Goal: Task Accomplishment & Management: Use online tool/utility

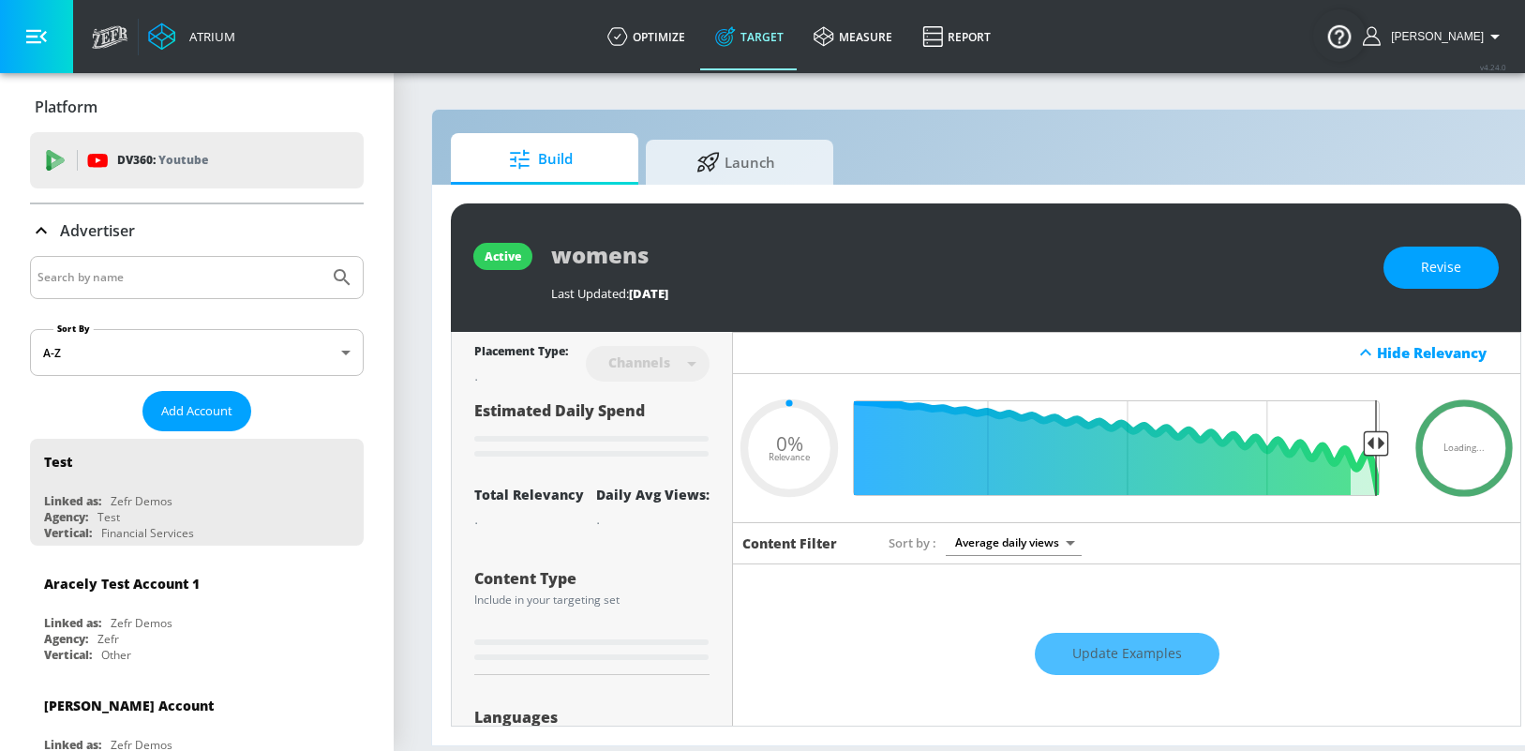
type input "0.05"
click at [739, 165] on span "Launch" at bounding box center [736, 159] width 142 height 45
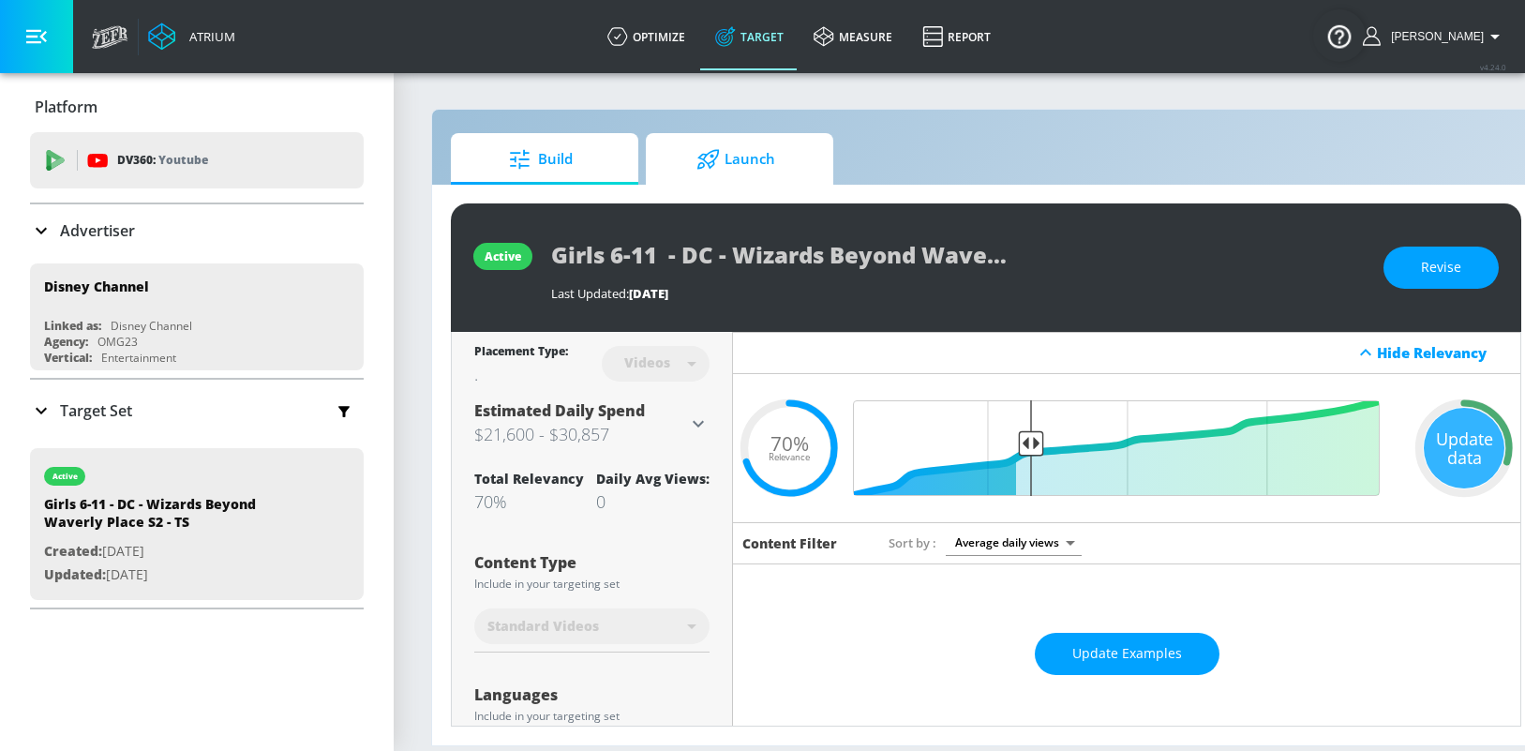
click at [760, 169] on span "Launch" at bounding box center [736, 159] width 142 height 45
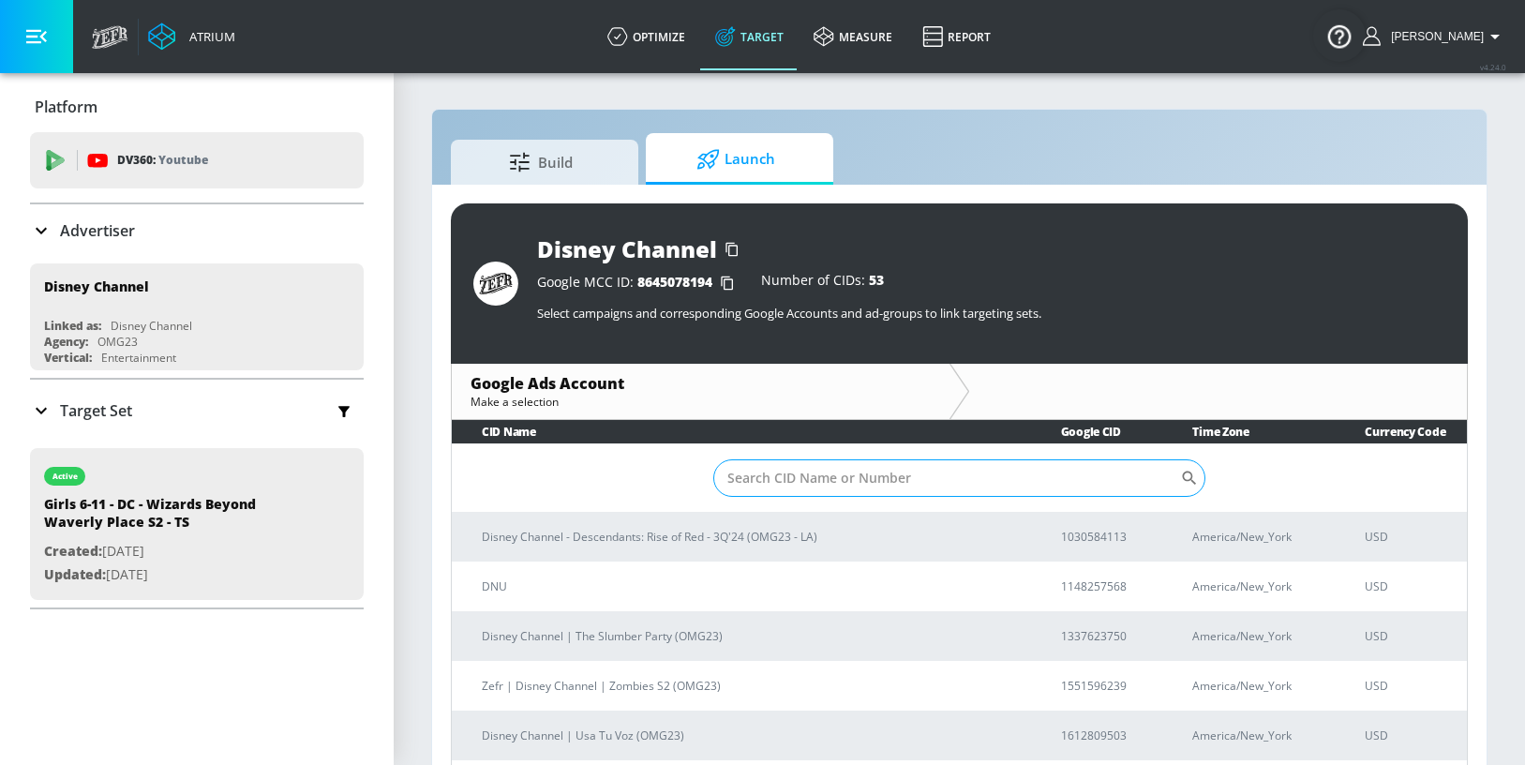
click at [800, 476] on input "Sort By" at bounding box center [947, 477] width 468 height 37
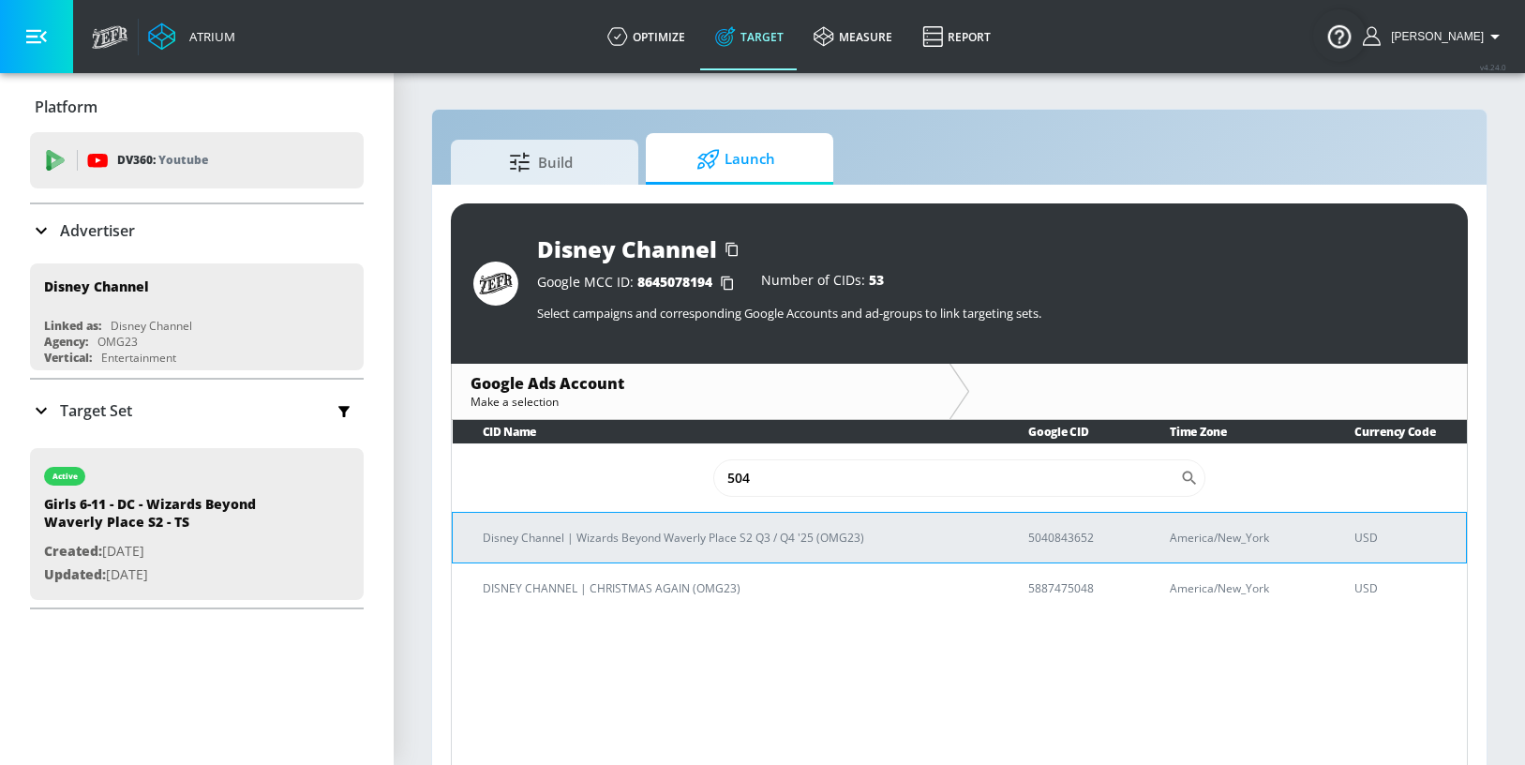
type input "504"
click at [674, 543] on p "Disney Channel | Wizards Beyond Waverly Place S2 Q3 / Q4 '25 (OMG23)" at bounding box center [733, 538] width 501 height 20
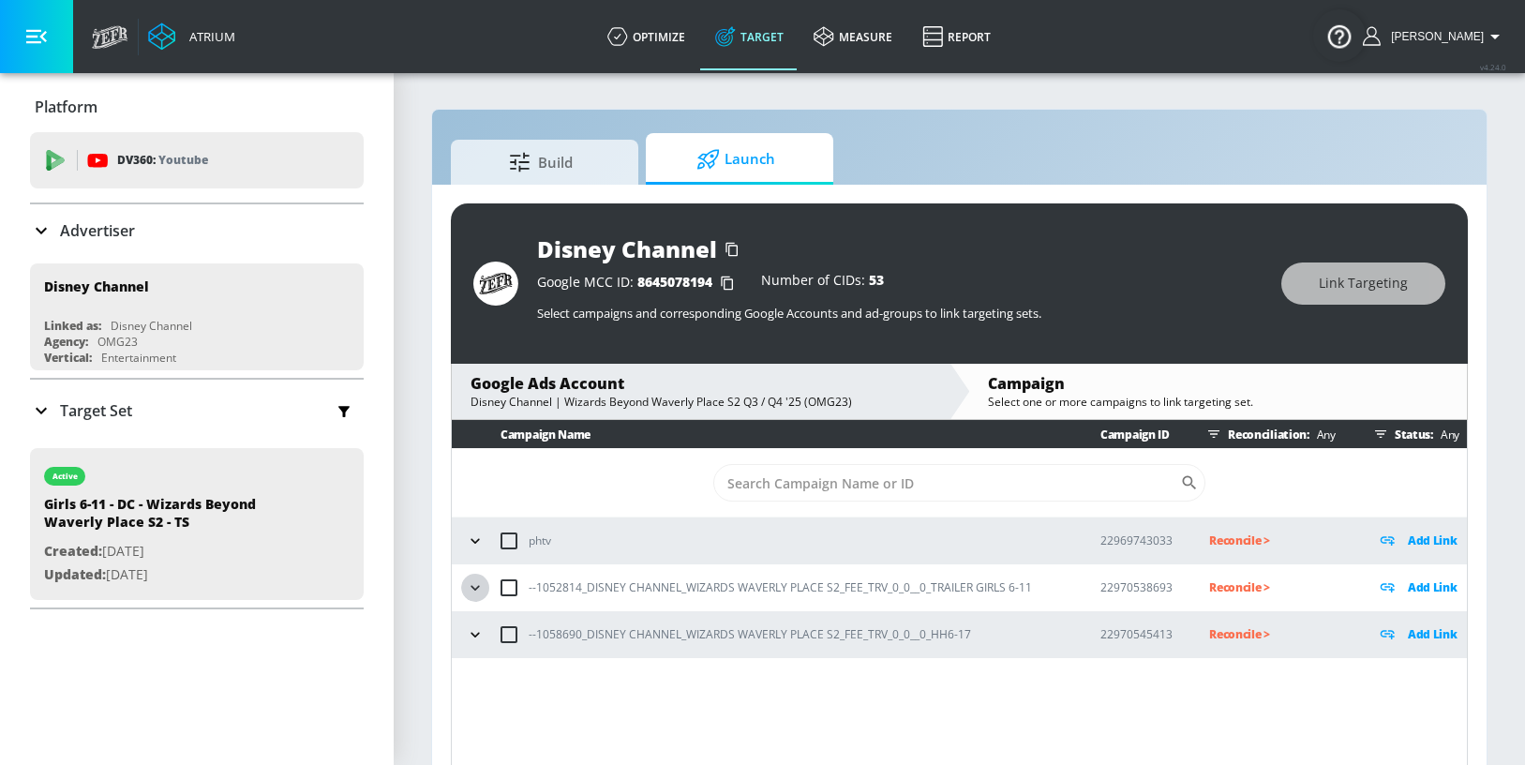
click at [480, 587] on icon "button" at bounding box center [475, 587] width 19 height 19
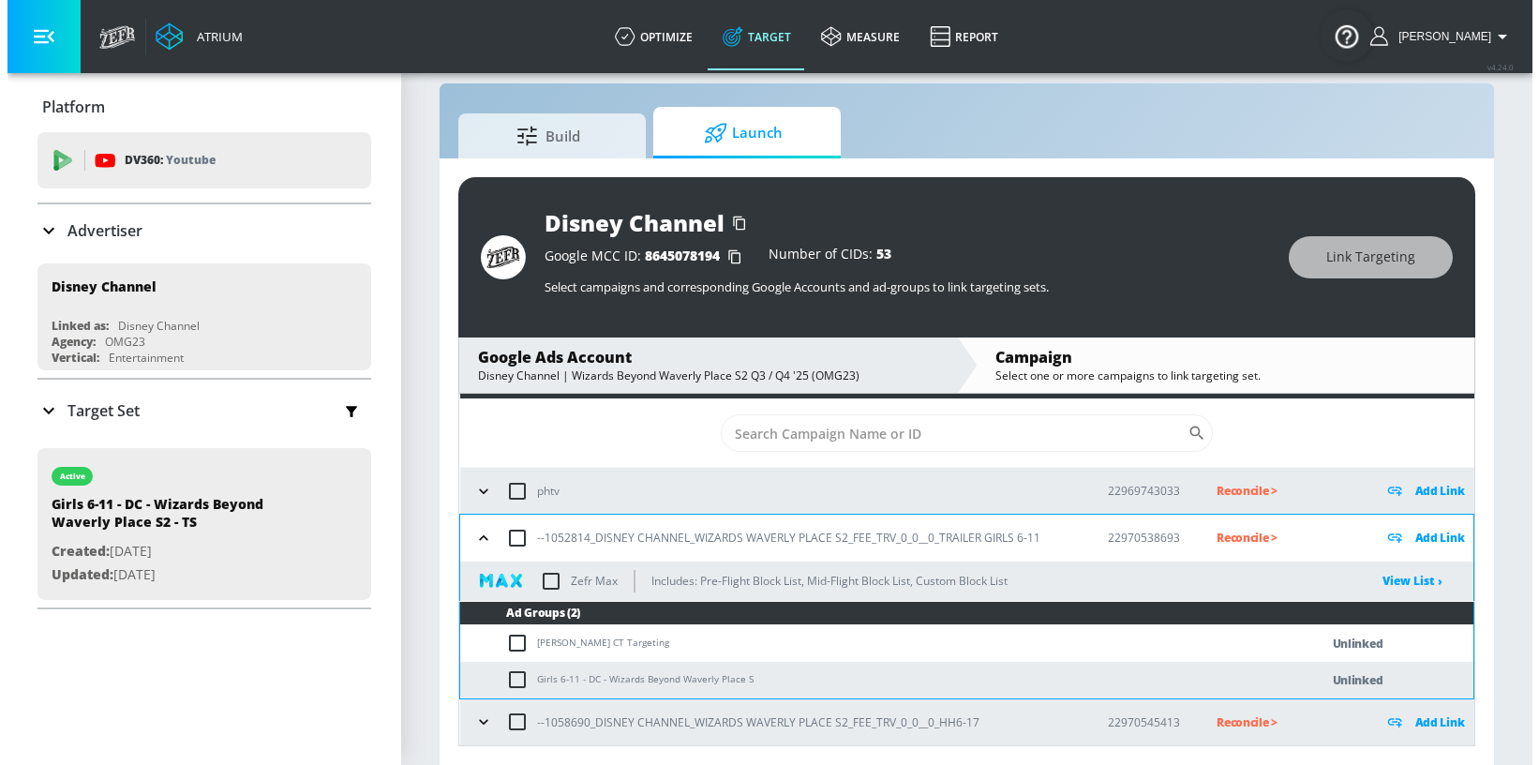
scroll to position [27, 0]
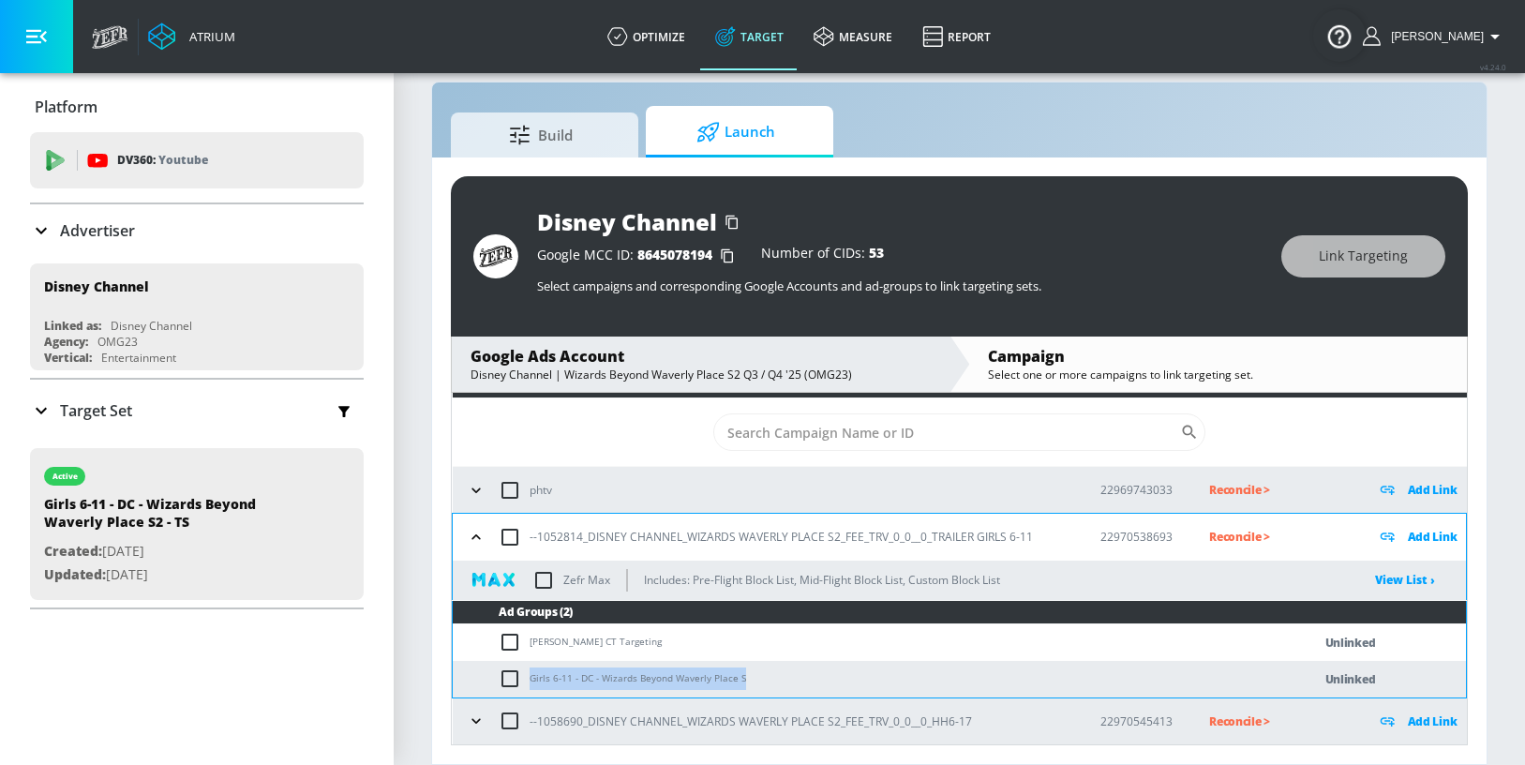
drag, startPoint x: 531, startPoint y: 680, endPoint x: 743, endPoint y: 681, distance: 211.8
click at [743, 681] on td "Girls 6-11 - DC - Wizards Beyond Waverly Place S" at bounding box center [863, 679] width 821 height 37
copy td "Girls 6-11 - DC - Wizards Beyond Waverly Place S"
click at [516, 678] on input "checkbox" at bounding box center [514, 678] width 31 height 22
checkbox input "true"
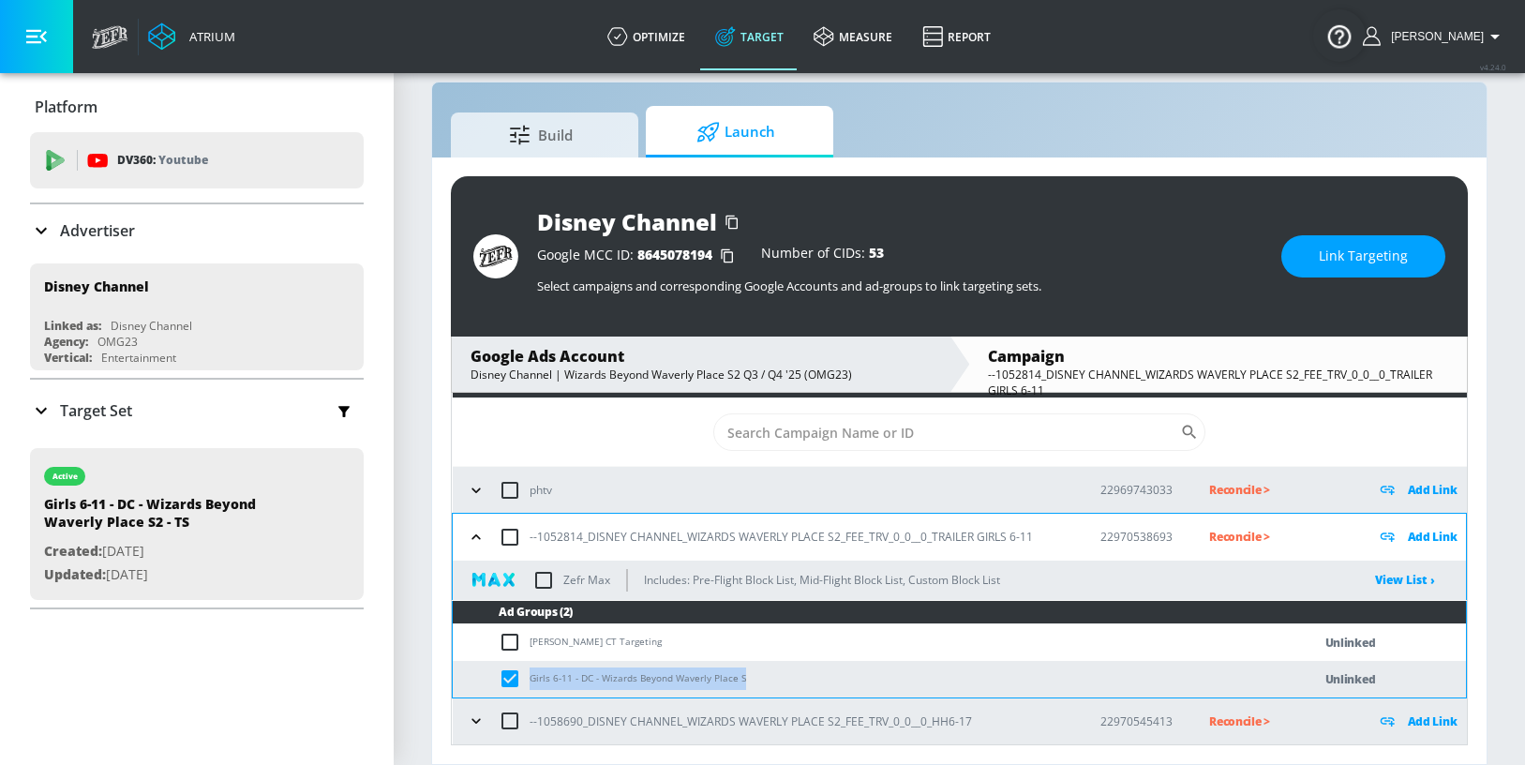
click at [1334, 250] on span "Link Targeting" at bounding box center [1363, 256] width 89 height 23
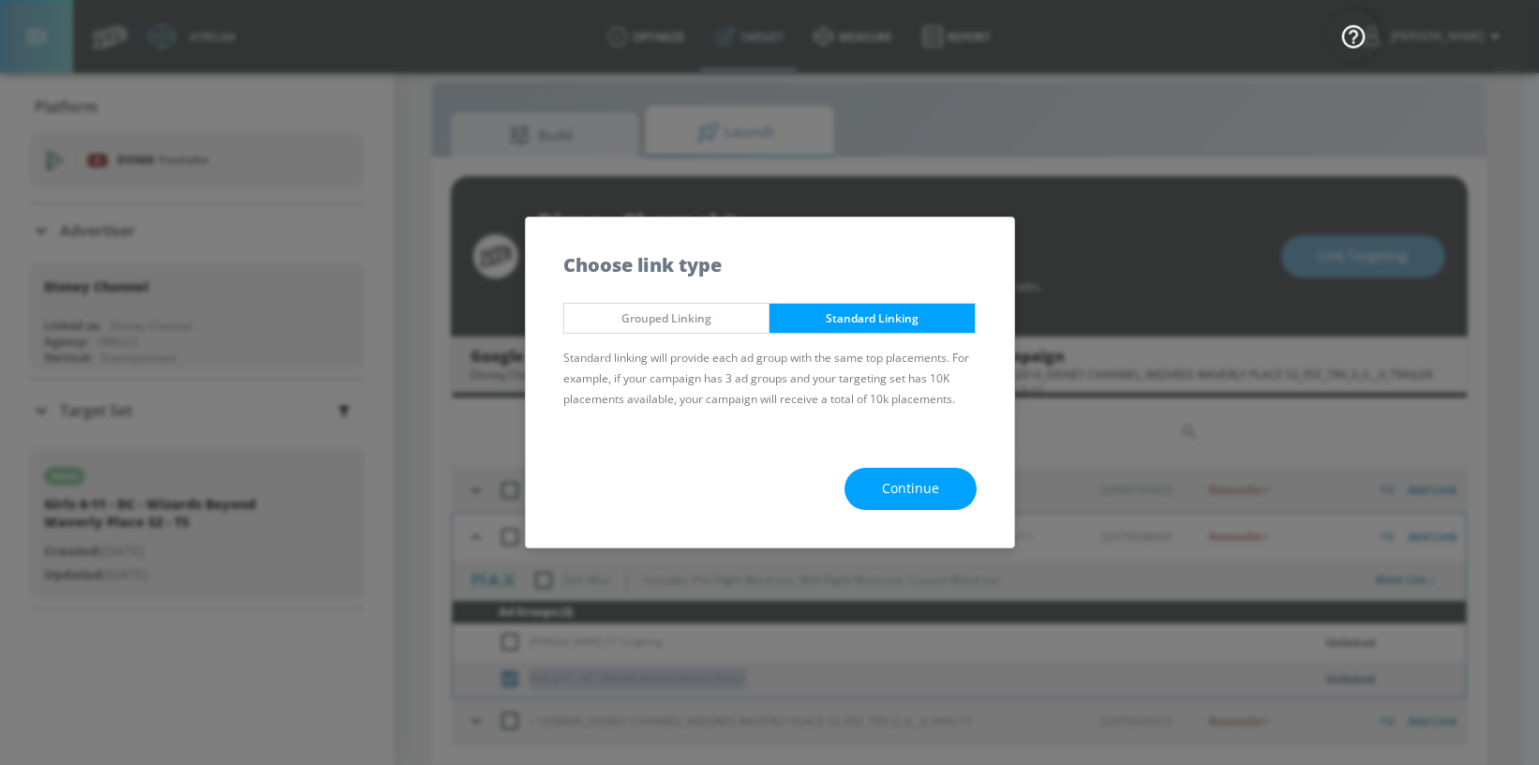
click at [875, 495] on button "Continue" at bounding box center [911, 489] width 132 height 42
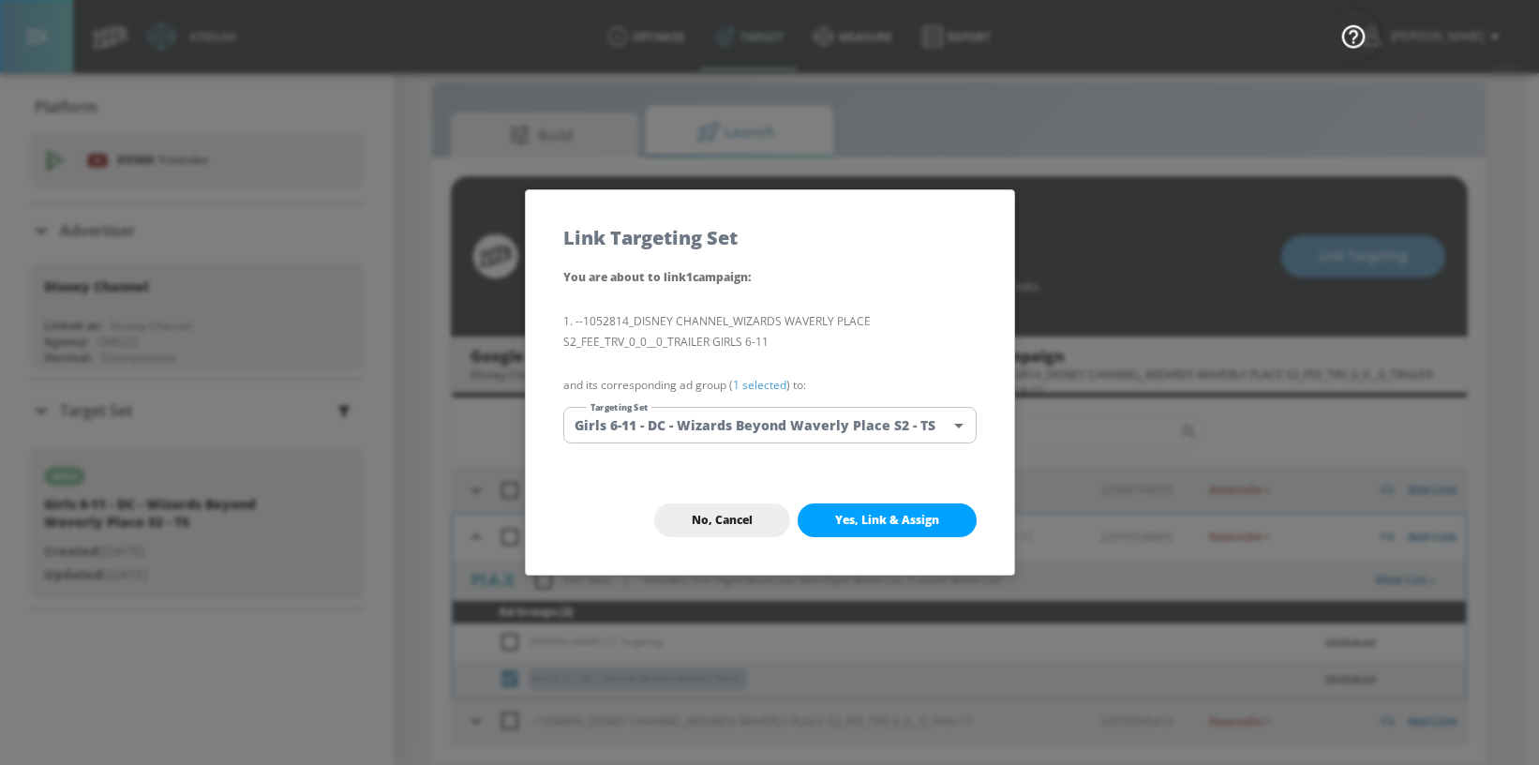
click at [672, 417] on body "Atrium optimize Target measure Report optimize Target measure Report v 4.24.0 […" at bounding box center [769, 369] width 1539 height 792
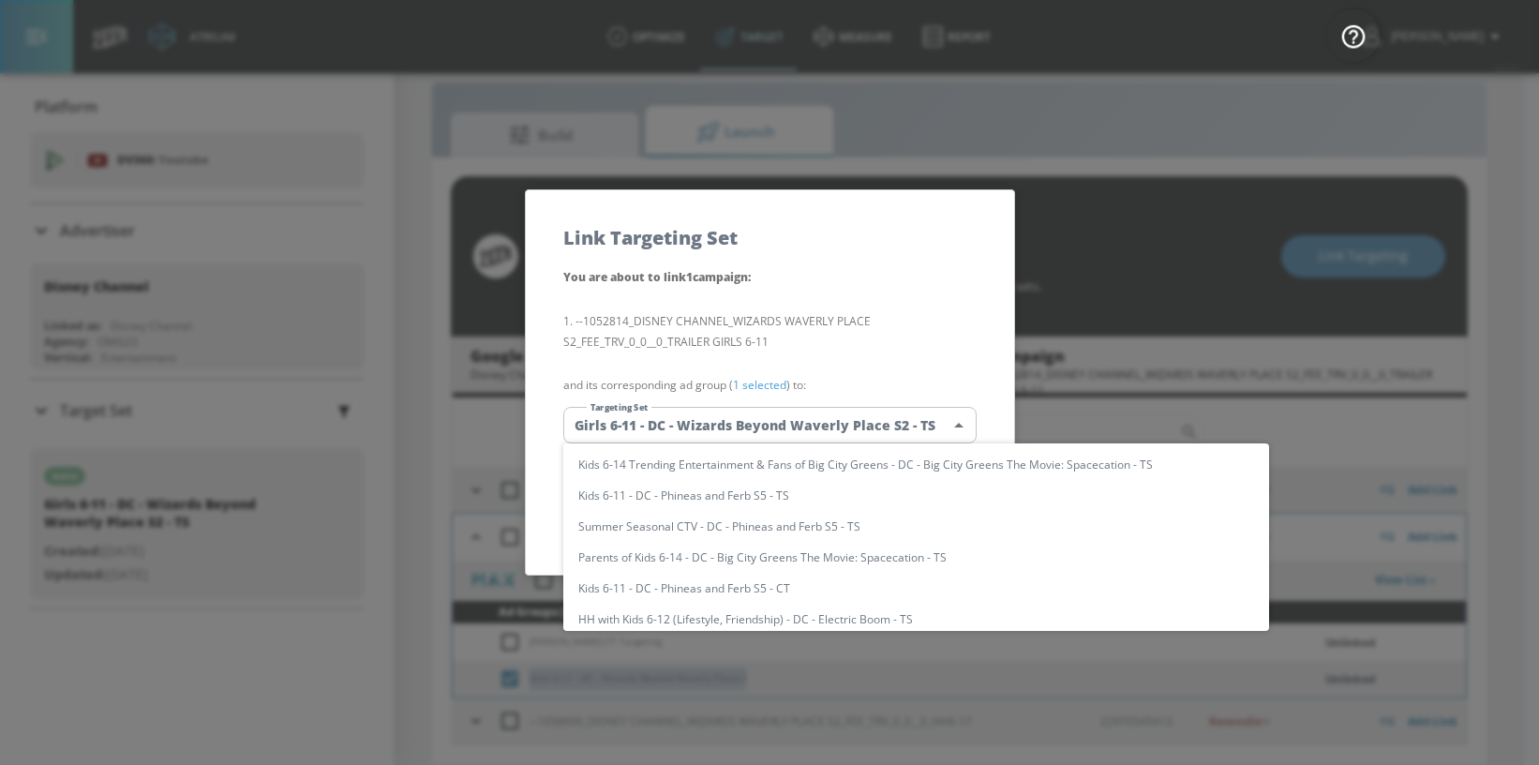
scroll to position [0, 0]
click at [642, 466] on input "text" at bounding box center [934, 463] width 670 height 25
paste input "Girls 6-11 - DC - Wizards Beyond Waverly Place S"
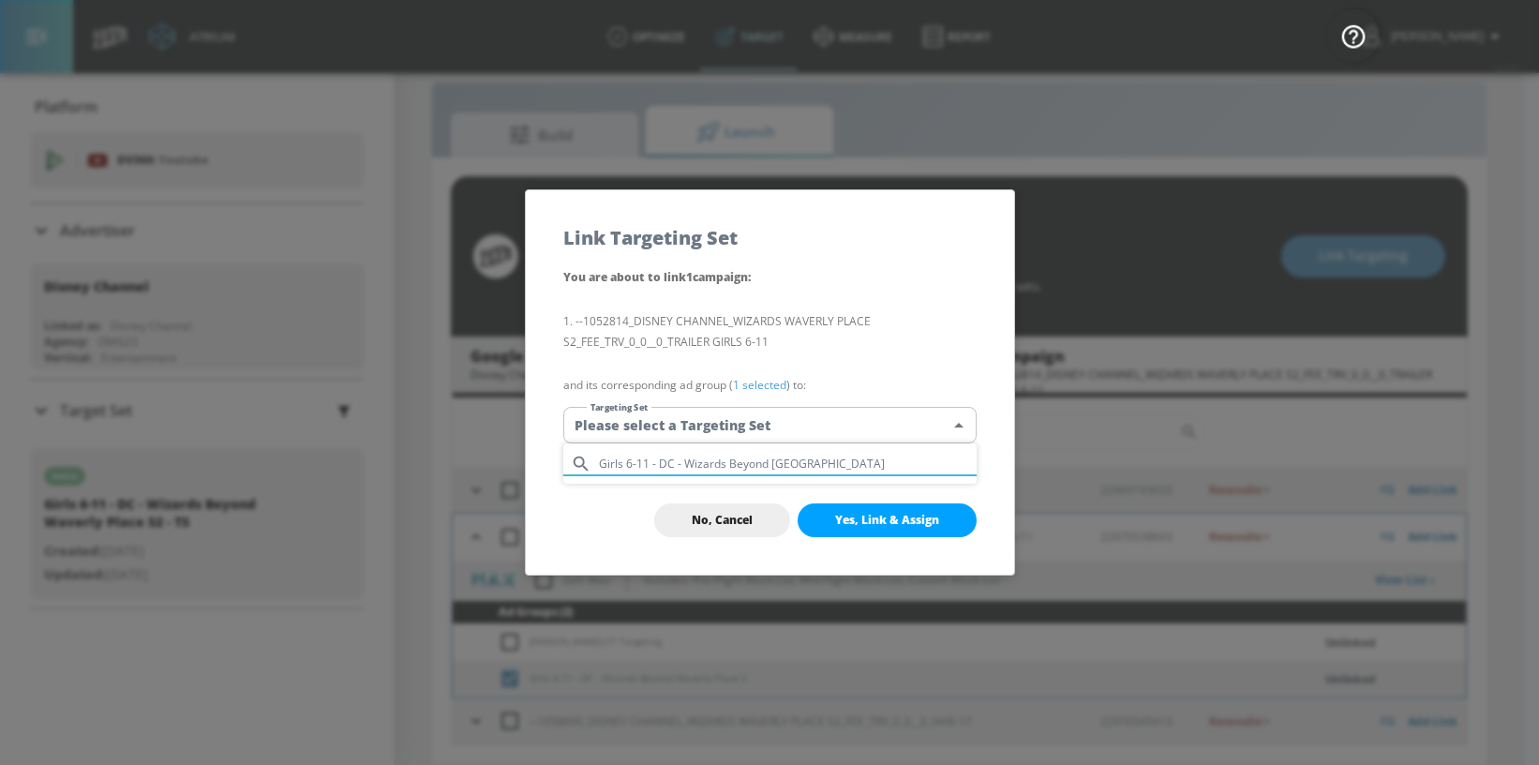
type input "Girls 6-11 - DC - Wizards Beyond [GEOGRAPHIC_DATA]"
click at [950, 422] on div at bounding box center [769, 382] width 1539 height 765
click at [902, 424] on body "Atrium optimize Target measure Report optimize Target measure Report v 4.24.0 […" at bounding box center [769, 369] width 1539 height 792
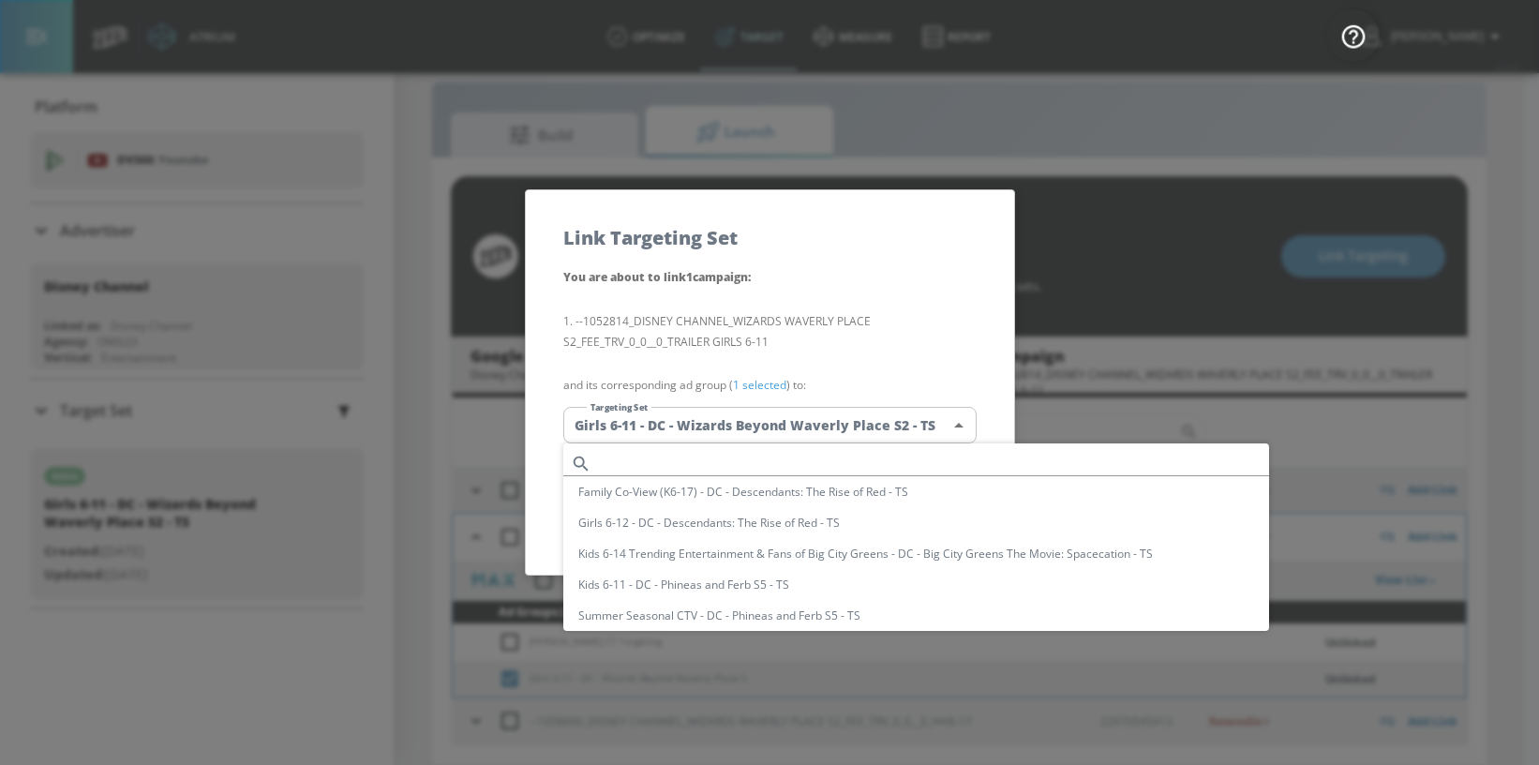
scroll to position [543, 0]
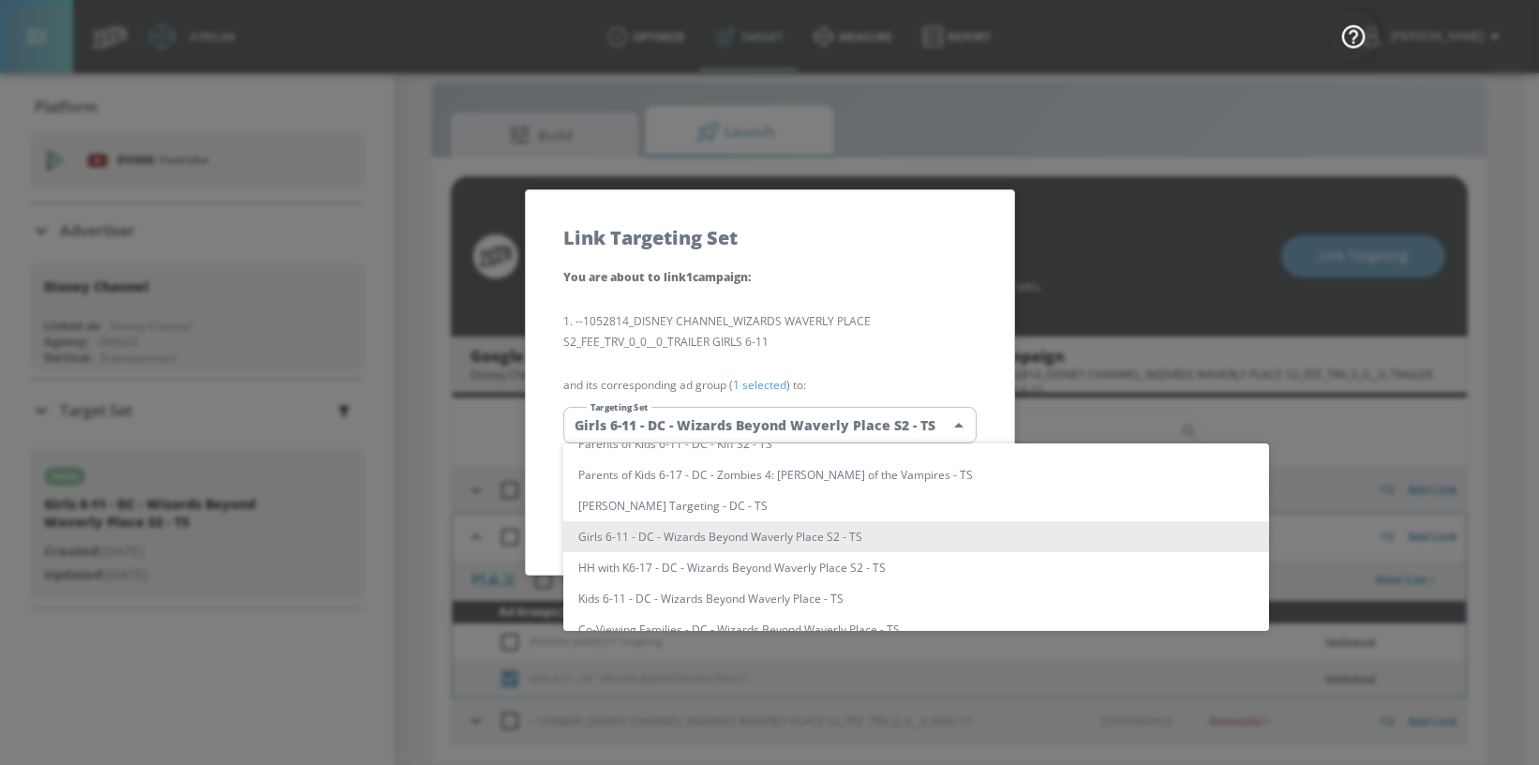
click at [890, 312] on div at bounding box center [769, 382] width 1539 height 765
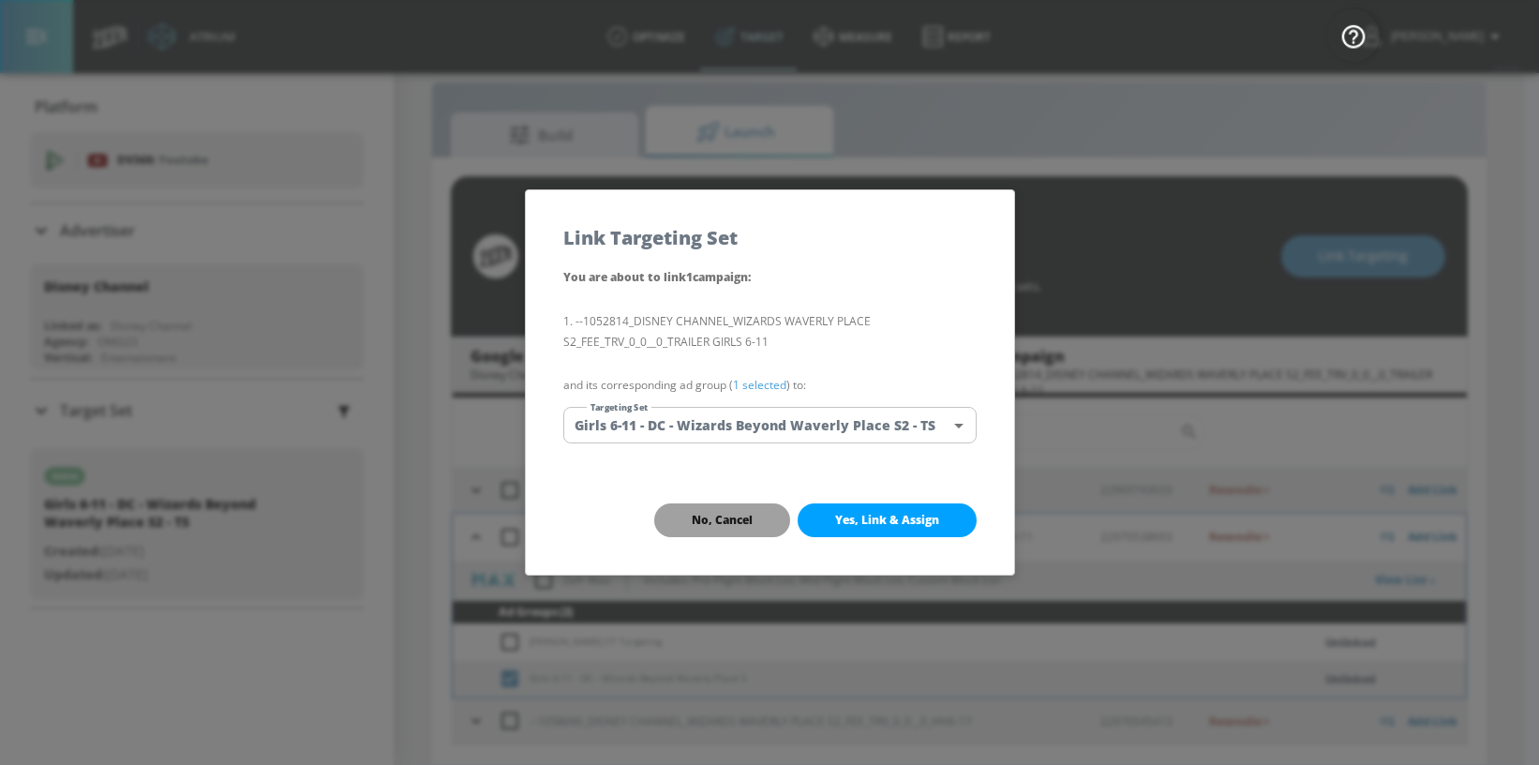
click at [734, 514] on span "No, Cancel" at bounding box center [722, 520] width 61 height 15
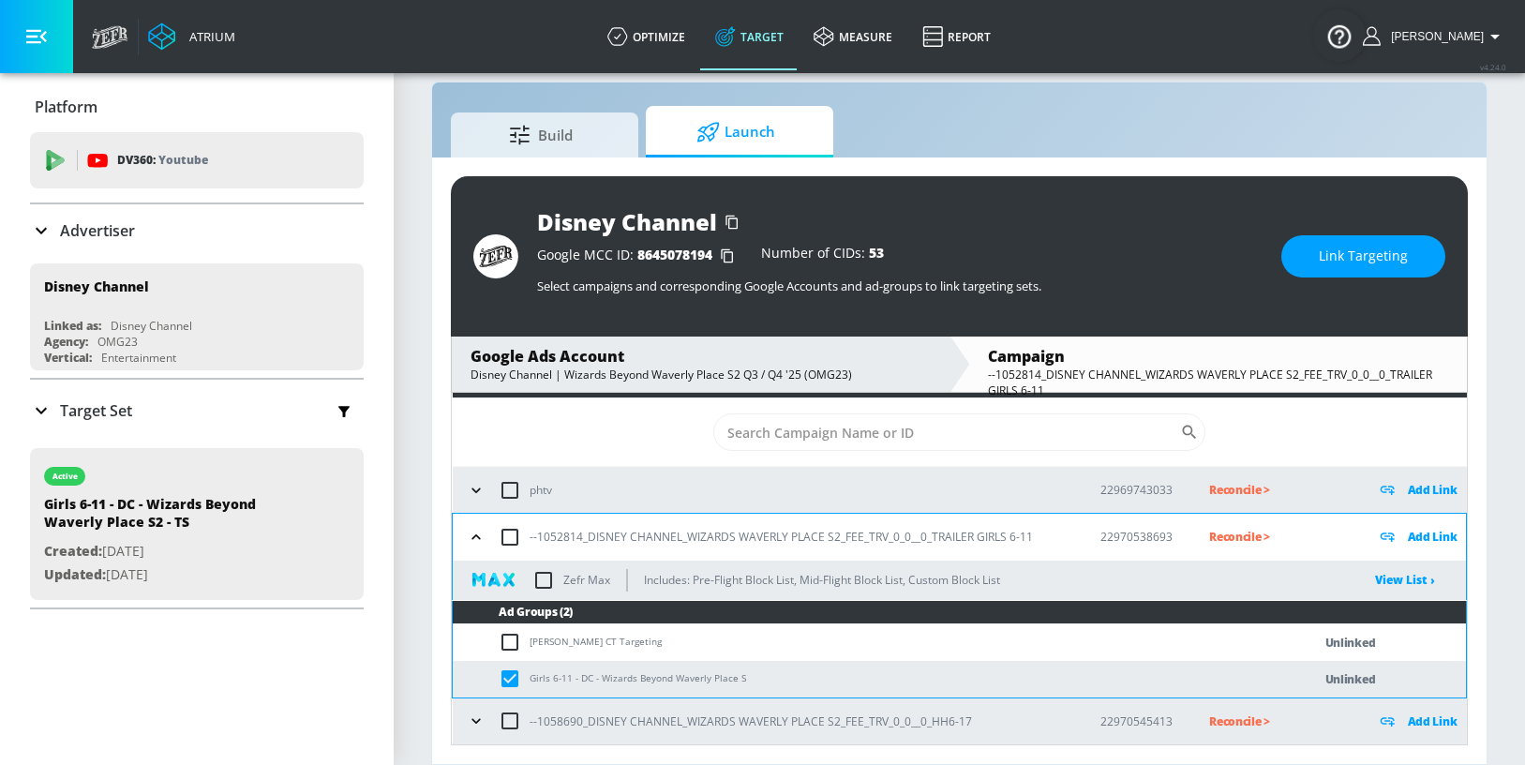
click at [1357, 261] on span "Link Targeting" at bounding box center [1363, 256] width 89 height 23
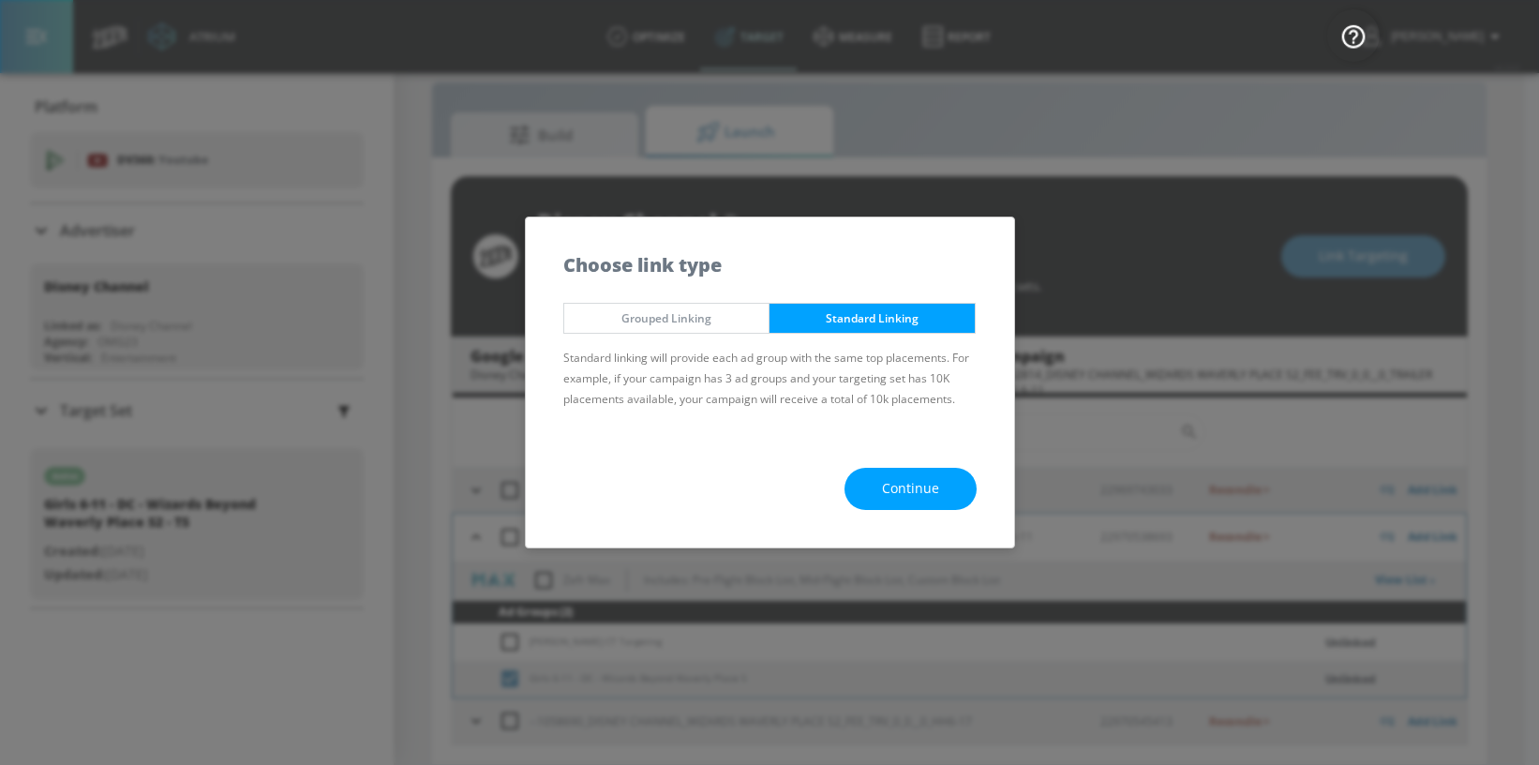
click at [876, 489] on button "Continue" at bounding box center [911, 489] width 132 height 42
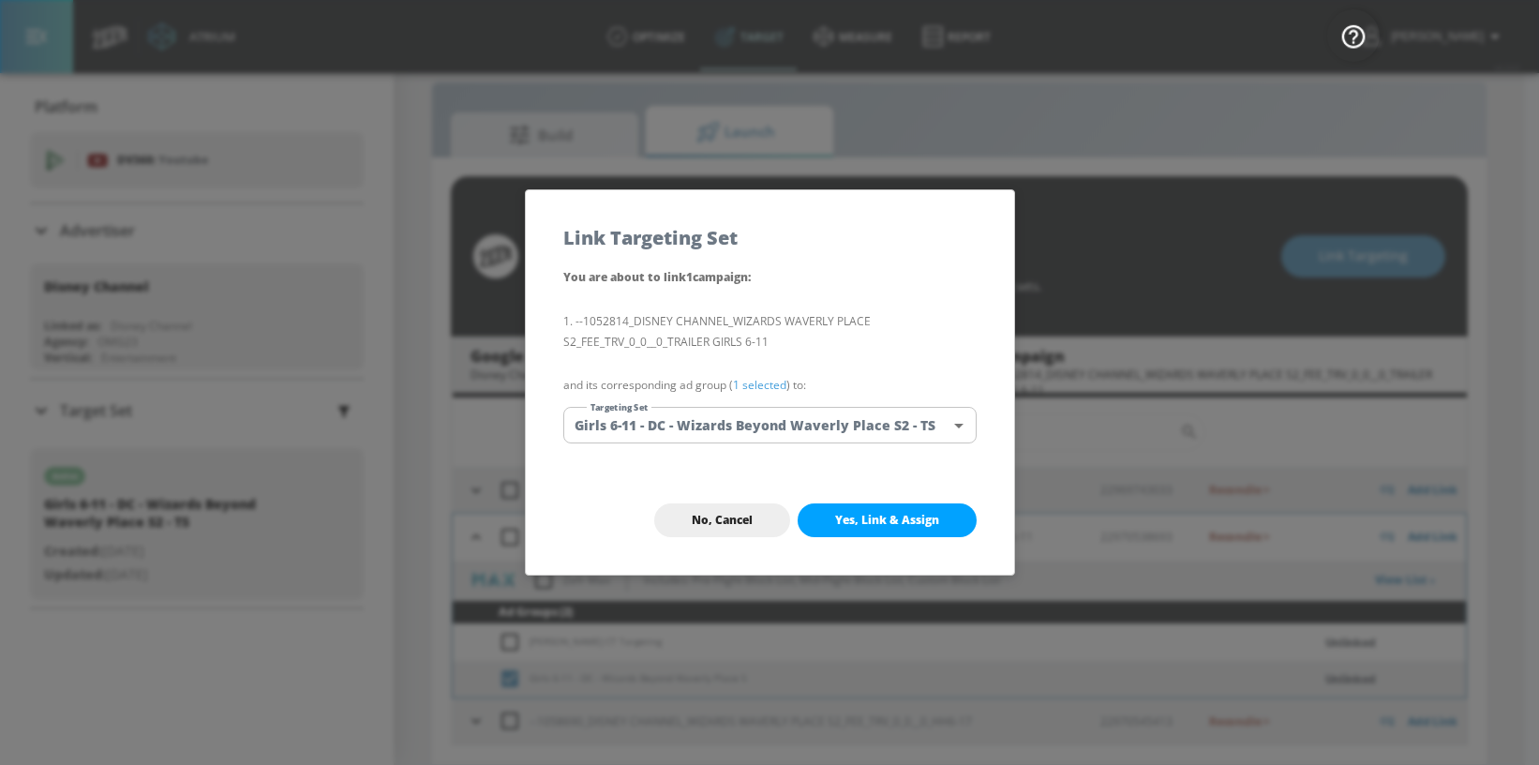
click at [790, 419] on body "Atrium optimize Target measure Report optimize Target measure Report v 4.24.0 […" at bounding box center [769, 369] width 1539 height 792
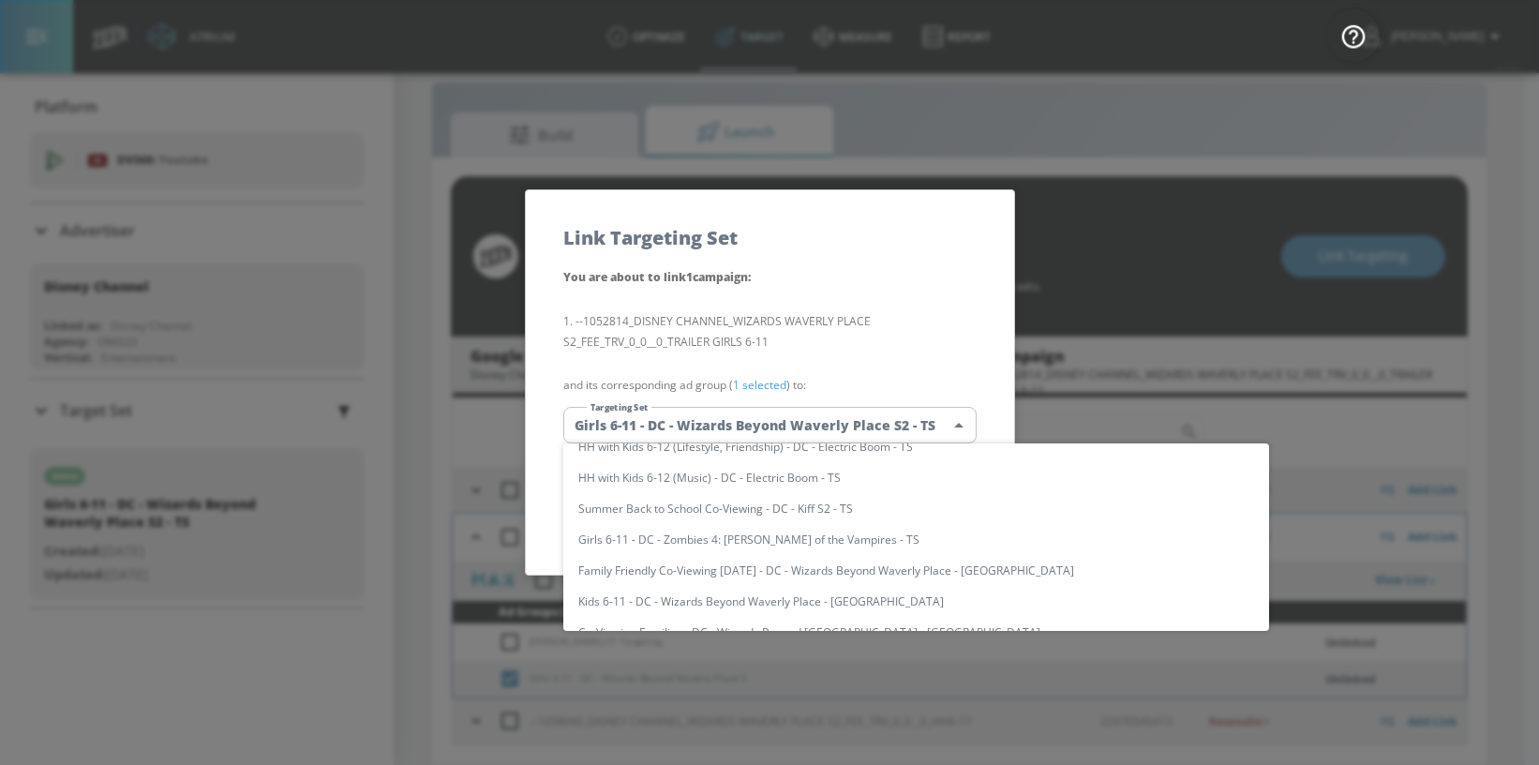
scroll to position [0, 0]
click at [648, 462] on input "text" at bounding box center [934, 463] width 670 height 25
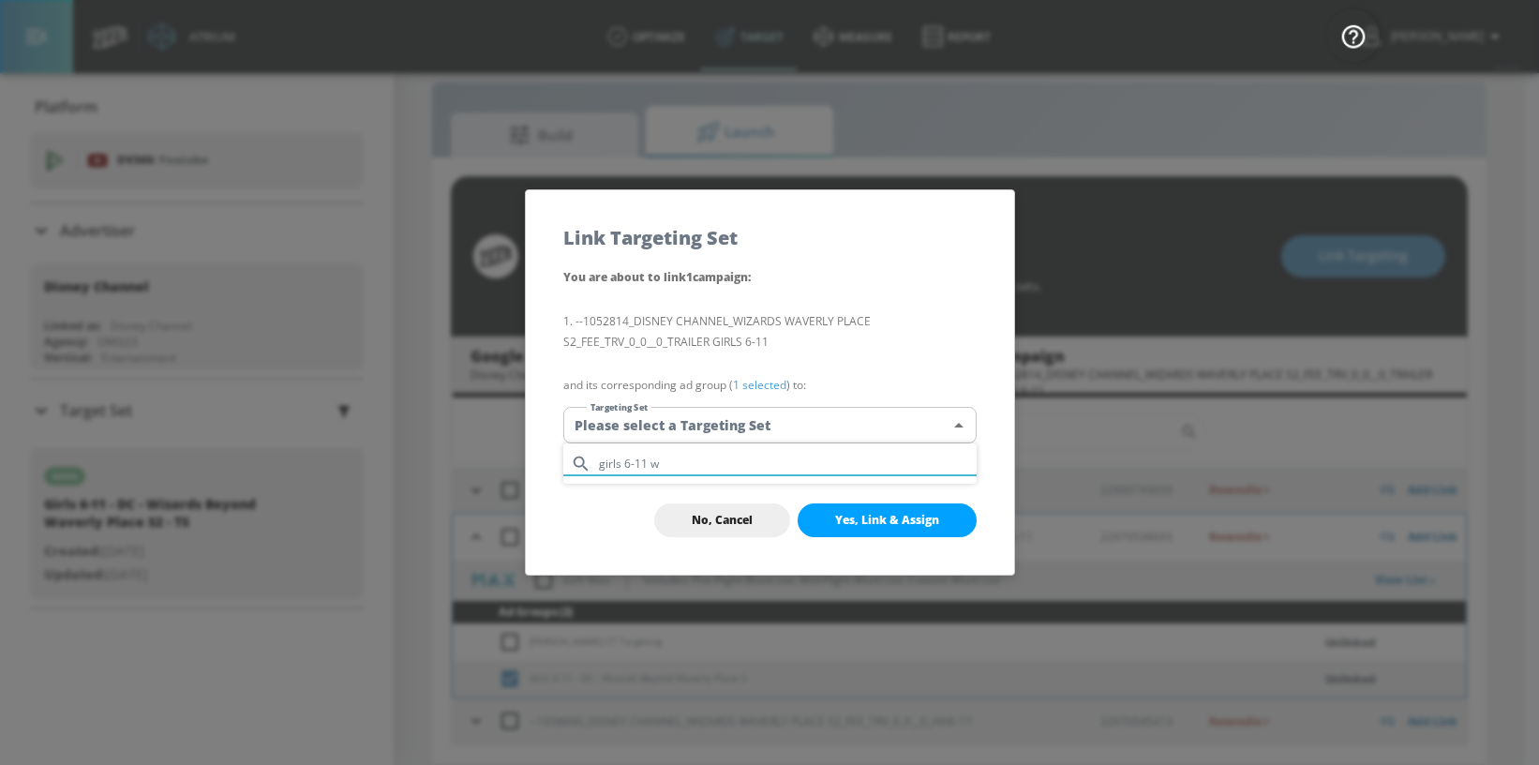
type input "girls 6-11"
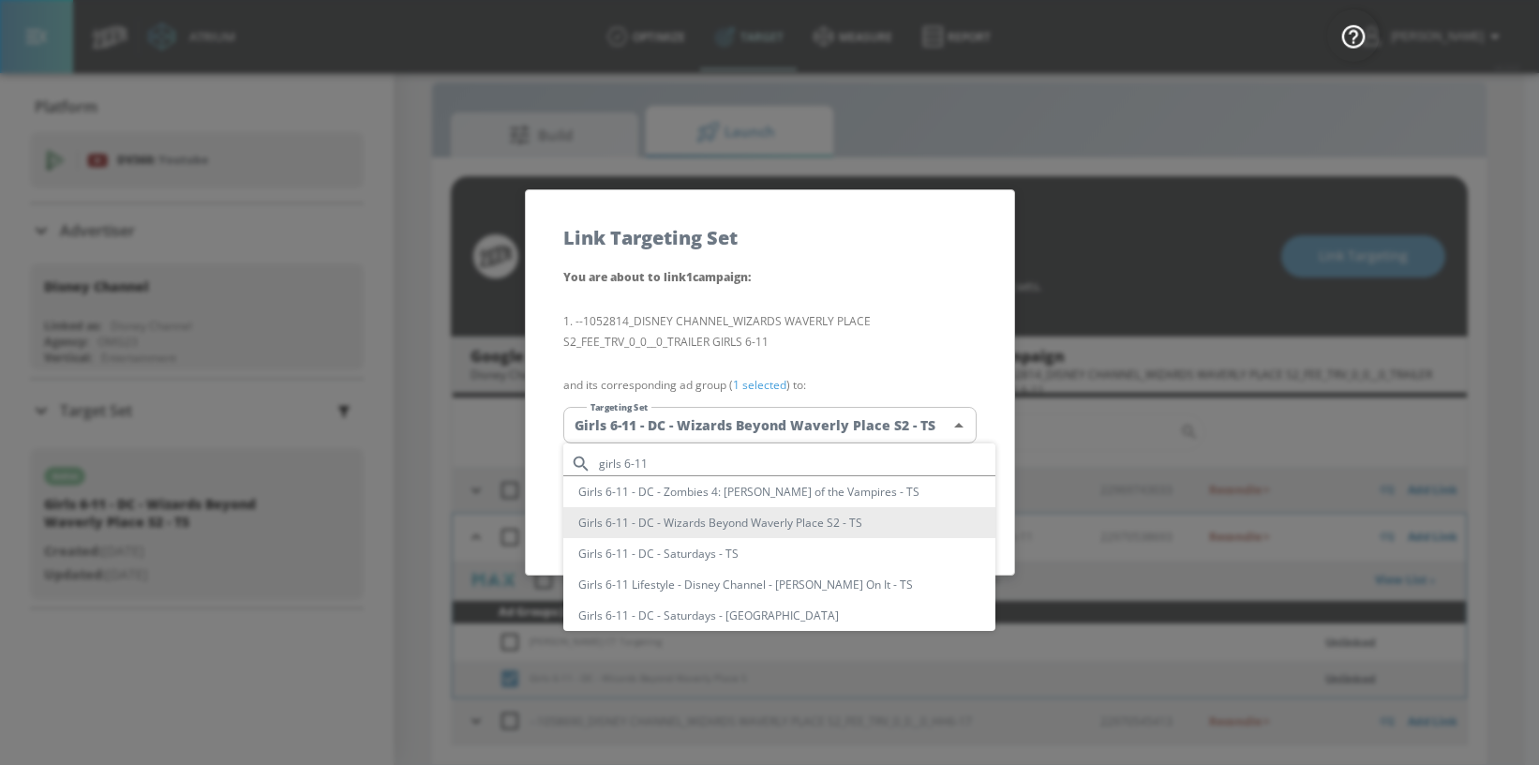
click at [756, 521] on li "Girls 6-11 - DC - Wizards Beyond Waverly Place S2 - TS" at bounding box center [779, 522] width 432 height 31
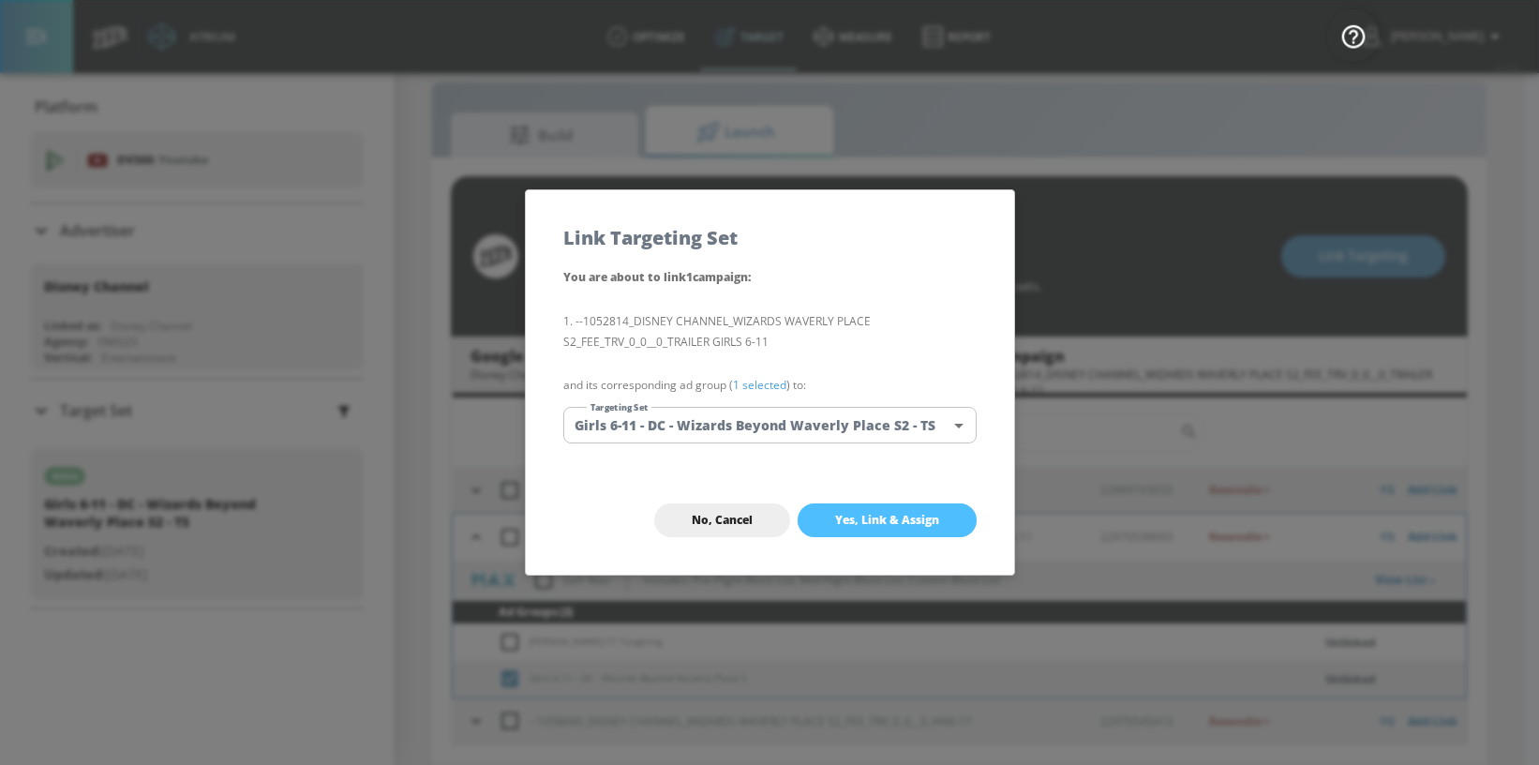
click at [841, 519] on span "Yes, Link & Assign" at bounding box center [887, 520] width 104 height 15
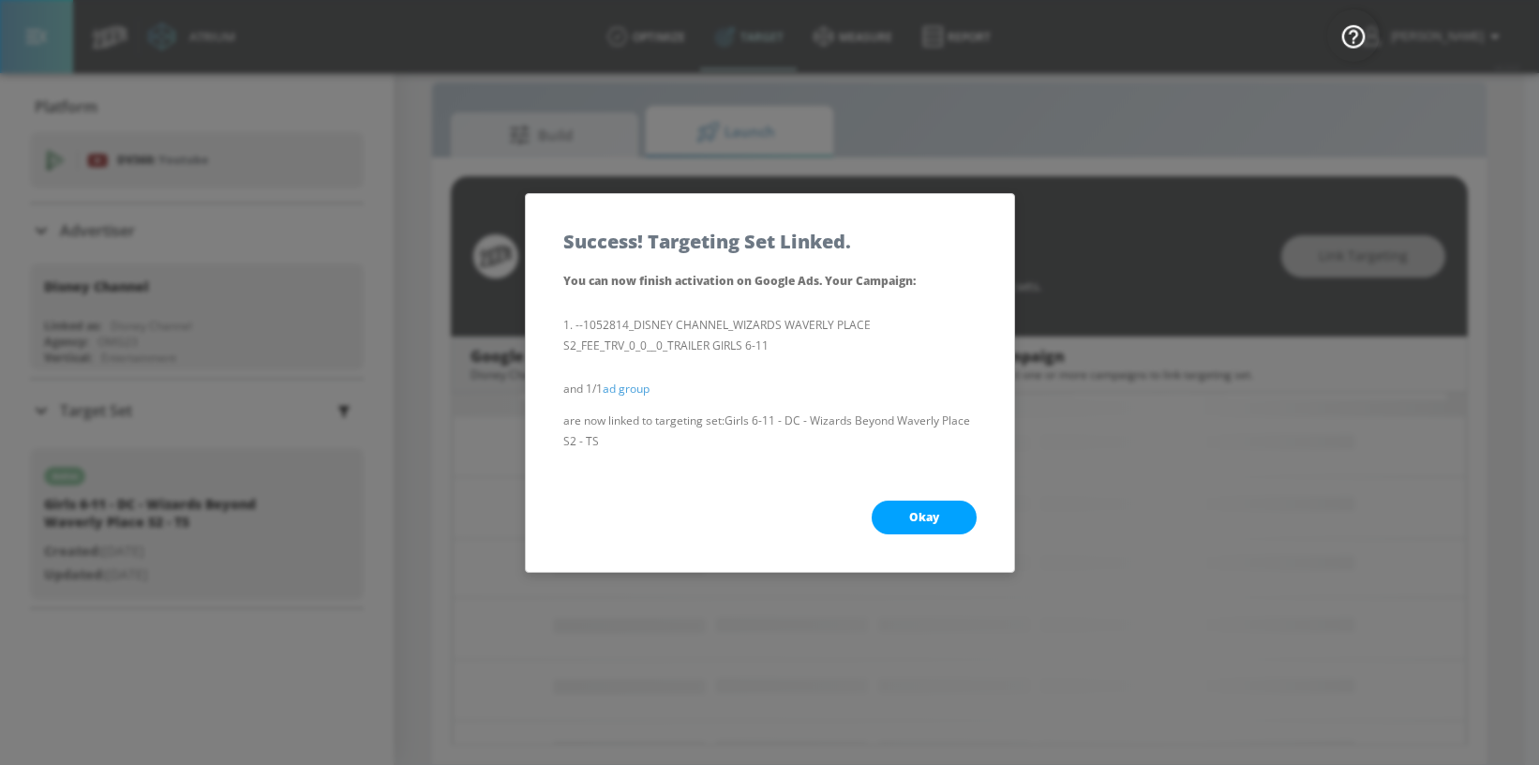
click at [921, 519] on span "Okay" at bounding box center [924, 517] width 30 height 15
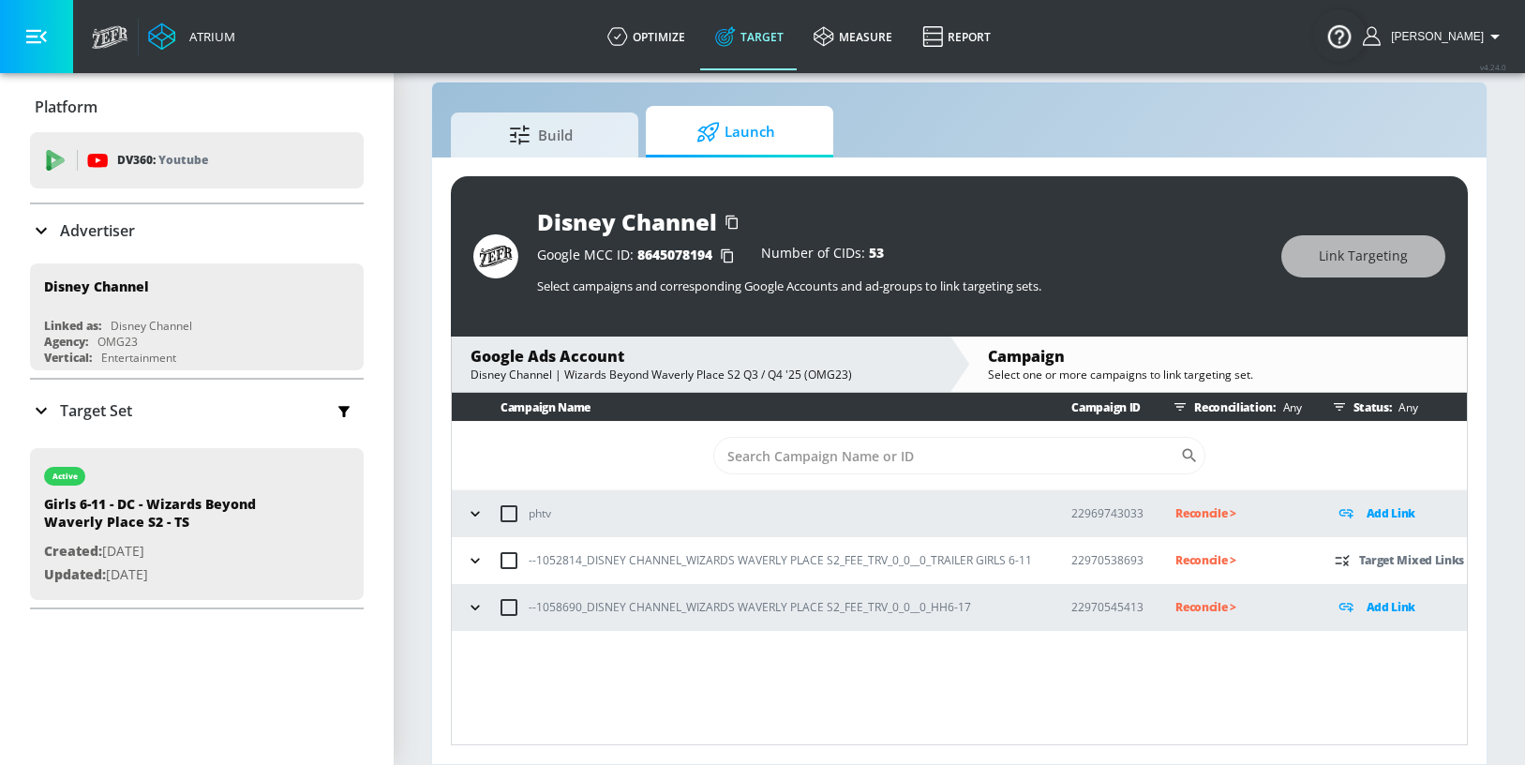
click at [473, 556] on icon "button" at bounding box center [475, 560] width 19 height 19
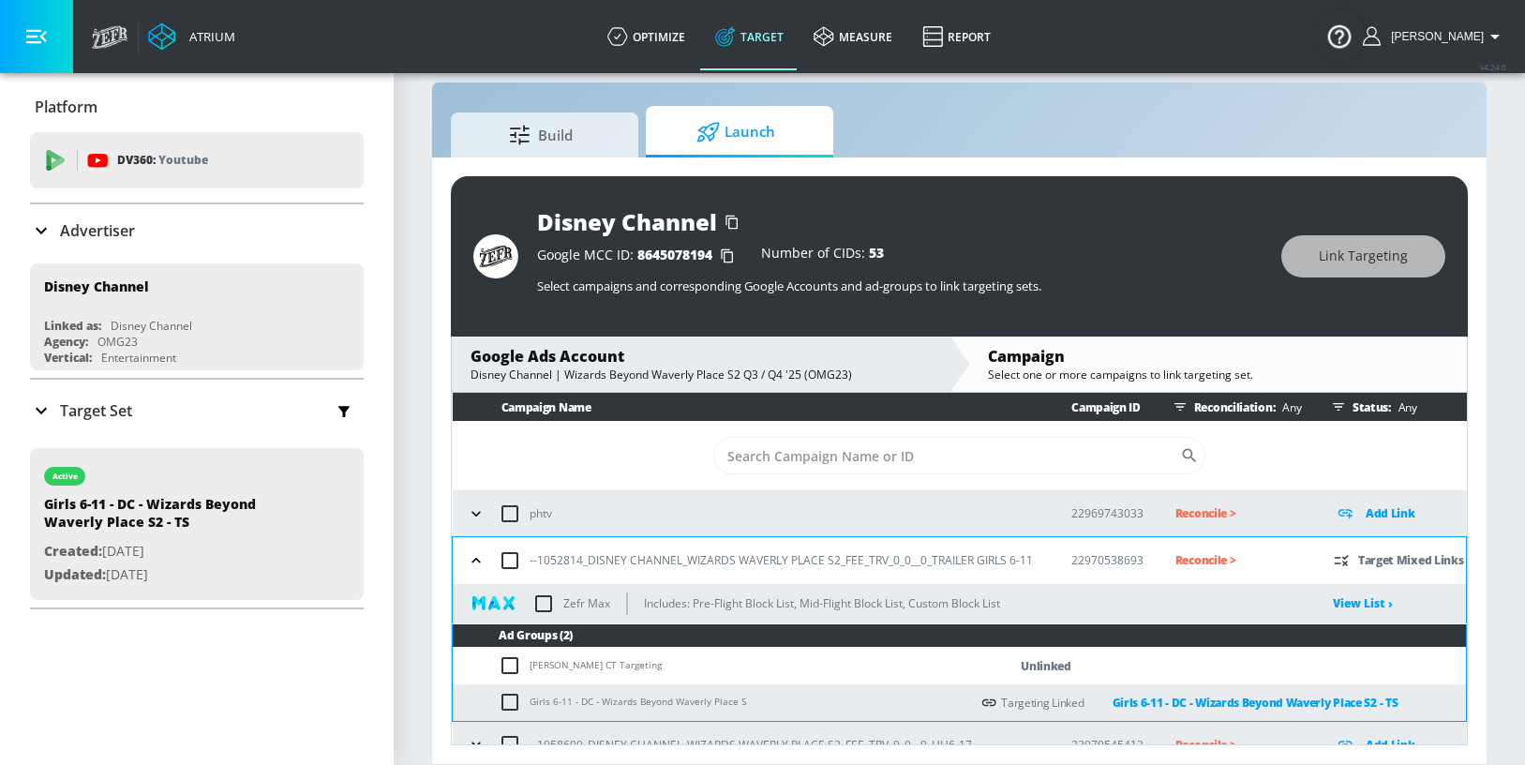
click at [546, 600] on input "checkbox" at bounding box center [543, 603] width 39 height 39
checkbox input "true"
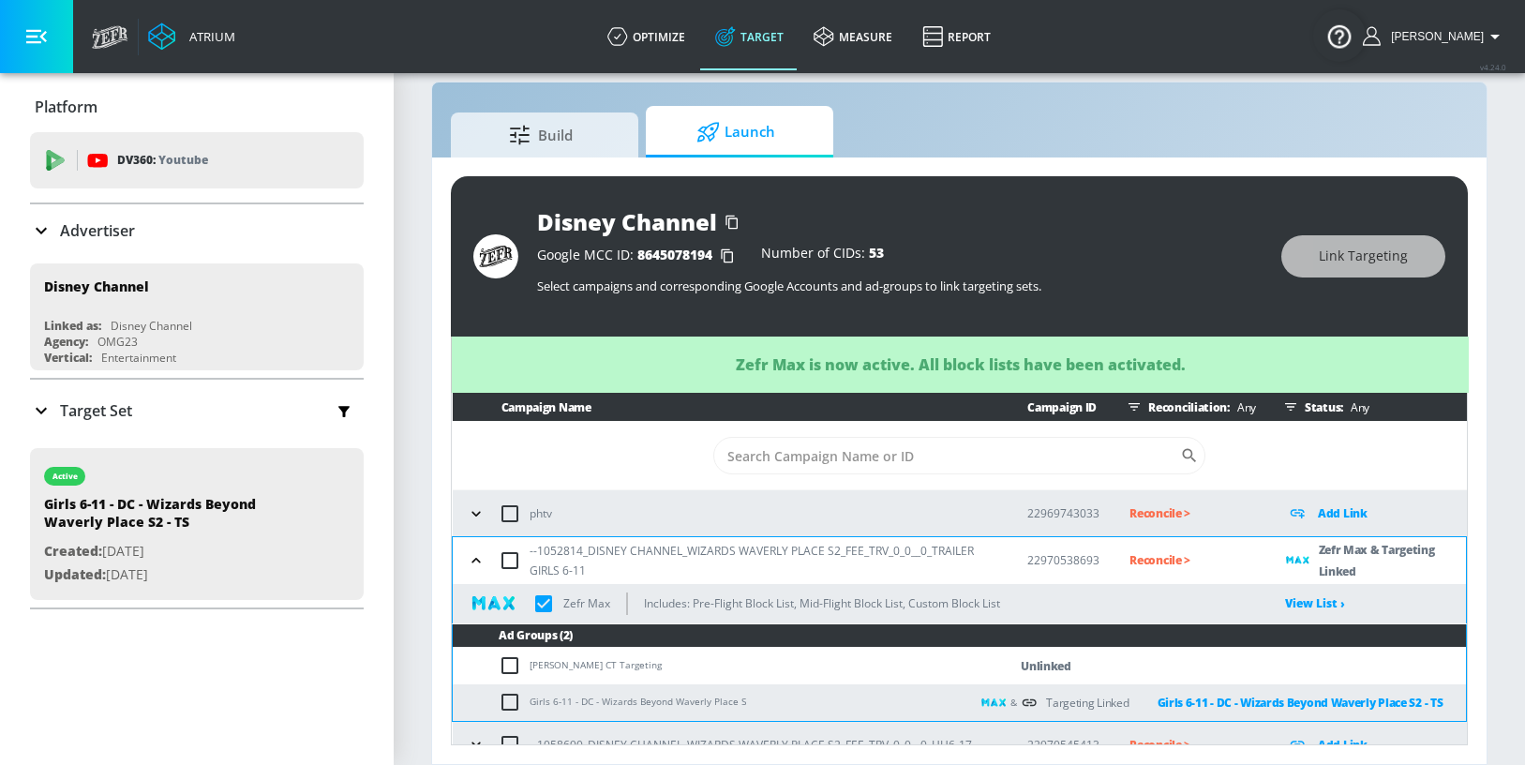
click at [482, 559] on icon "button" at bounding box center [476, 560] width 19 height 19
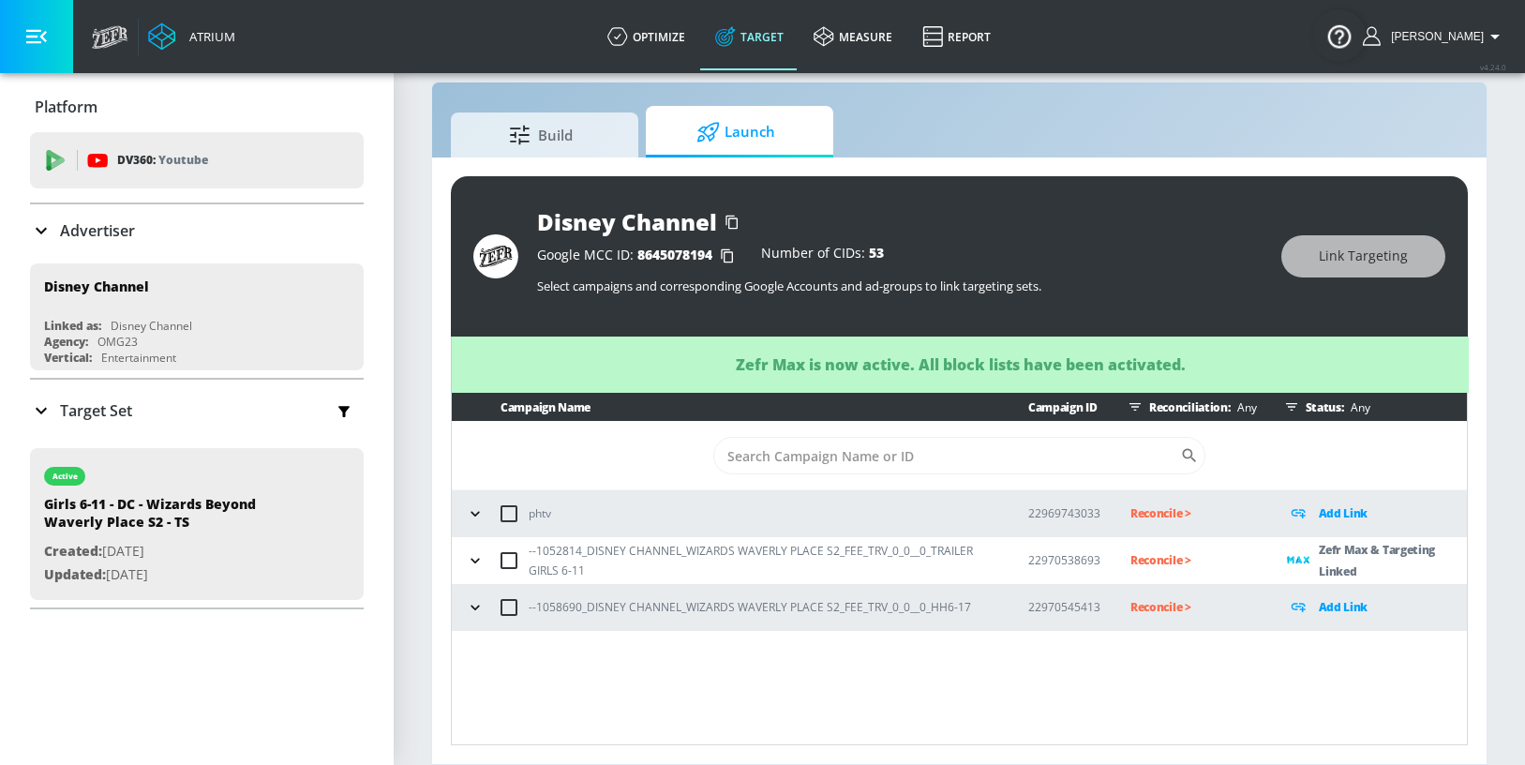
click at [473, 609] on icon "button" at bounding box center [475, 607] width 19 height 19
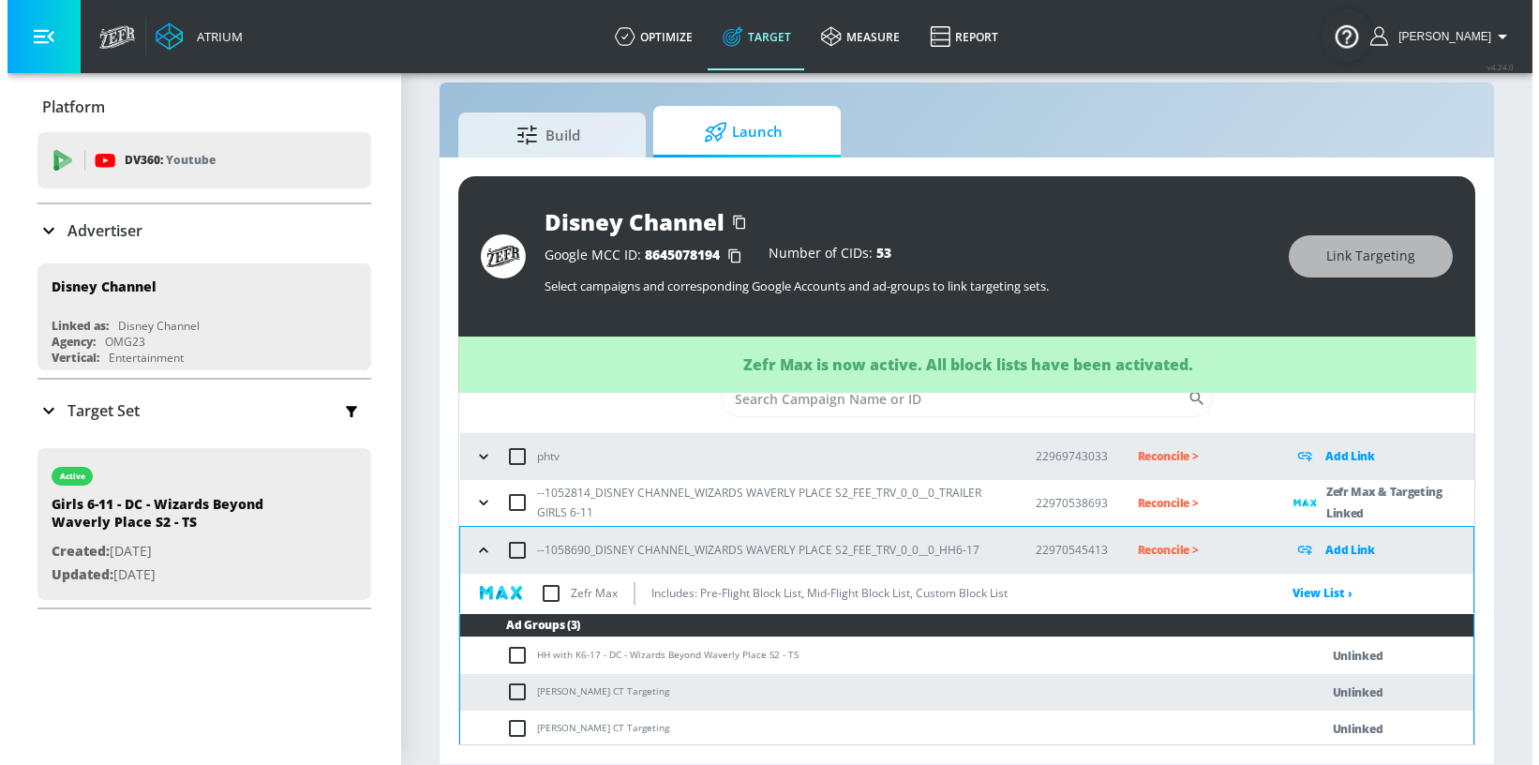
scroll to position [61, 0]
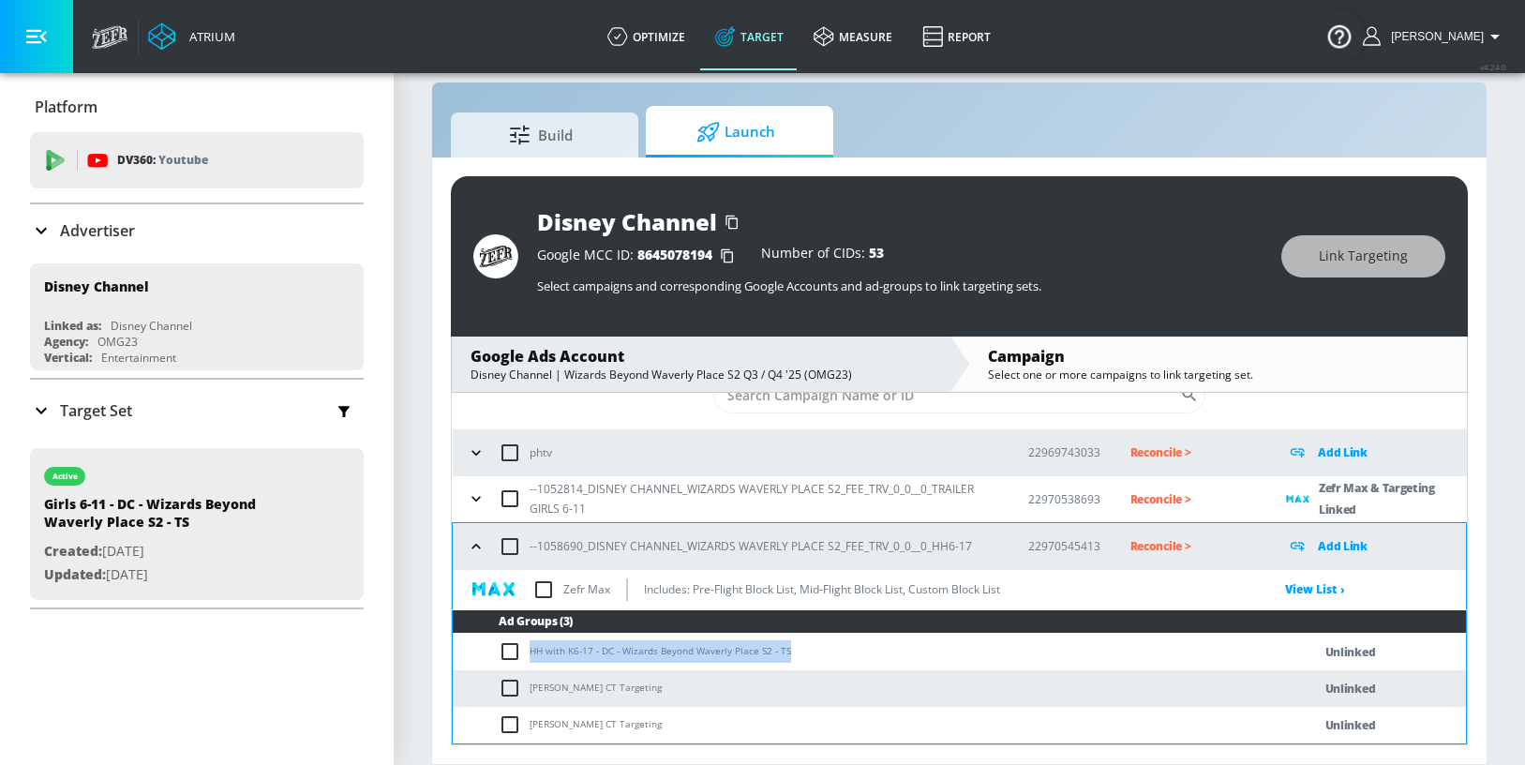
drag, startPoint x: 531, startPoint y: 648, endPoint x: 784, endPoint y: 644, distance: 252.2
click at [784, 644] on td "HH with K6-17 - DC - Wizards Beyond Waverly Place S2 - TS" at bounding box center [863, 652] width 821 height 37
copy td "HH with K6-17 - DC - Wizards Beyond Waverly Place S2 - TS"
click at [516, 651] on input "checkbox" at bounding box center [514, 651] width 31 height 22
checkbox input "true"
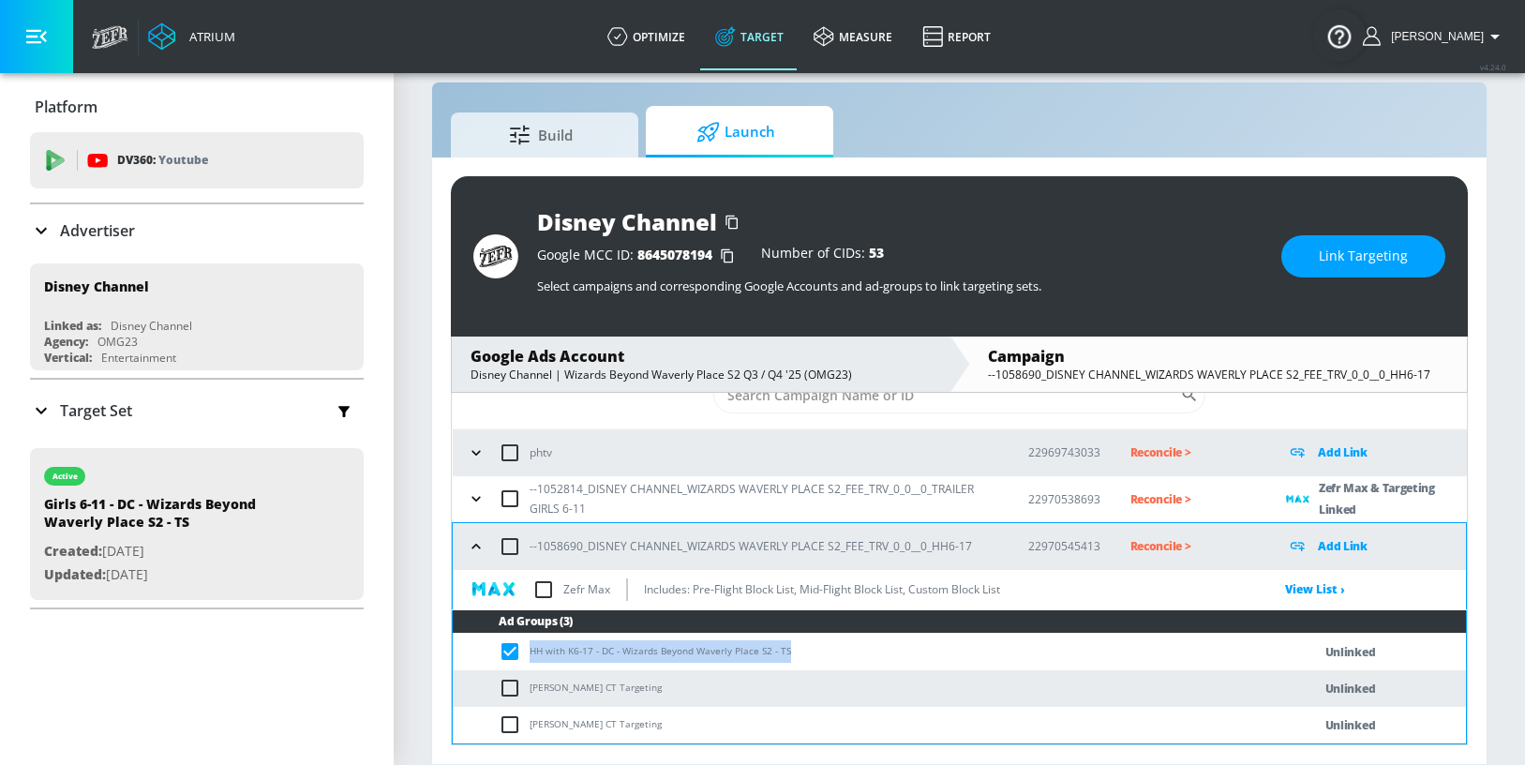
click at [1321, 259] on span "Link Targeting" at bounding box center [1363, 256] width 89 height 23
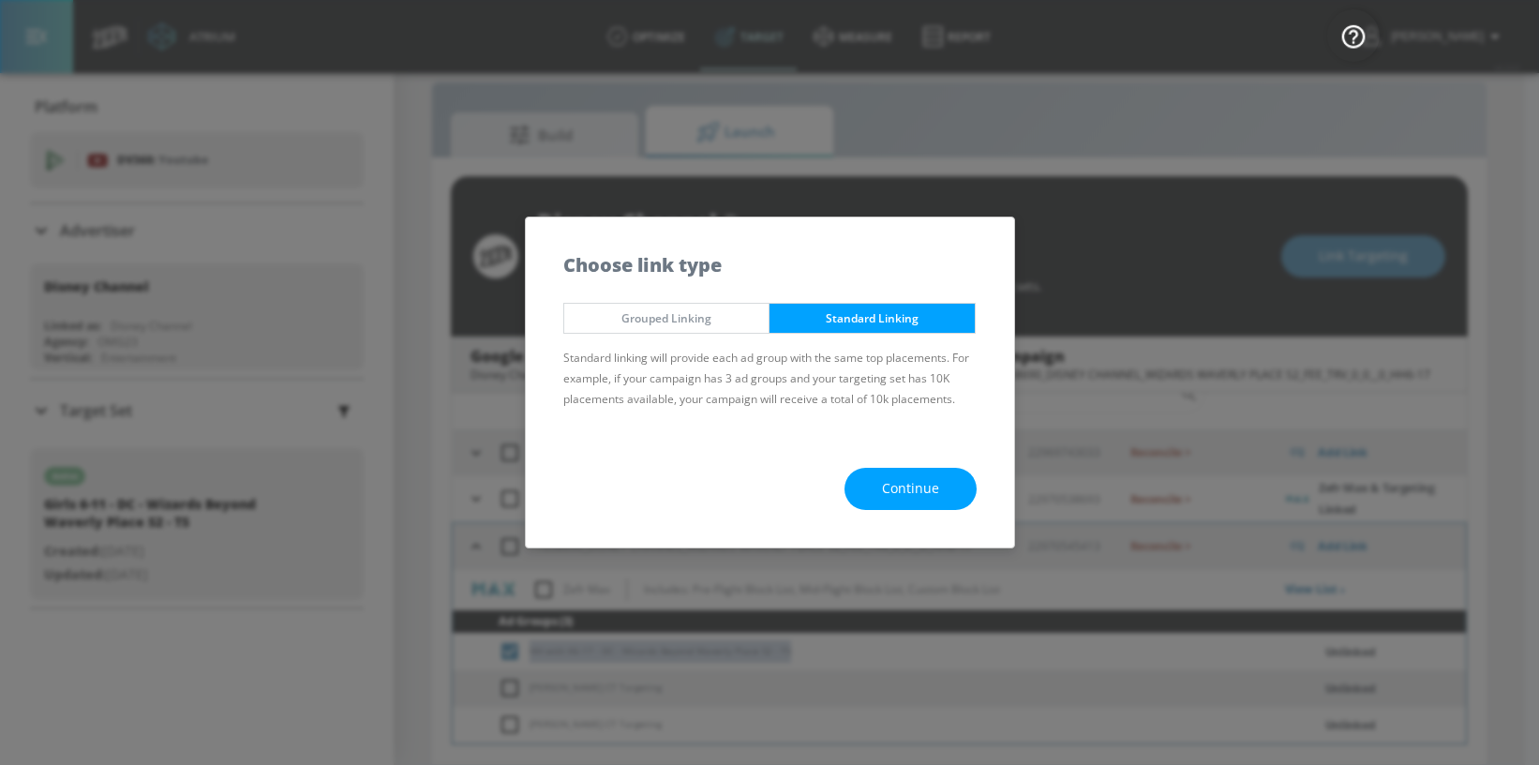
click at [860, 483] on button "Continue" at bounding box center [911, 489] width 132 height 42
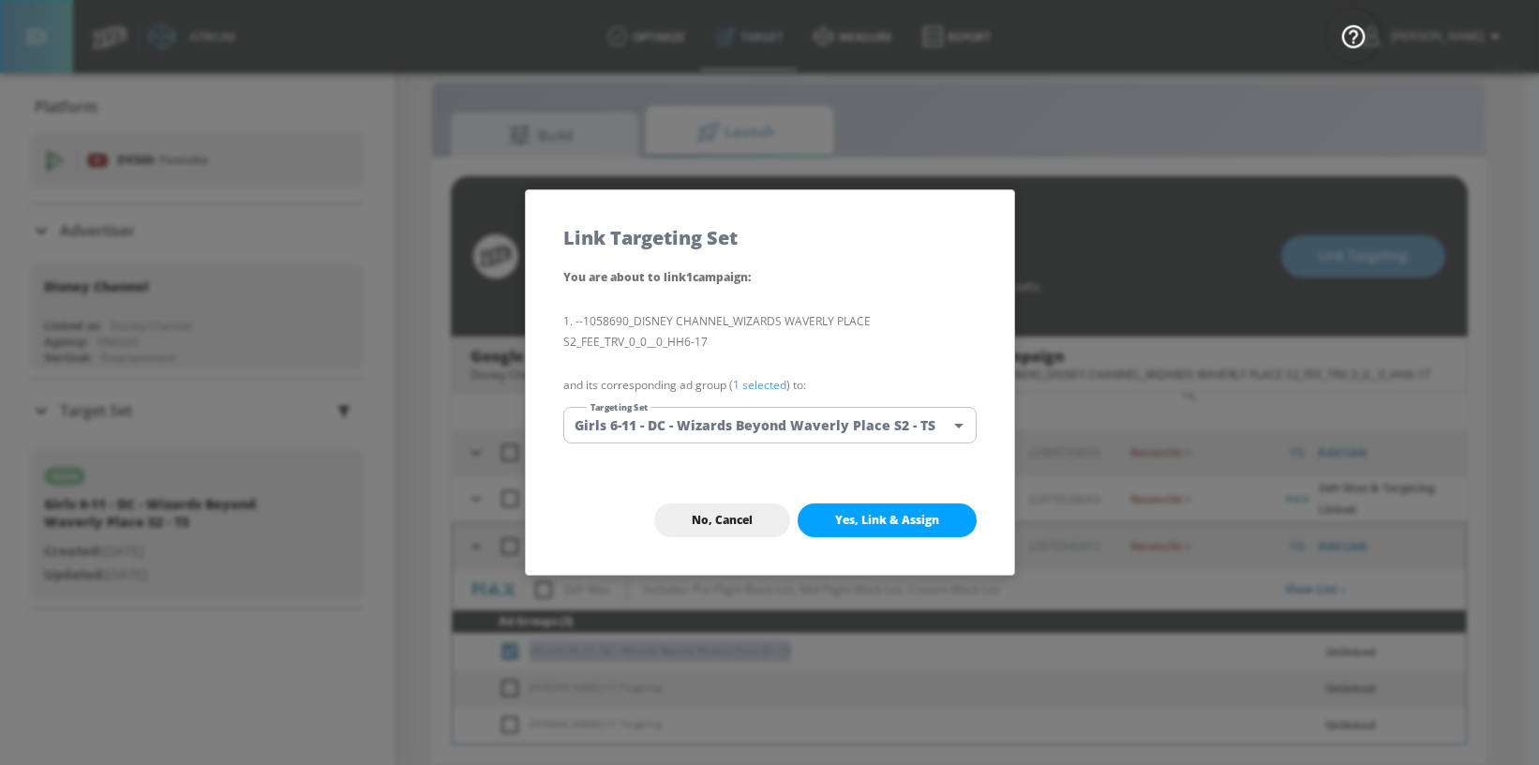
click at [755, 428] on body "Atrium optimize Target measure Report optimize Target measure Report v 4.24.0 […" at bounding box center [769, 369] width 1539 height 792
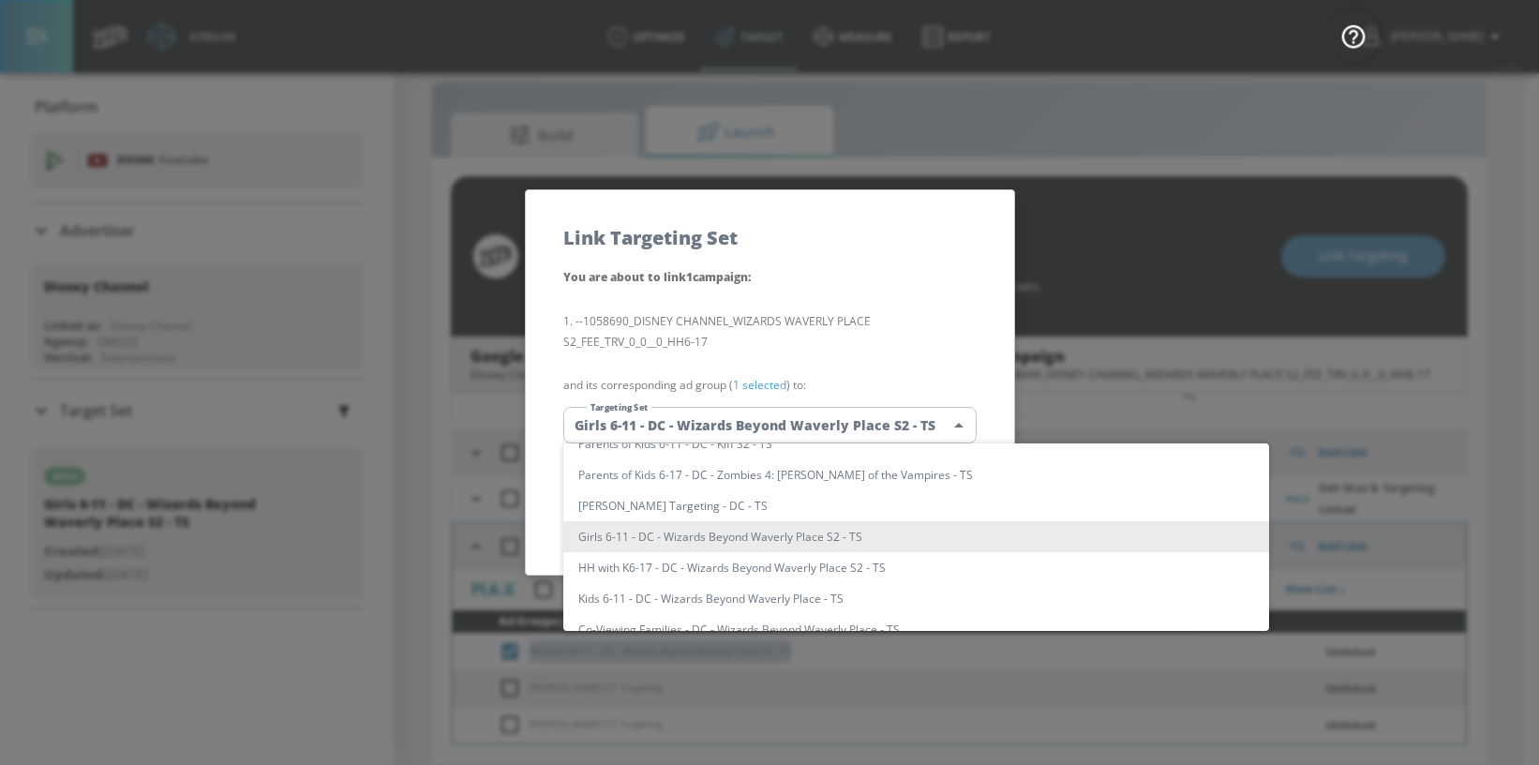
scroll to position [0, 0]
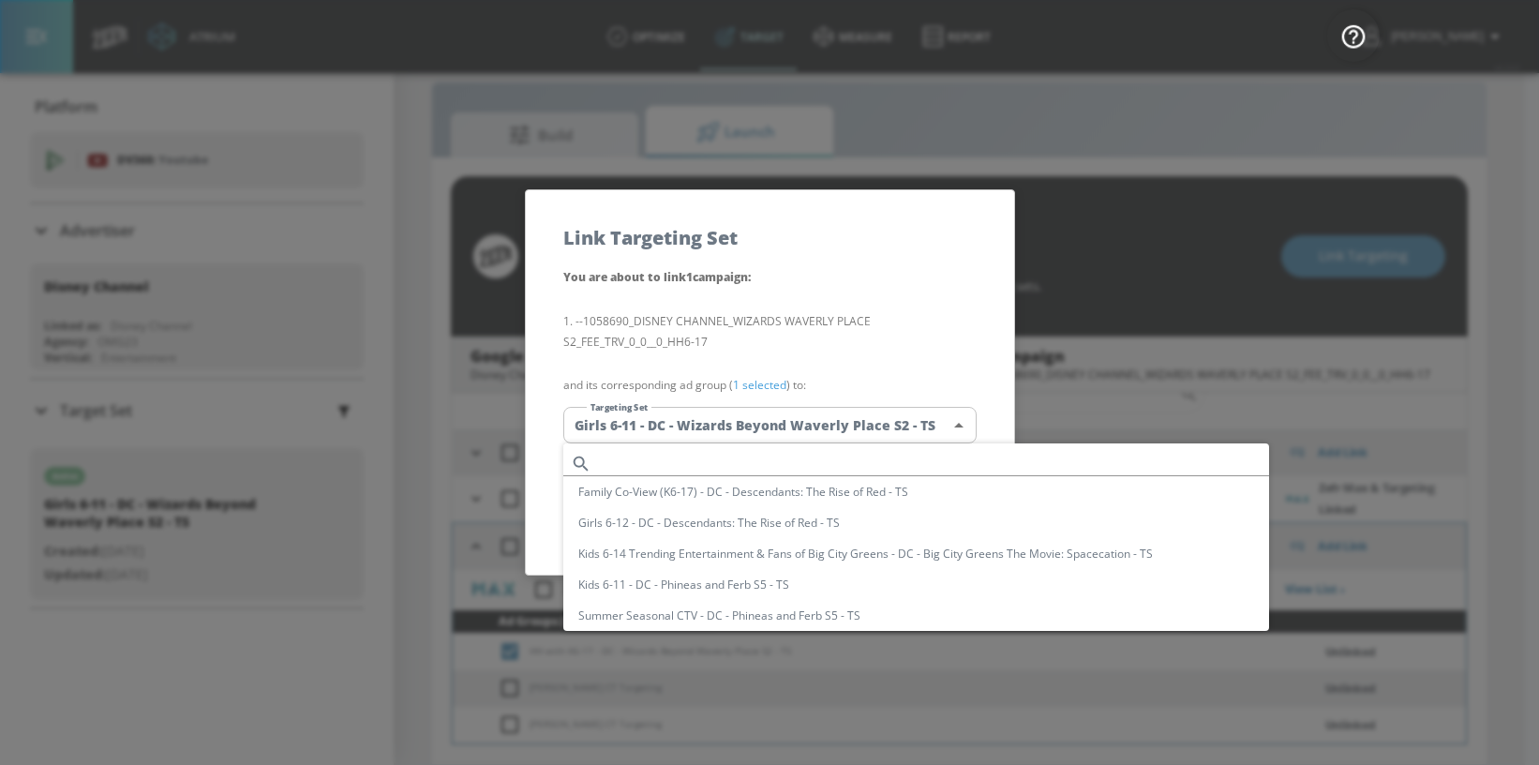
click at [646, 466] on input "text" at bounding box center [934, 463] width 670 height 25
paste input "HH with K6-17 - DC - Wizards Beyond Waverly Place S2 - TS"
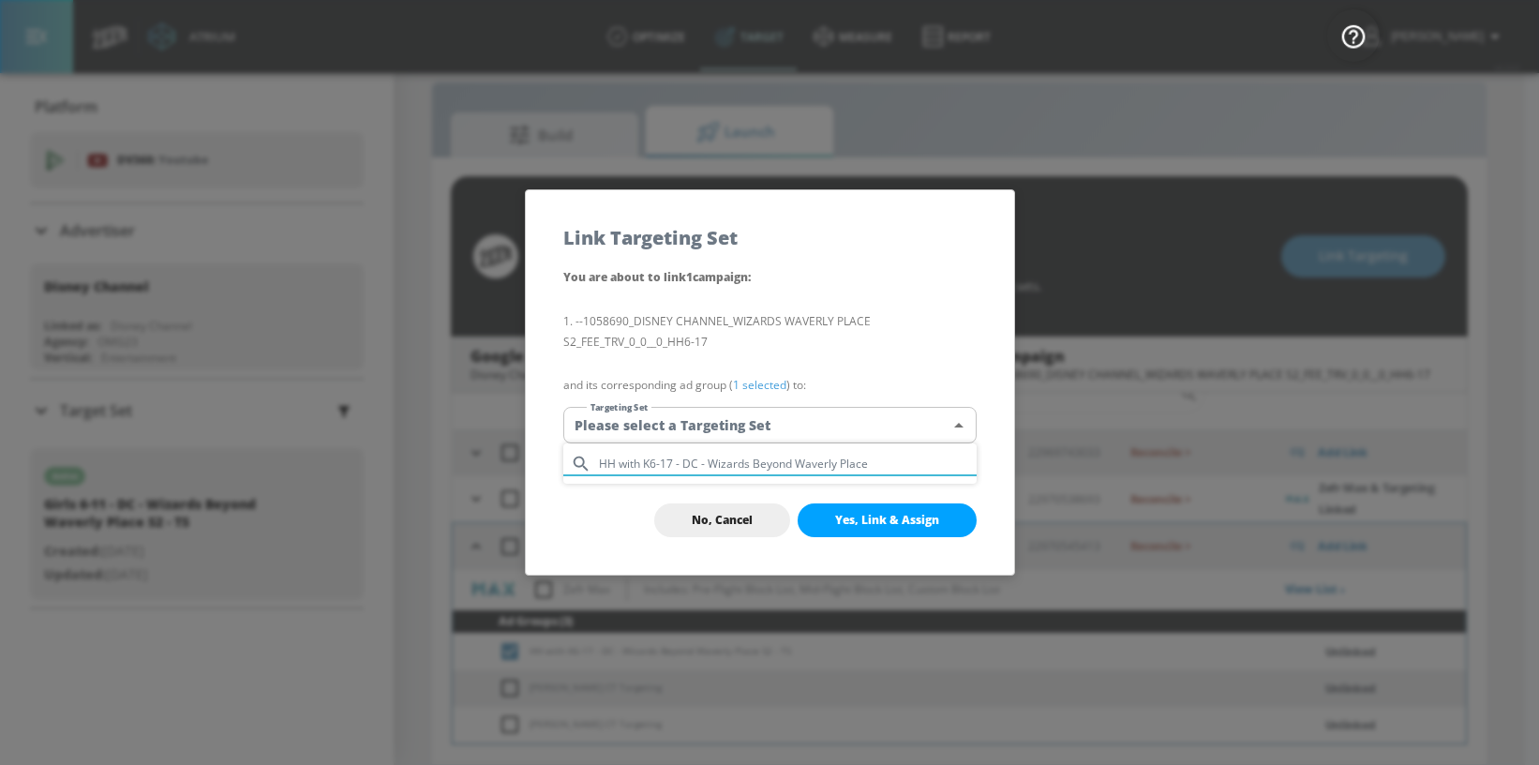
type input "HH with K6-17 - DC - Wizards Beyond Waverly Place"
click at [742, 423] on div at bounding box center [769, 382] width 1539 height 765
click at [741, 422] on body "Atrium optimize Target measure Report optimize Target measure Report v 4.24.0 […" at bounding box center [769, 369] width 1539 height 792
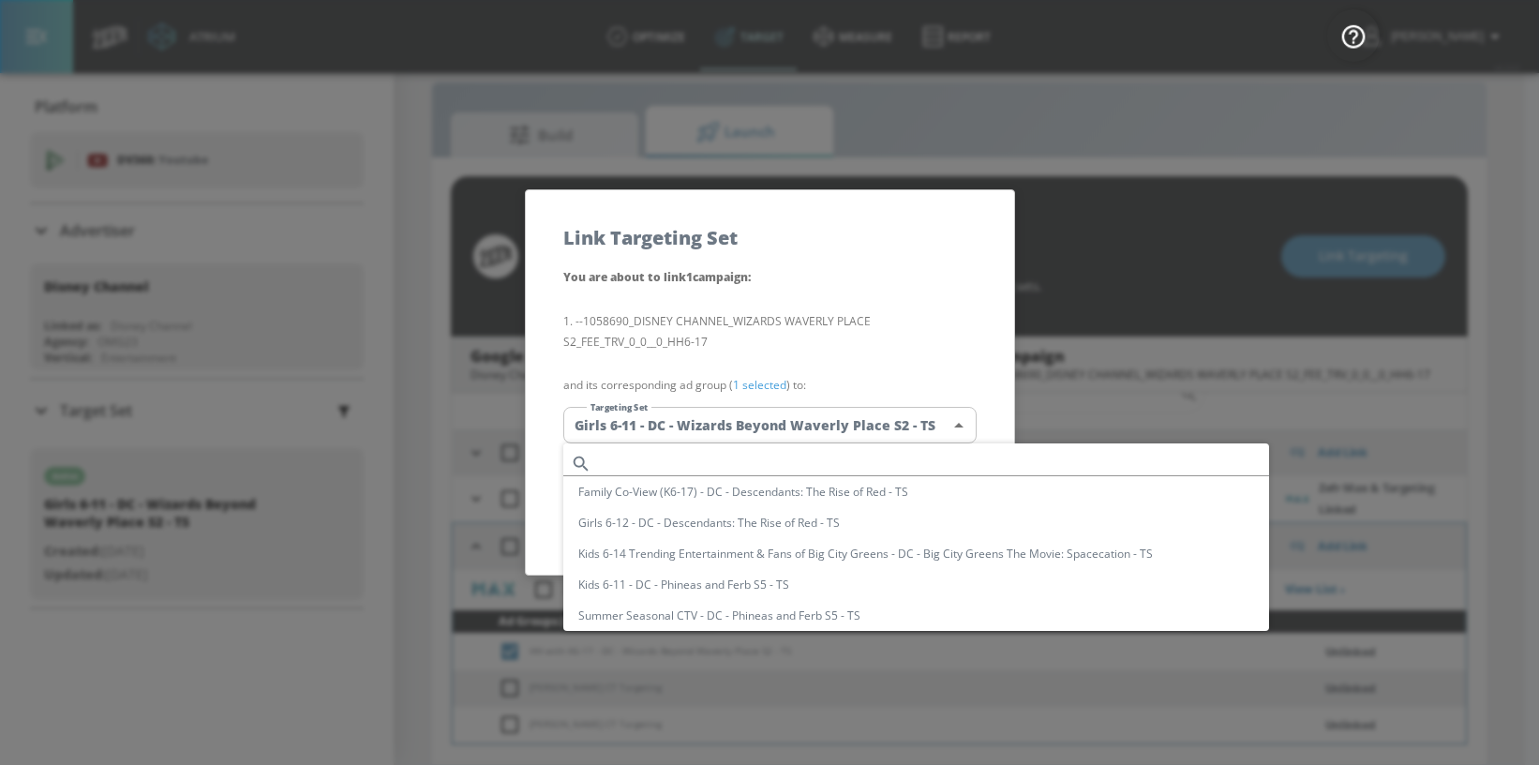
scroll to position [543, 0]
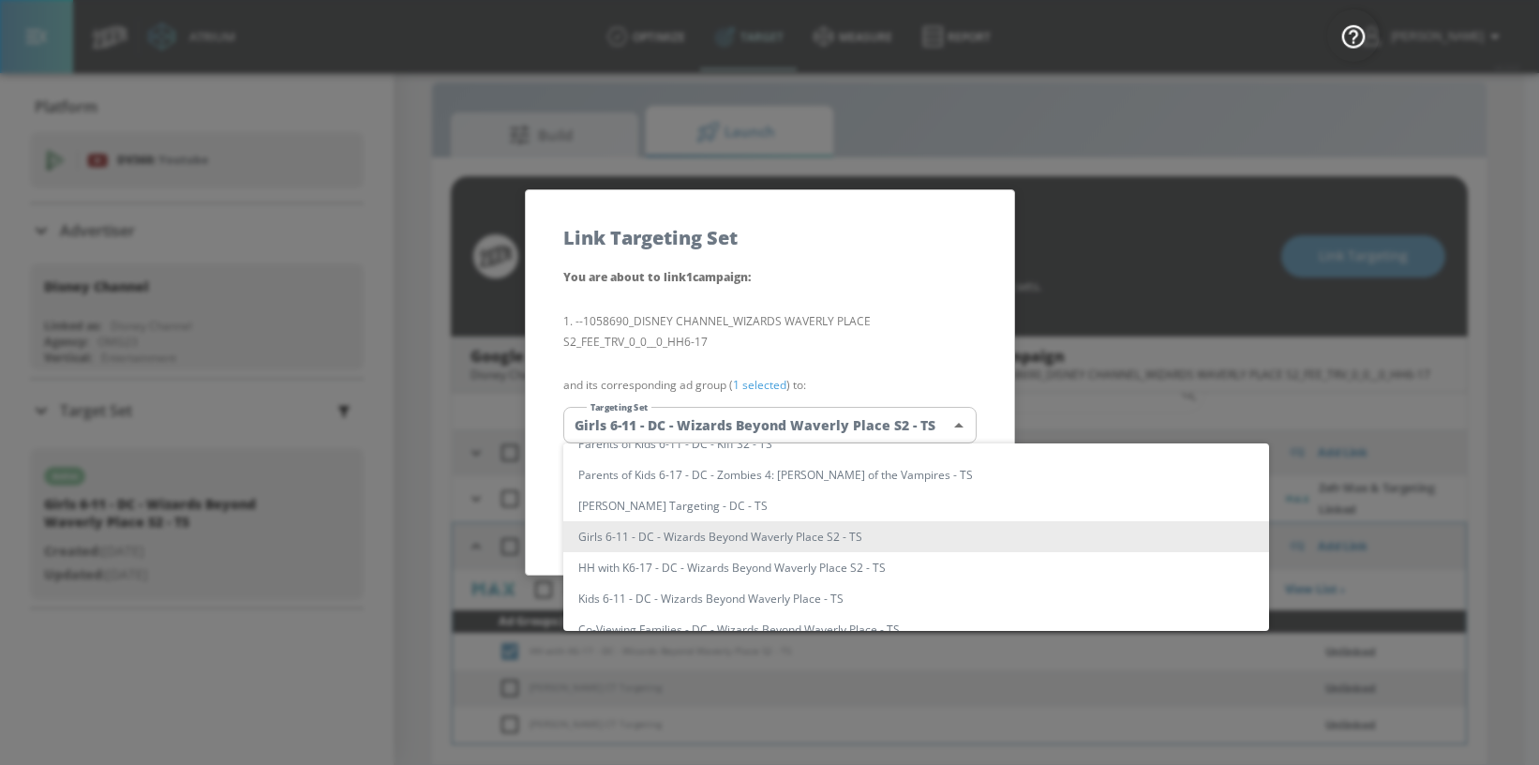
click at [734, 562] on li "HH with K6-17 - DC - Wizards Beyond Waverly Place S2 - TS" at bounding box center [916, 567] width 706 height 31
type input "462ffca9-1bc4-4149-9b66-57595bfd7368"
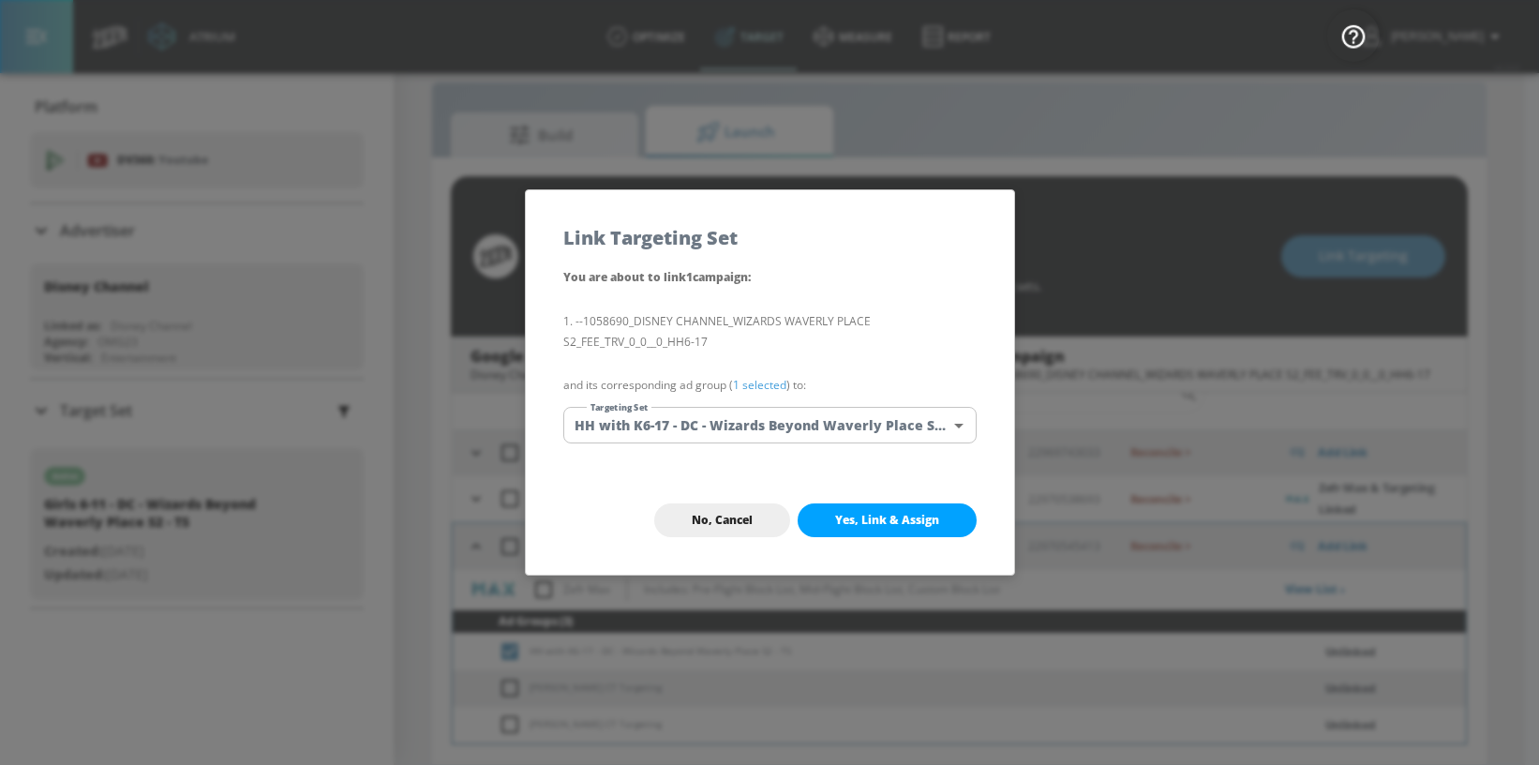
click at [729, 527] on span "No, Cancel" at bounding box center [722, 520] width 61 height 15
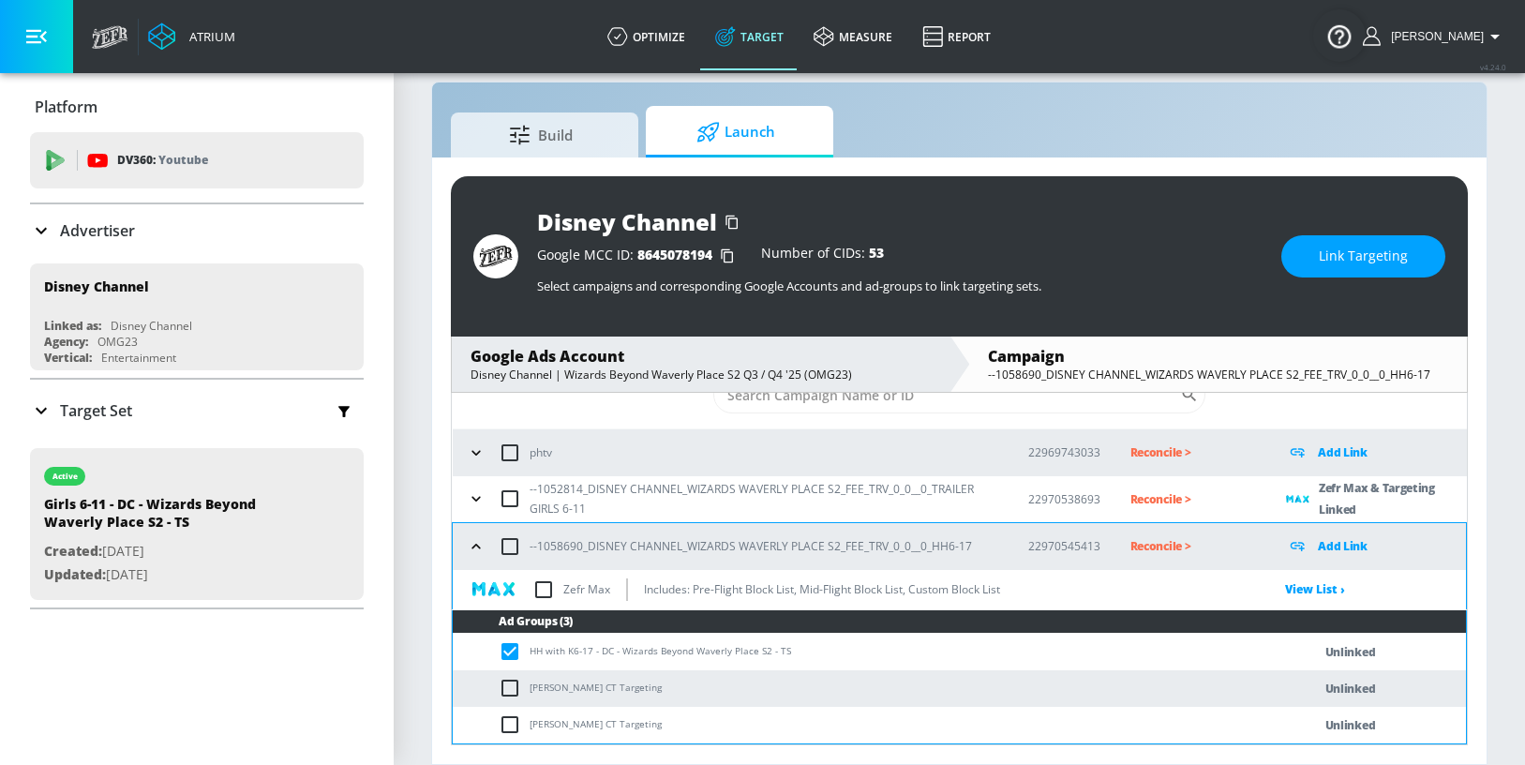
click at [1354, 253] on span "Link Targeting" at bounding box center [1363, 256] width 89 height 23
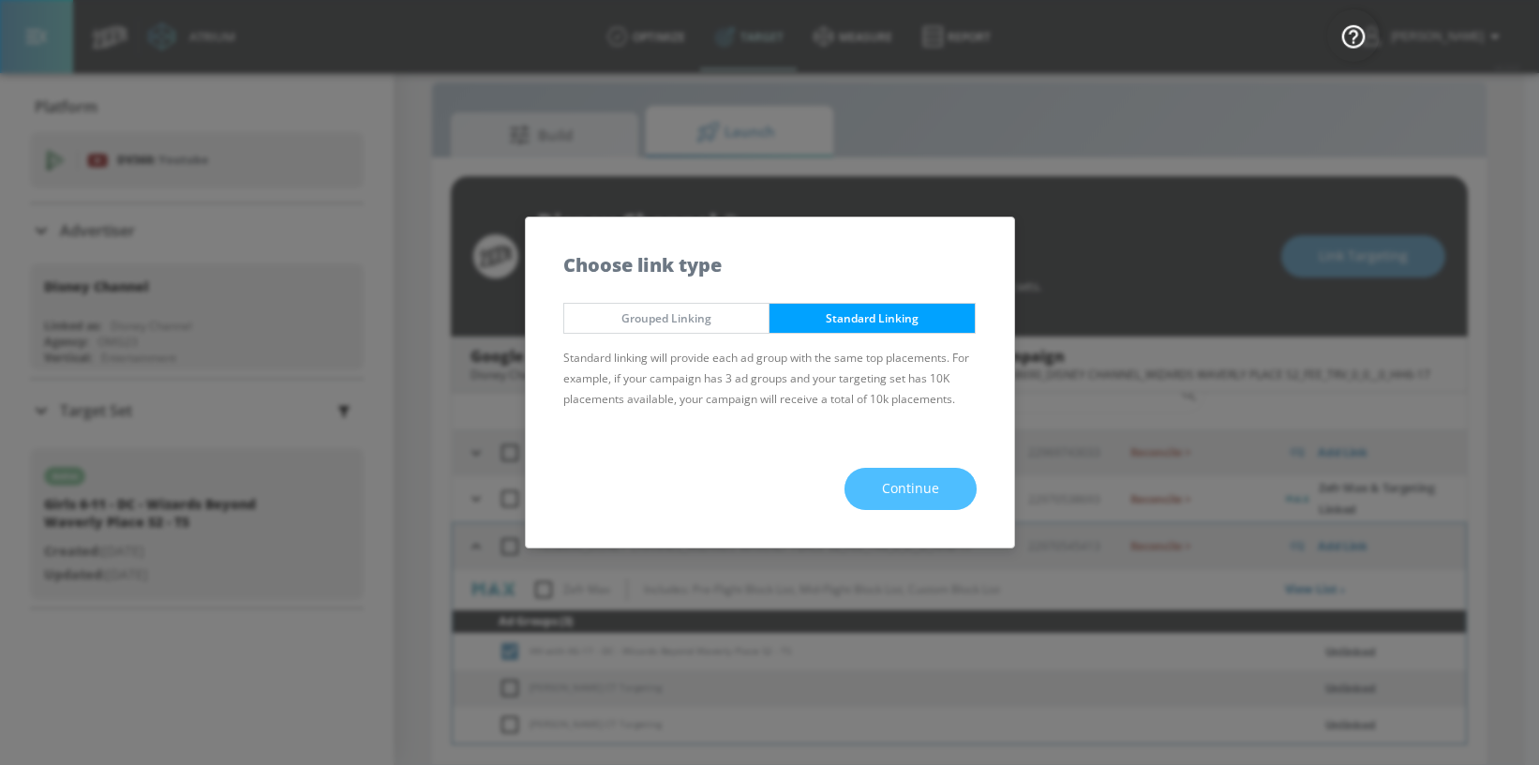
click at [876, 503] on button "Continue" at bounding box center [911, 489] width 132 height 42
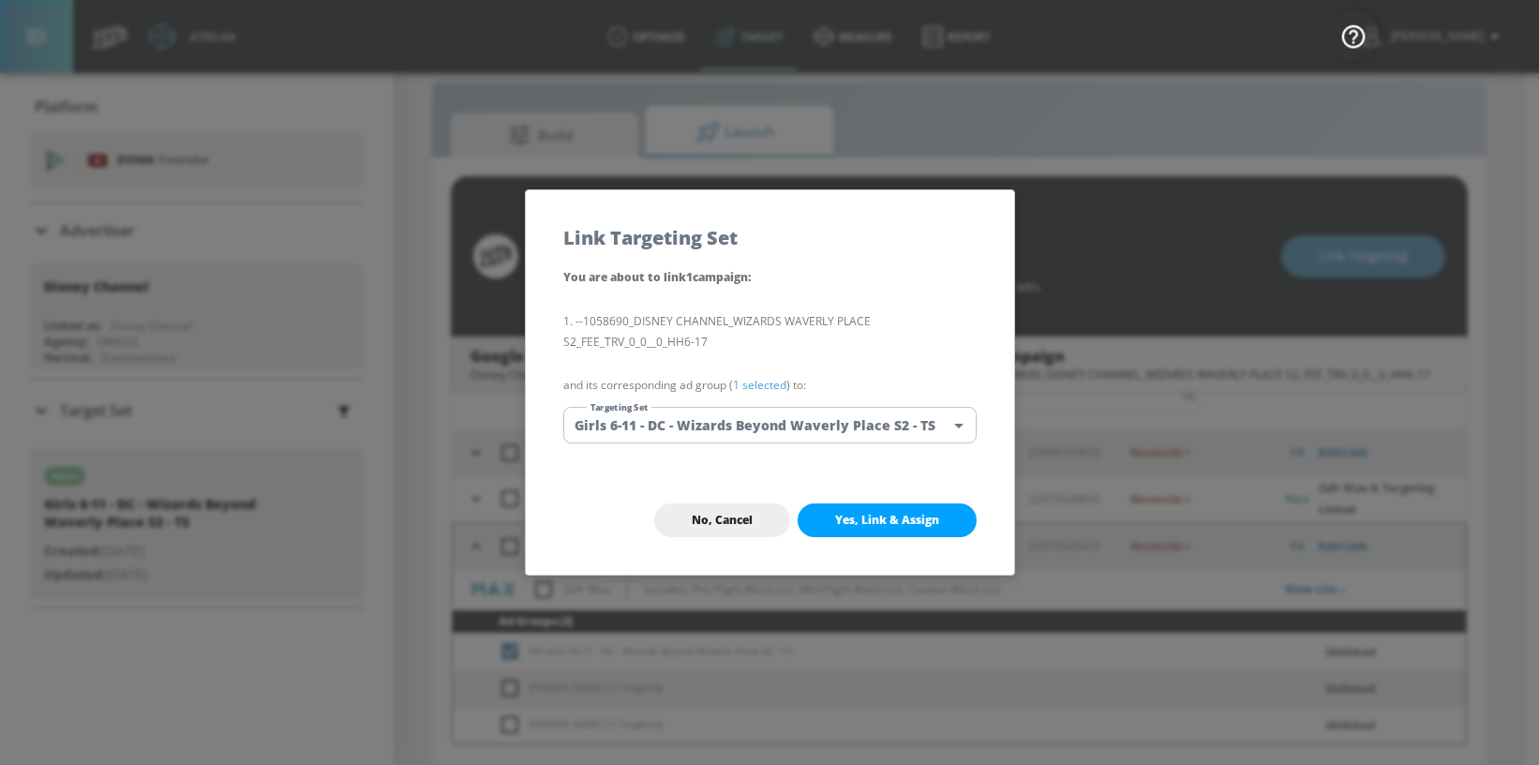
click at [684, 426] on body "Atrium optimize Target measure Report optimize Target measure Report v 4.24.0 […" at bounding box center [769, 369] width 1539 height 792
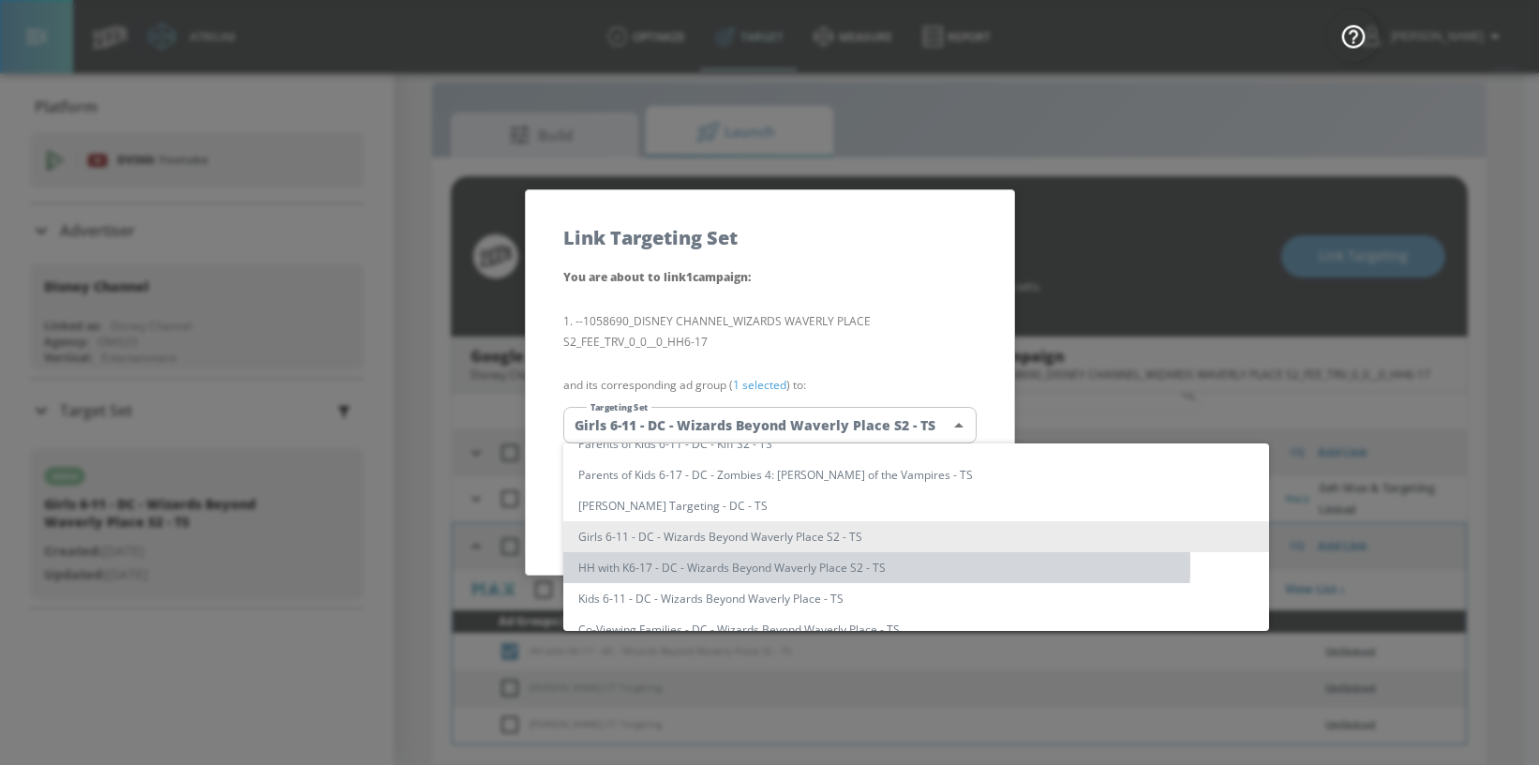
click at [668, 562] on li "HH with K6-17 - DC - Wizards Beyond Waverly Place S2 - TS" at bounding box center [916, 567] width 706 height 31
type input "462ffca9-1bc4-4149-9b66-57595bfd7368"
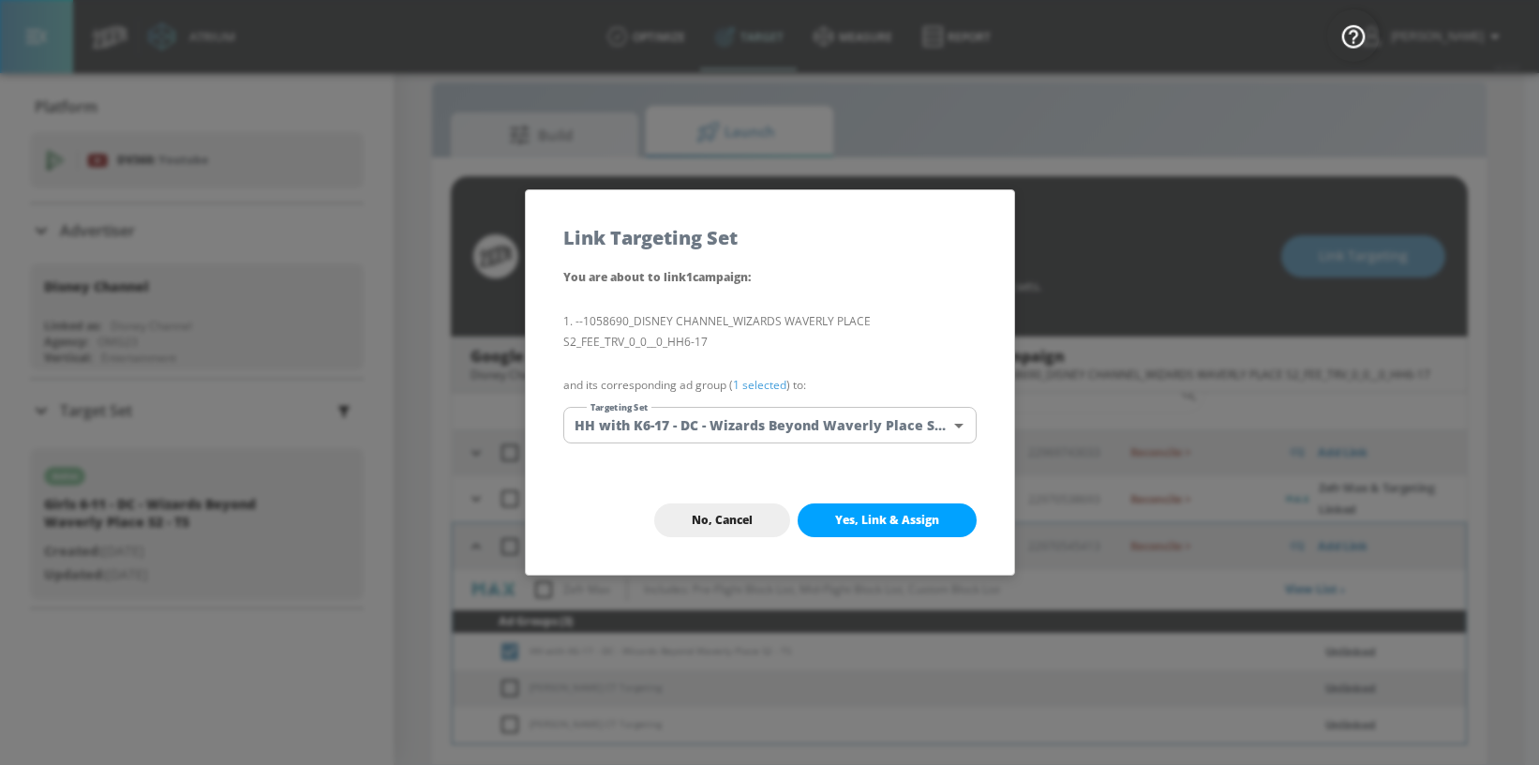
click at [846, 518] on span "Yes, Link & Assign" at bounding box center [887, 520] width 104 height 15
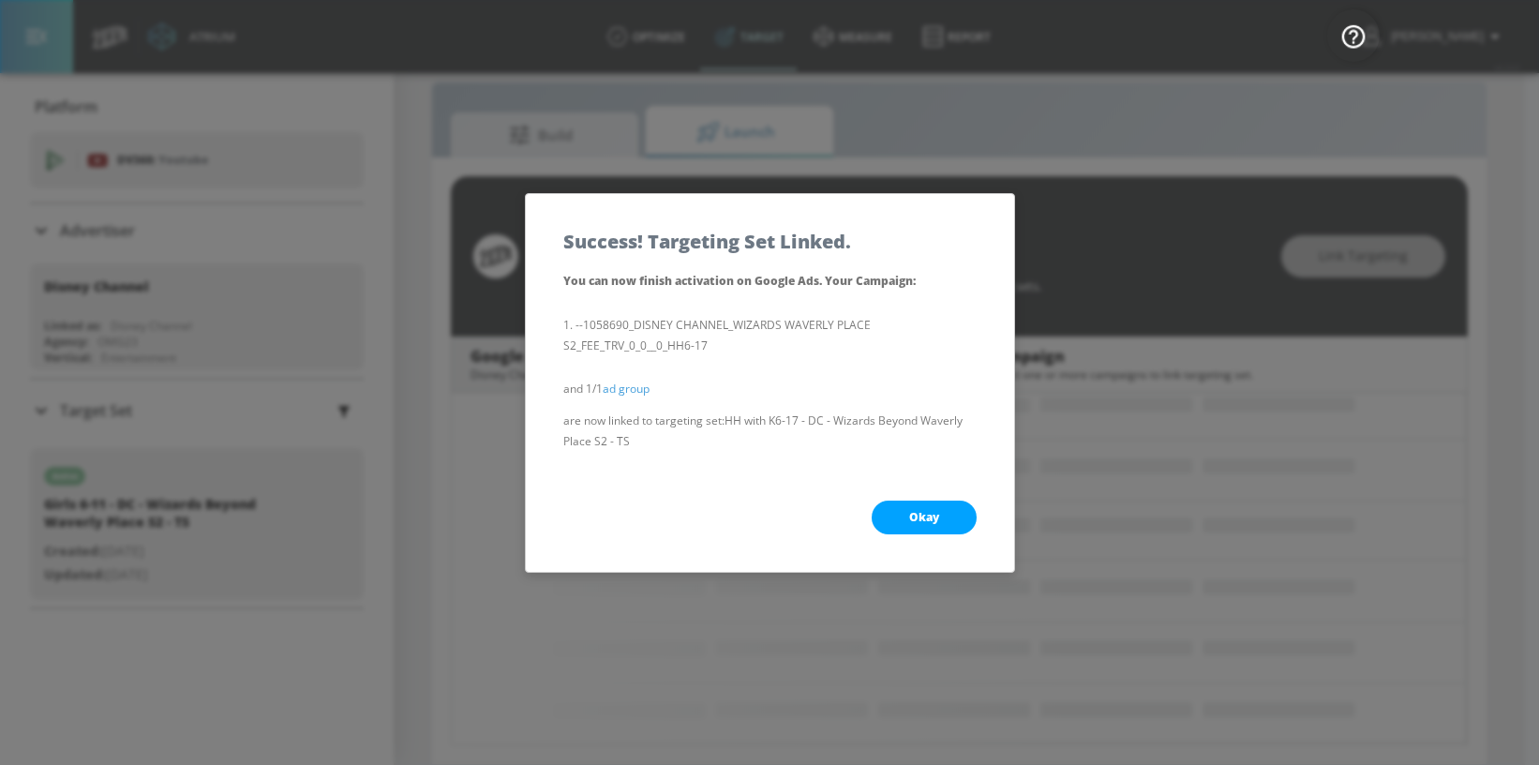
click at [900, 508] on button "Okay" at bounding box center [924, 518] width 105 height 34
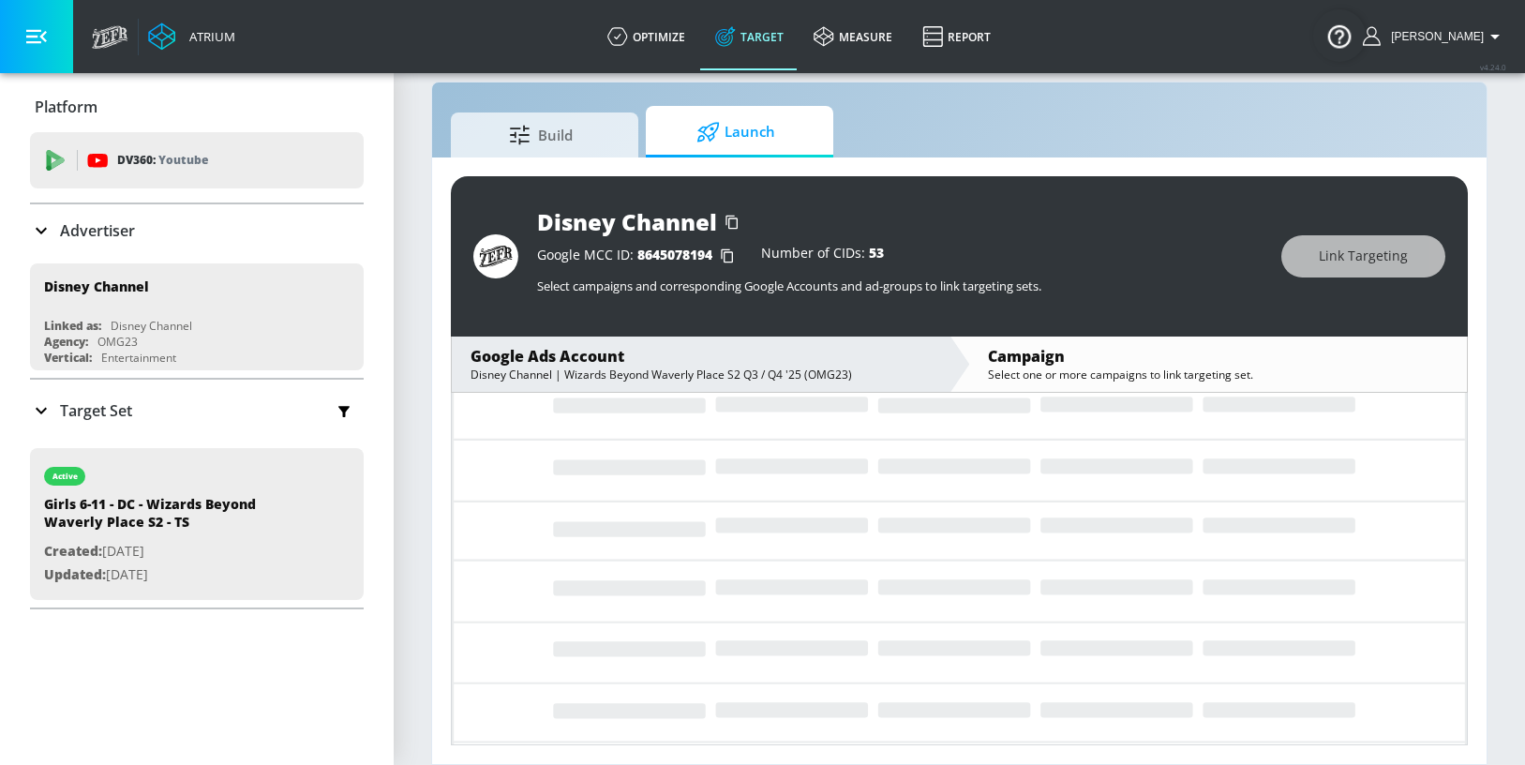
scroll to position [0, 0]
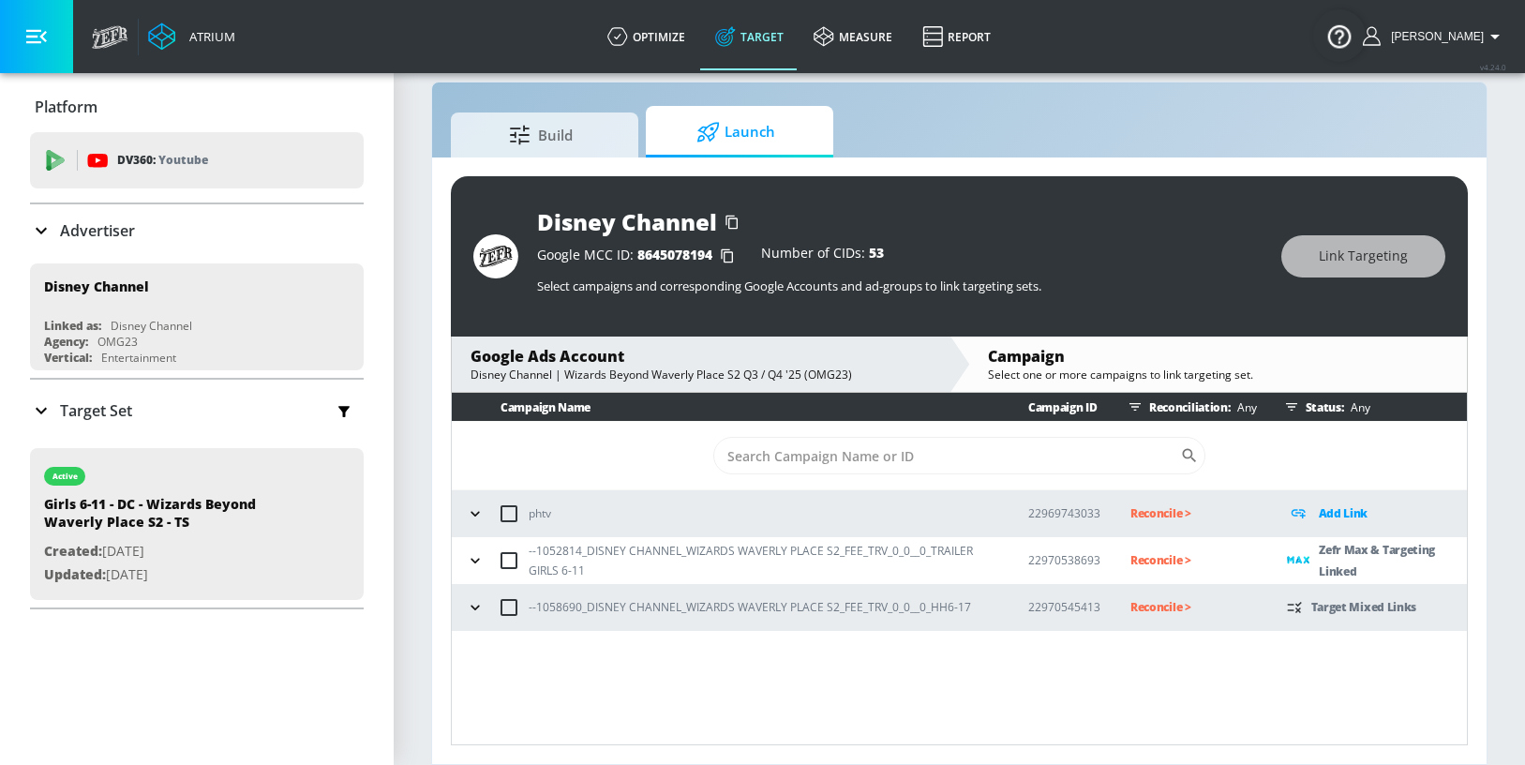
click at [466, 606] on icon "button" at bounding box center [475, 607] width 19 height 19
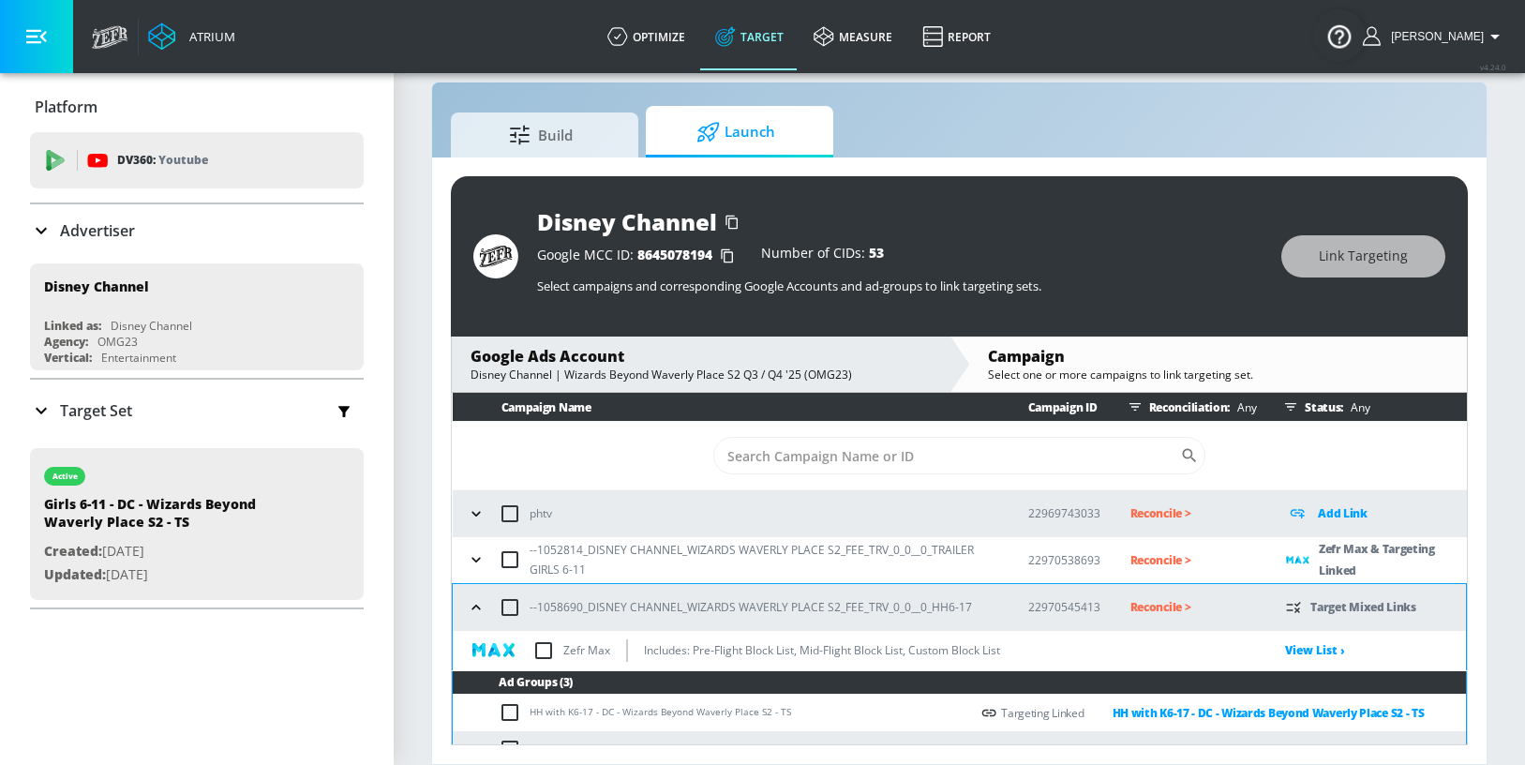
click at [540, 648] on input "checkbox" at bounding box center [543, 650] width 39 height 39
checkbox input "true"
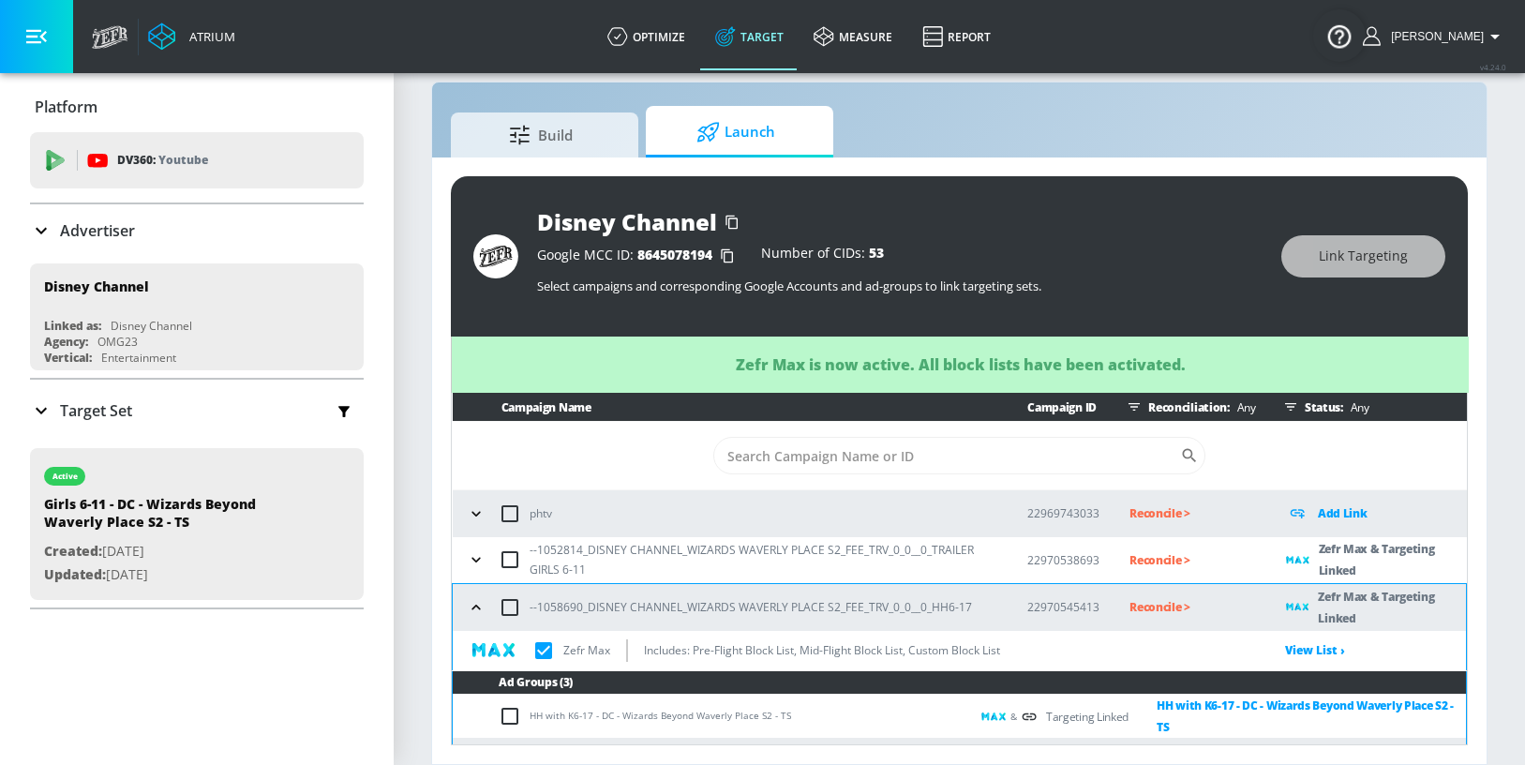
click at [466, 546] on div "--1052814_DISNEY CHANNEL_WIZARDS WAVERLY PLACE S2_FEE_TRV_0_0__0_TRAILER GIRLS …" at bounding box center [730, 559] width 536 height 39
click at [472, 551] on icon "button" at bounding box center [476, 559] width 19 height 19
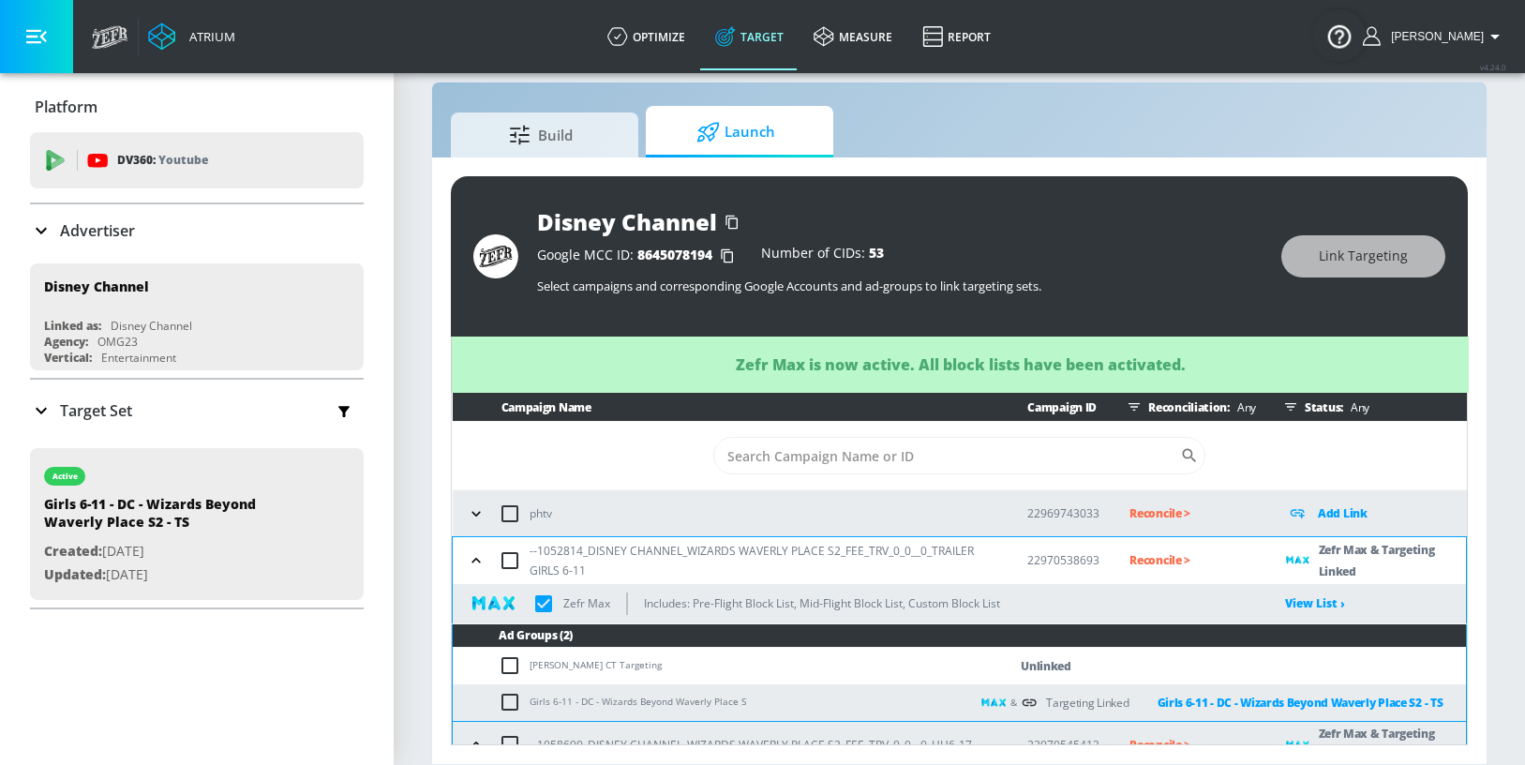
click at [471, 551] on icon "button" at bounding box center [476, 560] width 19 height 19
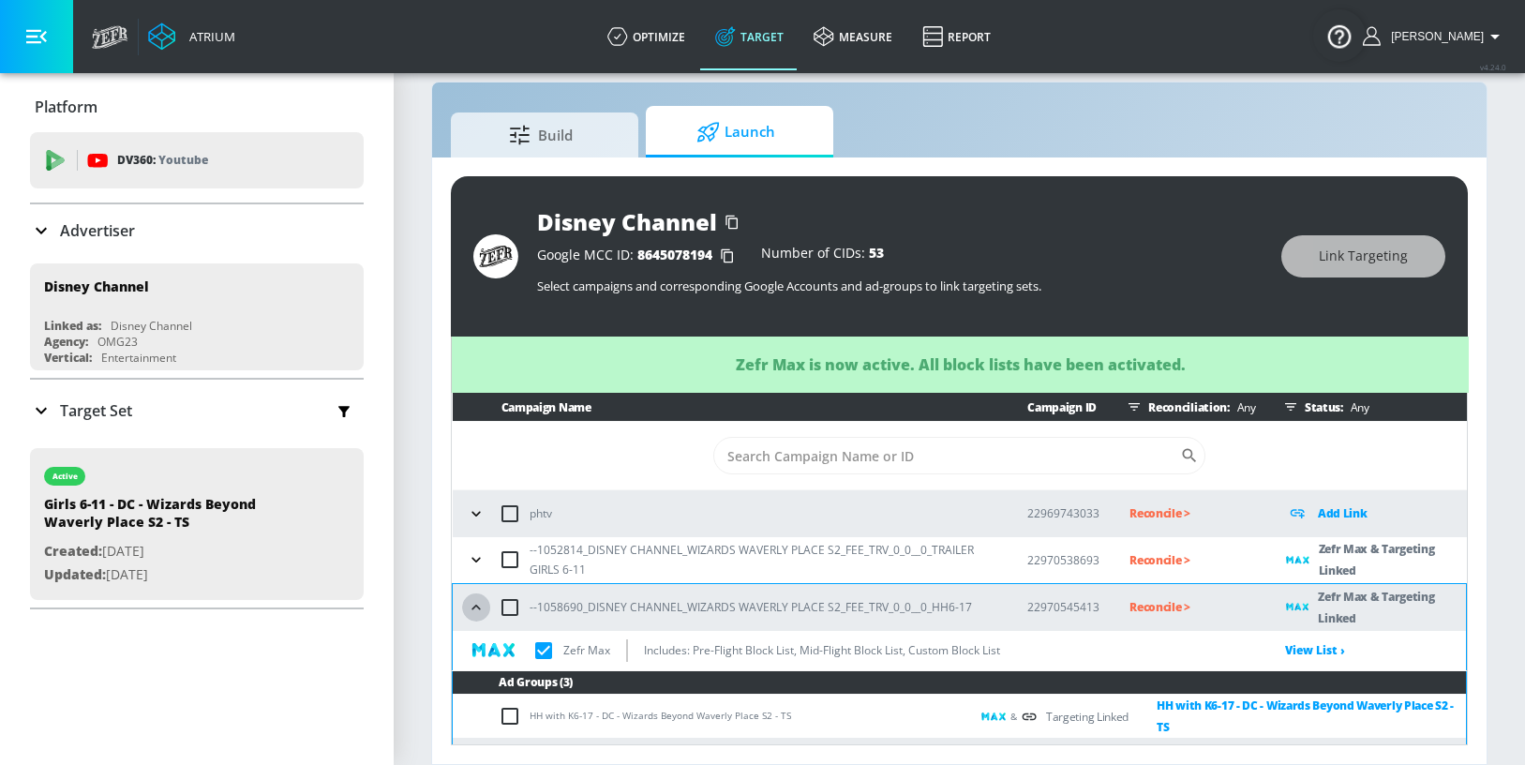
click at [476, 609] on icon "button" at bounding box center [476, 607] width 19 height 19
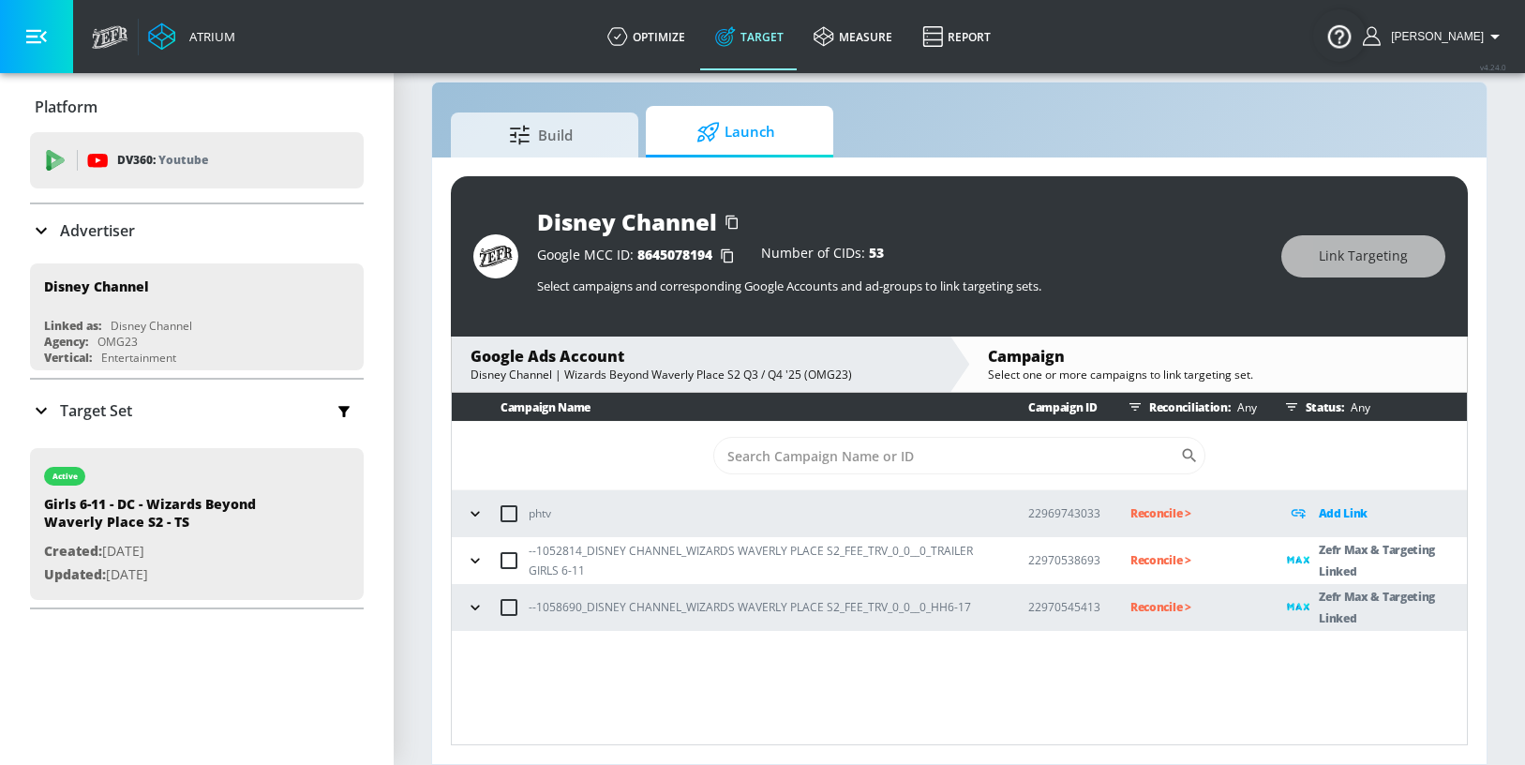
click at [1160, 558] on p "Reconcile >" at bounding box center [1193, 560] width 127 height 22
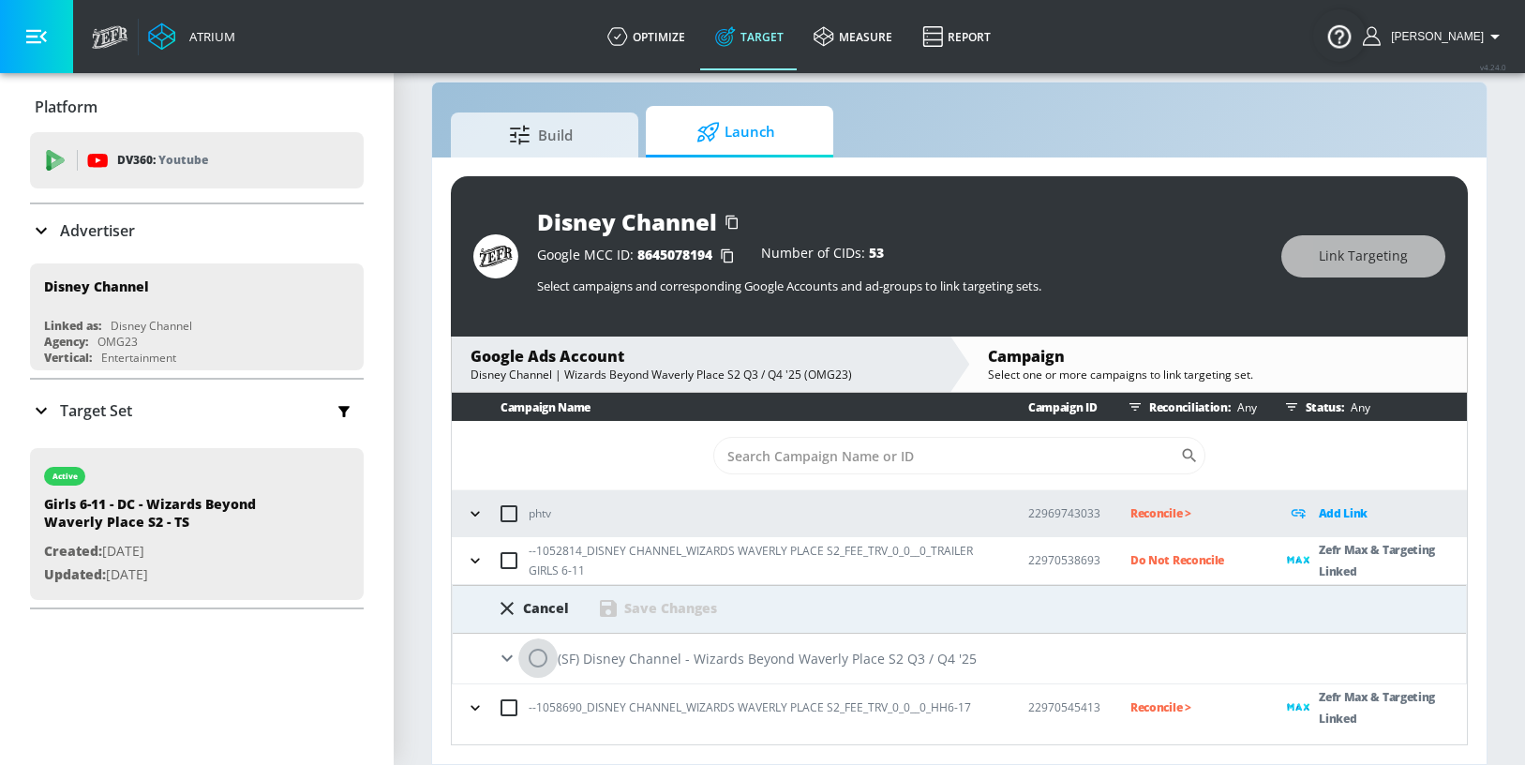
click at [538, 661] on input "radio" at bounding box center [537, 657] width 39 height 39
radio input "true"
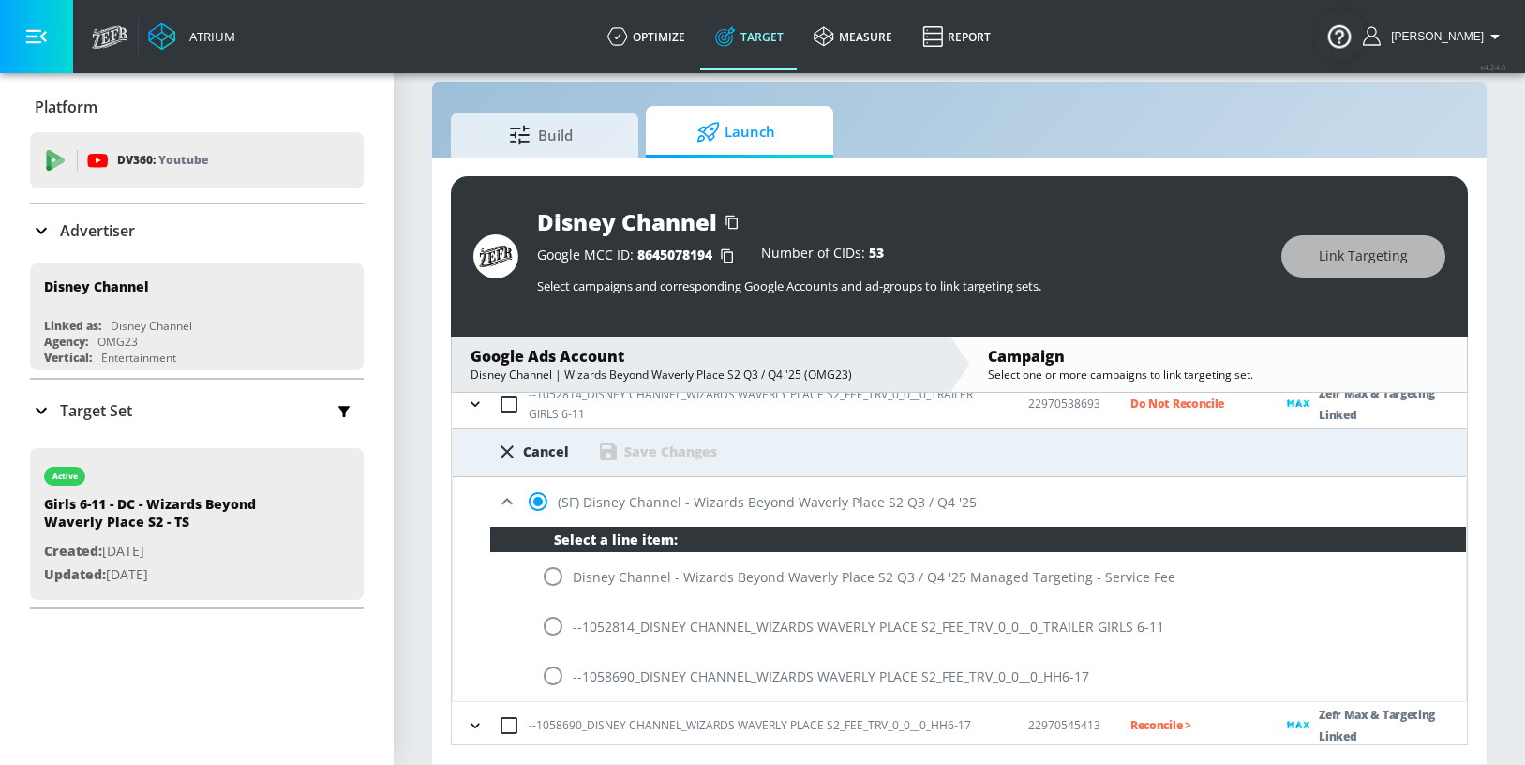
scroll to position [153, 0]
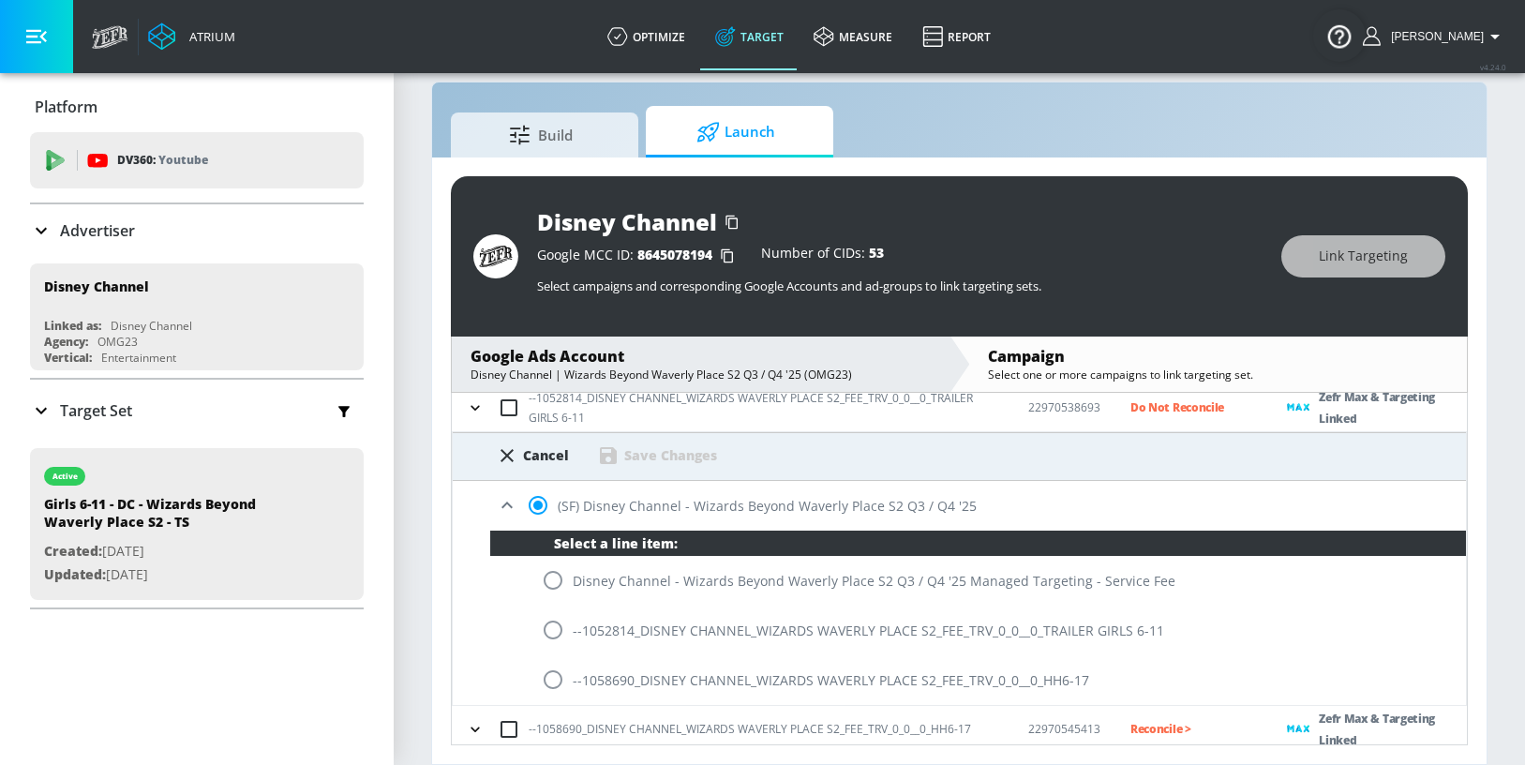
click at [550, 621] on input "radio" at bounding box center [552, 629] width 39 height 39
radio input "true"
click at [665, 452] on div "Save Changes" at bounding box center [670, 455] width 93 height 18
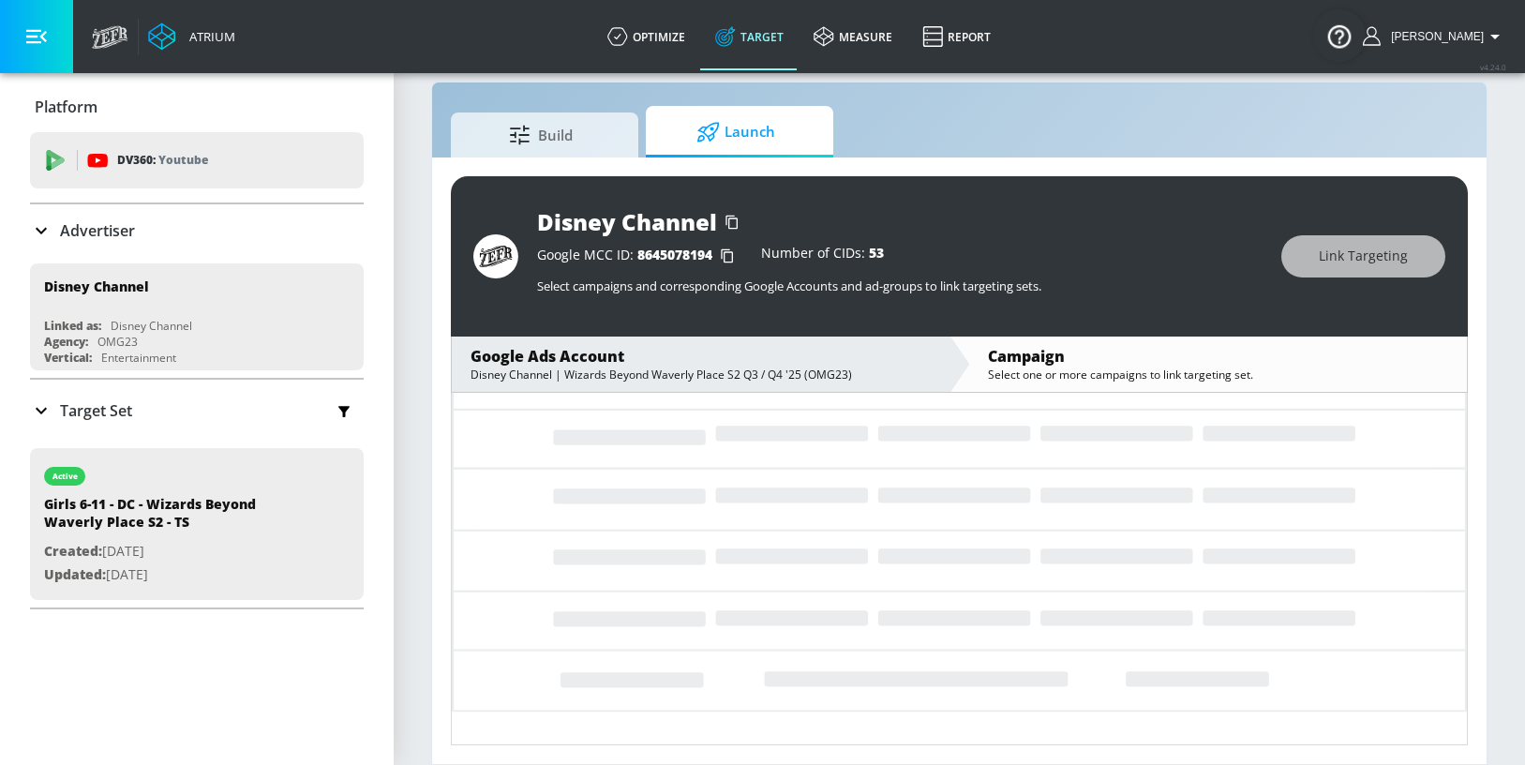
scroll to position [0, 0]
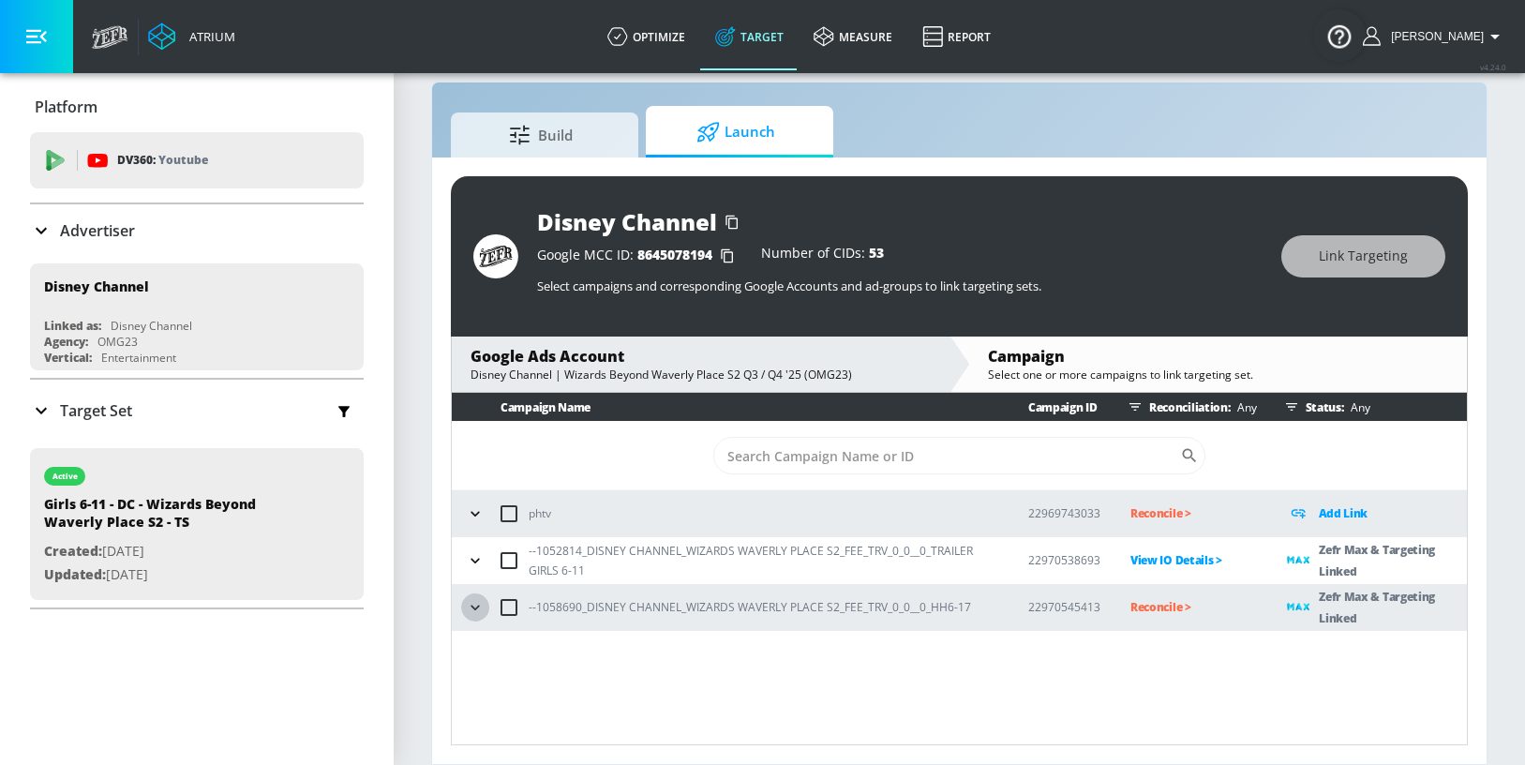
click at [481, 603] on icon "button" at bounding box center [475, 607] width 19 height 19
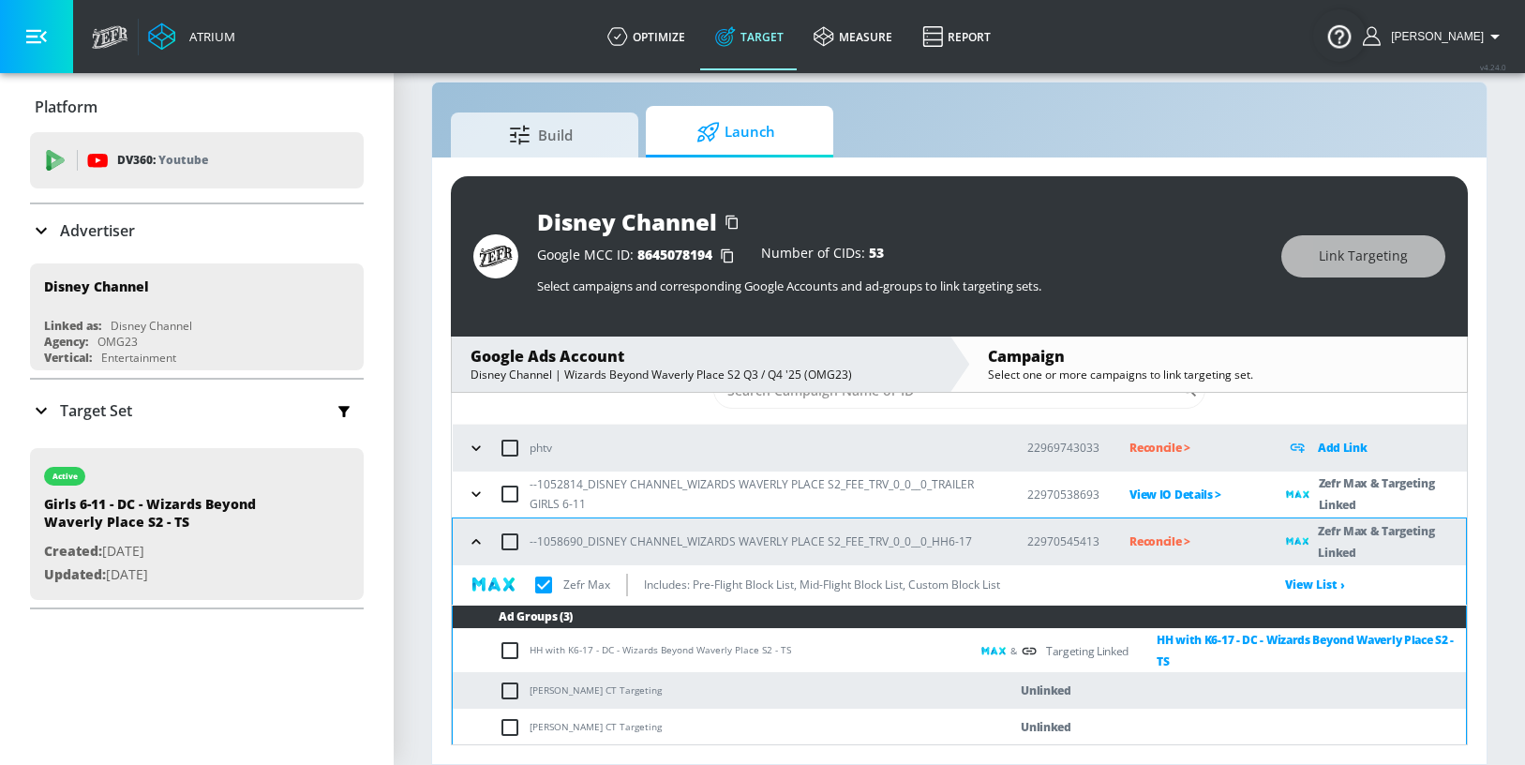
scroll to position [67, 0]
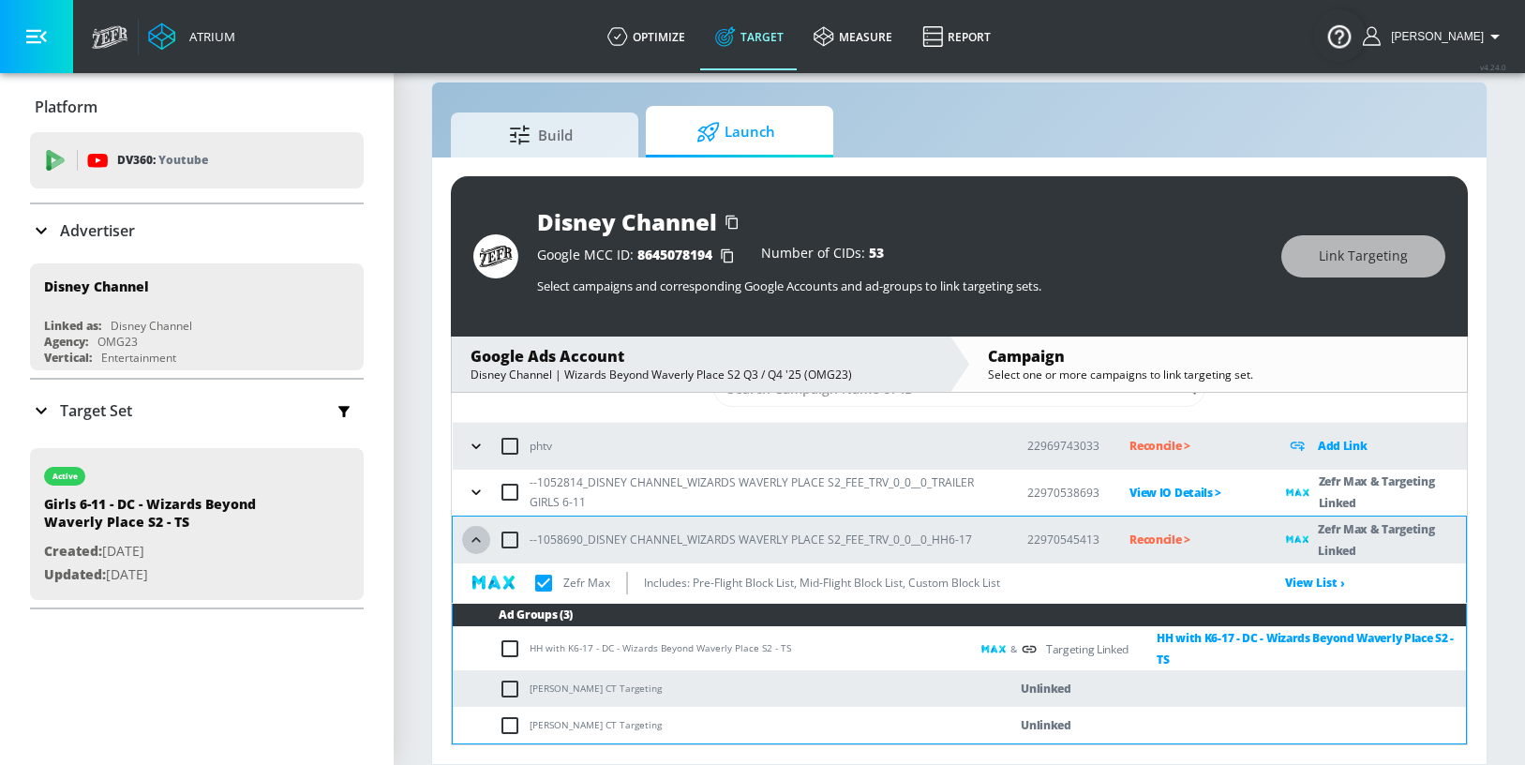
click at [475, 541] on icon "button" at bounding box center [476, 540] width 19 height 19
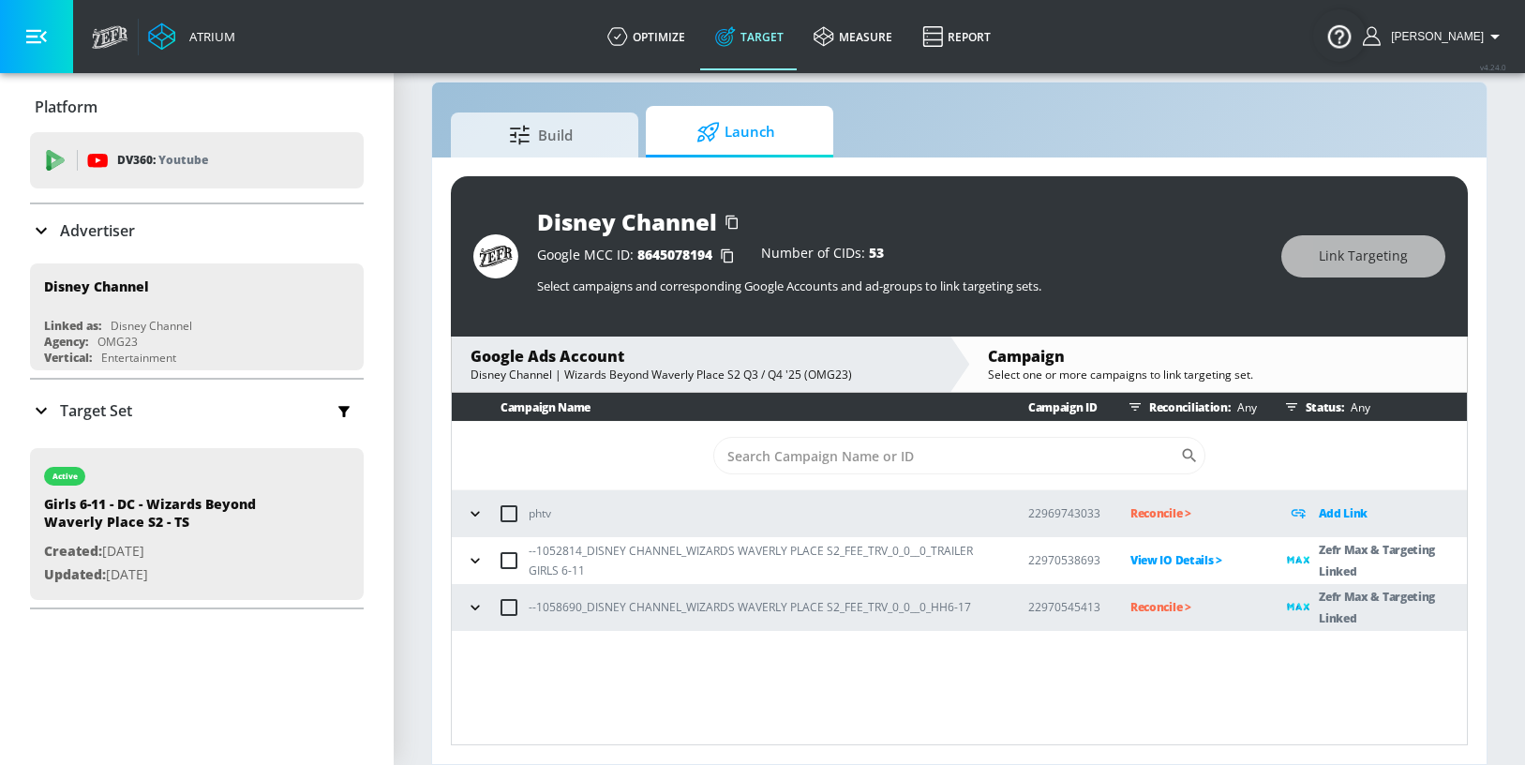
click at [1158, 609] on p "Reconcile >" at bounding box center [1193, 607] width 127 height 22
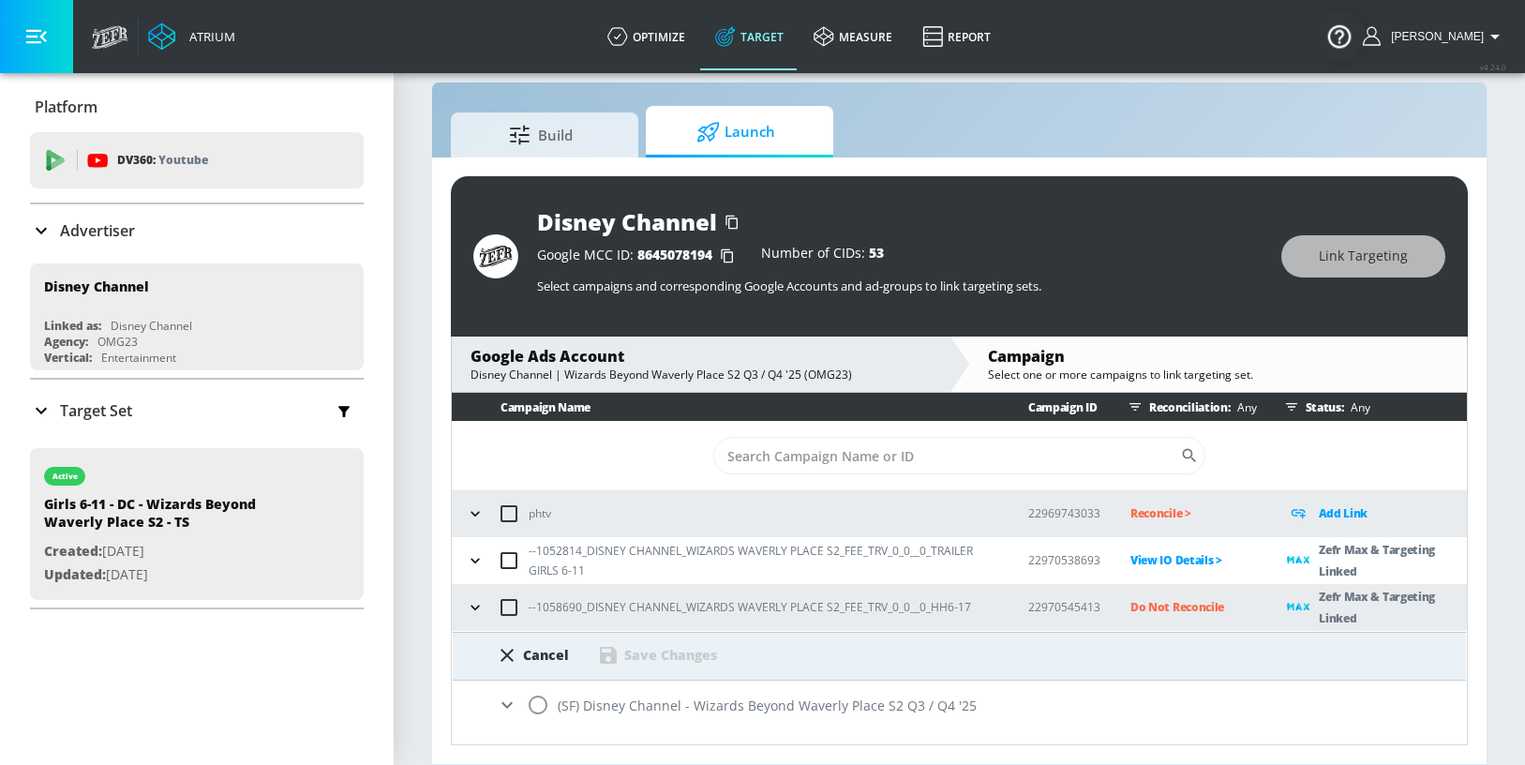
click at [542, 702] on input "radio" at bounding box center [537, 704] width 39 height 39
radio input "true"
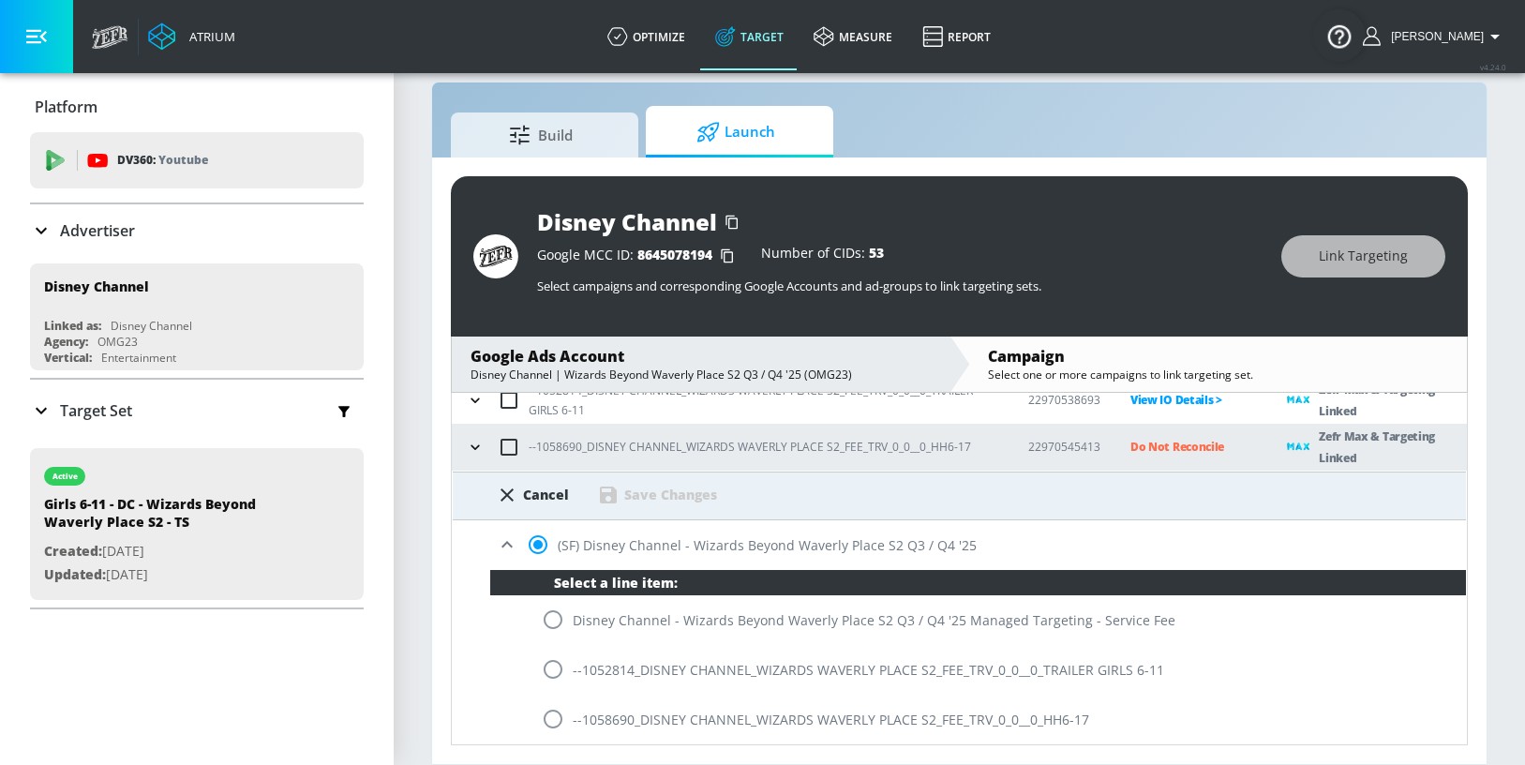
scroll to position [161, 0]
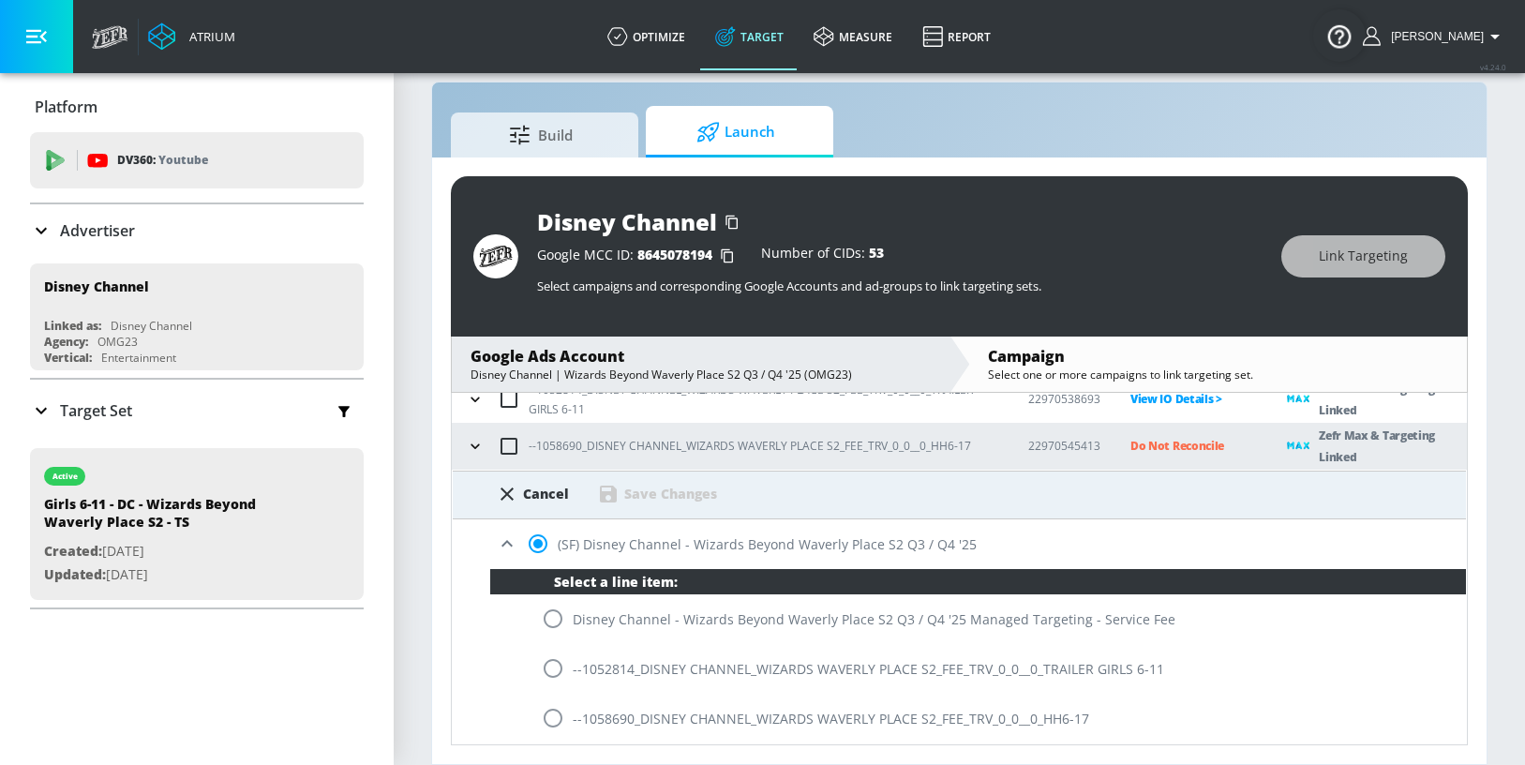
click at [701, 714] on div "--1058690_DISNEY CHANNEL_WIZARDS WAVERLY PLACE S2_FEE_TRV_0_0__0_HH6-17" at bounding box center [978, 719] width 976 height 50
click at [553, 712] on input "radio" at bounding box center [552, 717] width 39 height 39
radio input "true"
click at [636, 500] on div "Save Changes" at bounding box center [670, 494] width 93 height 18
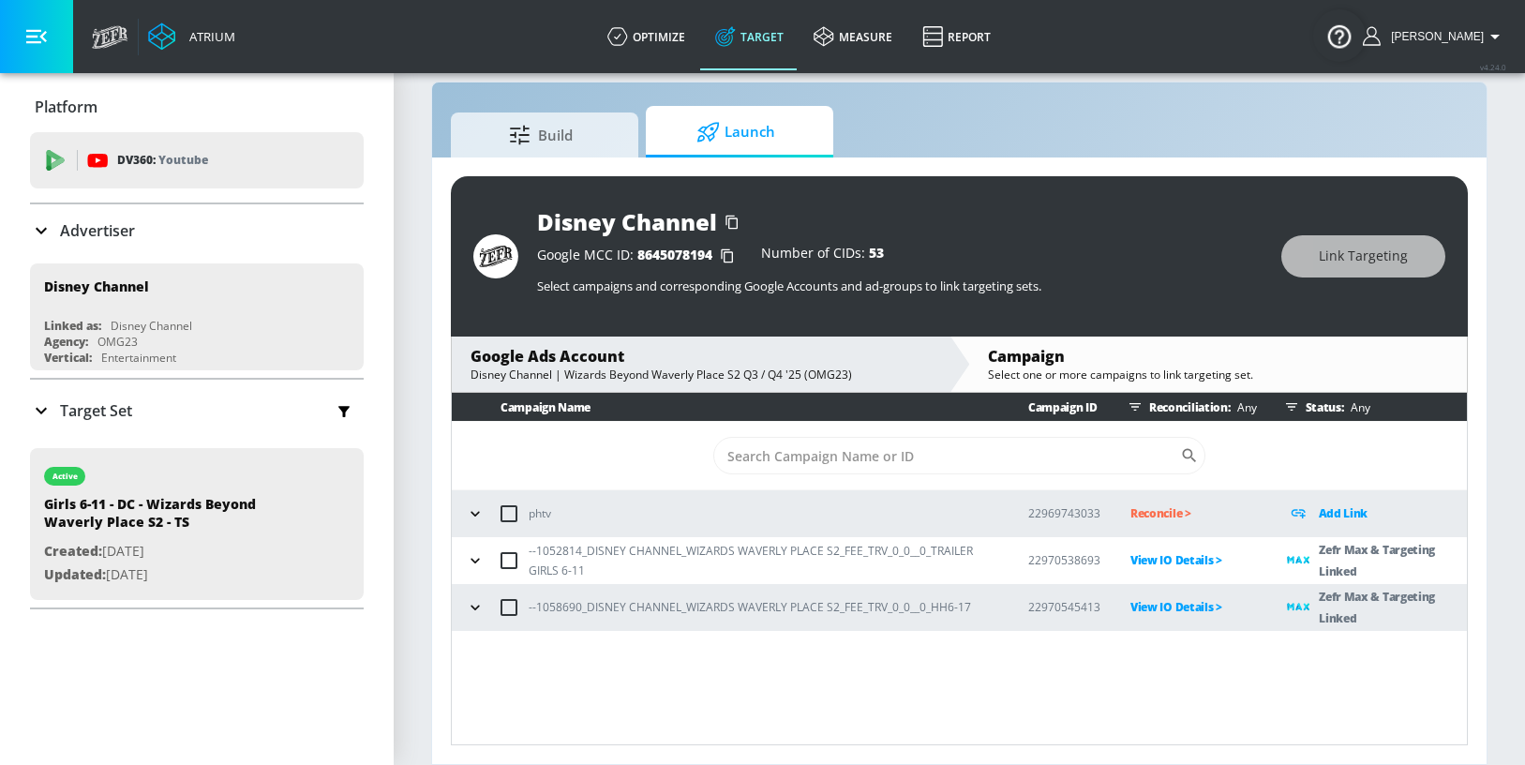
scroll to position [0, 0]
click at [743, 144] on span "Launch" at bounding box center [736, 132] width 142 height 45
